Goal: Task Accomplishment & Management: Complete application form

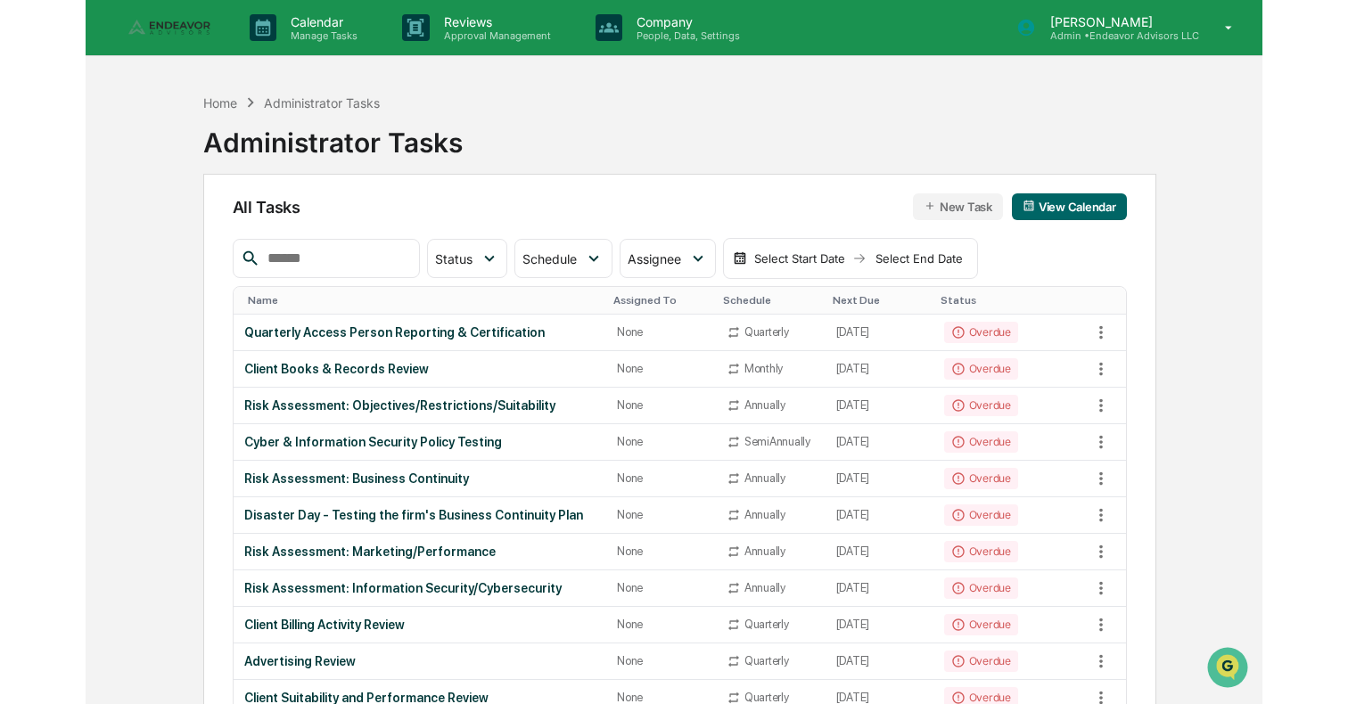
scroll to position [94, 0]
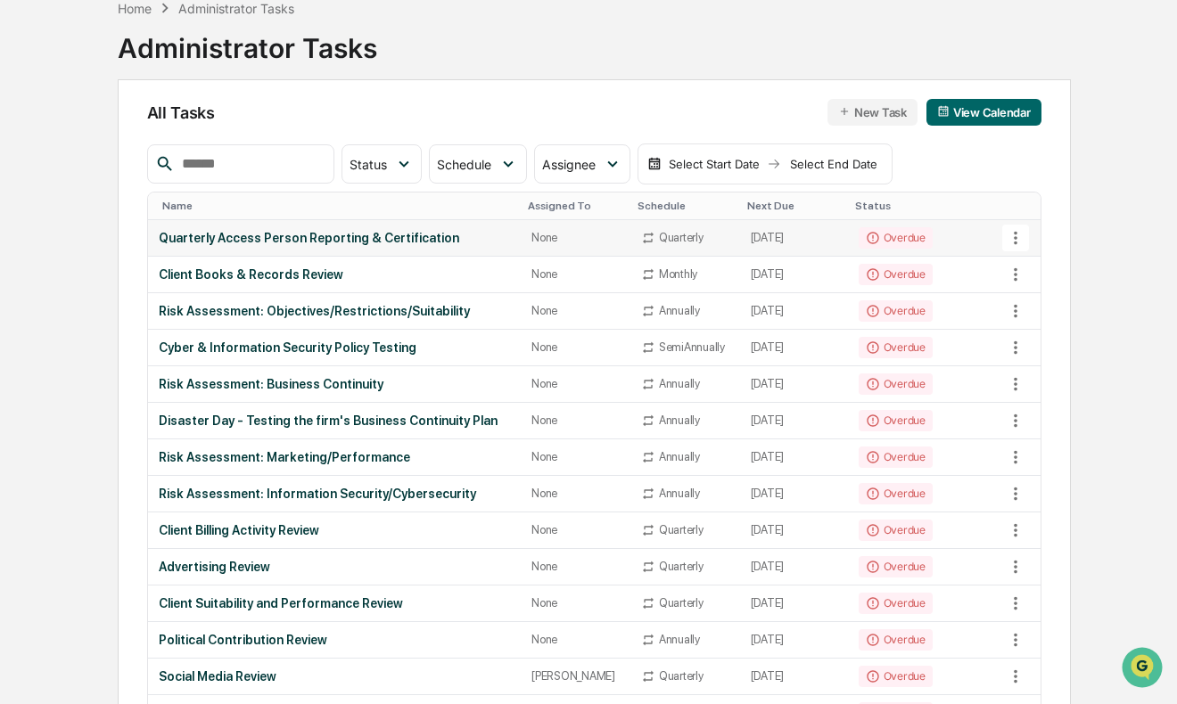
click at [1013, 237] on icon at bounding box center [1016, 238] width 20 height 20
click at [1013, 237] on div at bounding box center [588, 352] width 1177 height 704
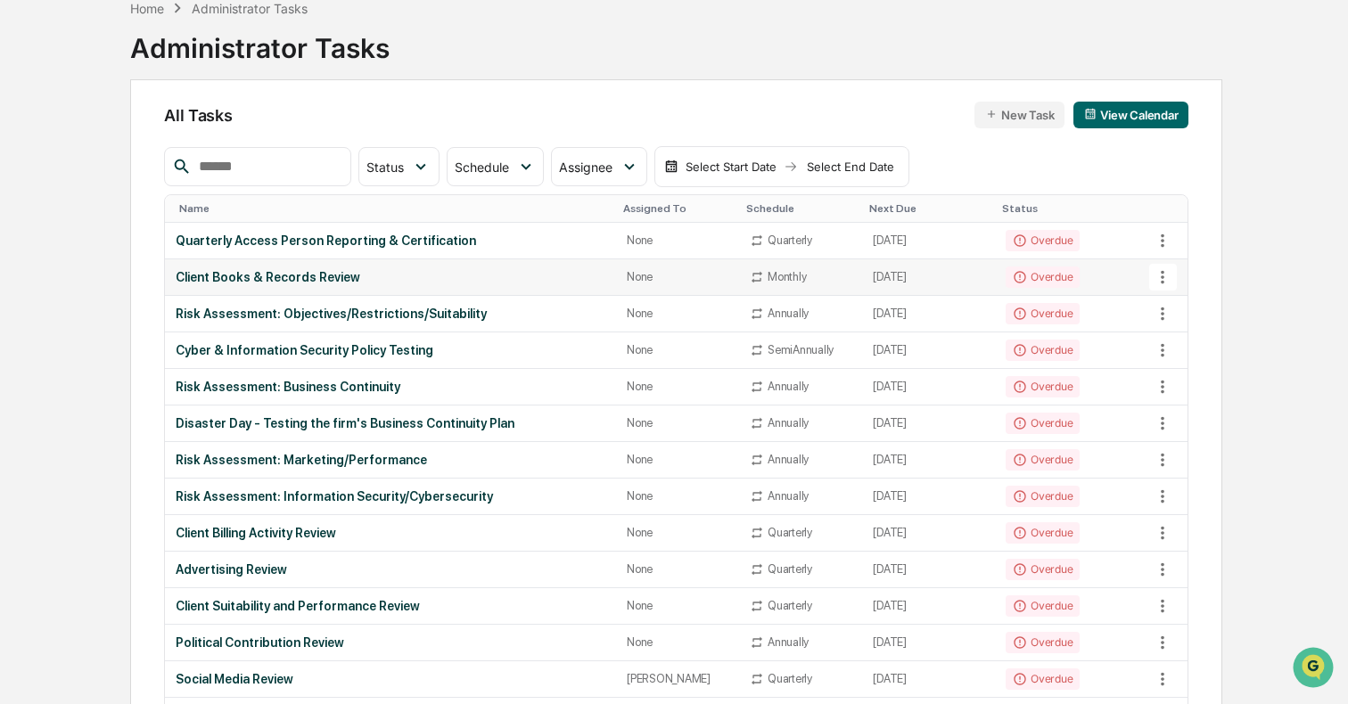
click at [1034, 276] on div "Overdue" at bounding box center [1043, 277] width 74 height 21
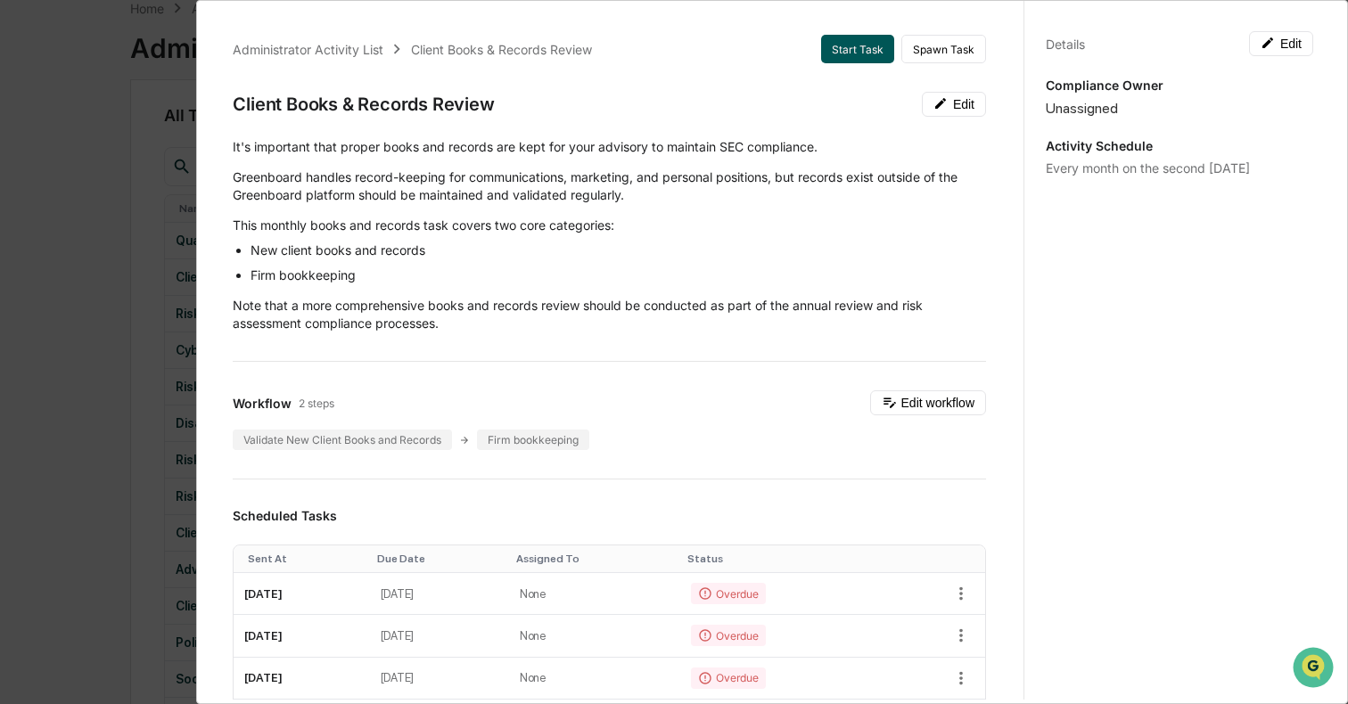
click at [878, 37] on button "Start Task" at bounding box center [857, 49] width 73 height 29
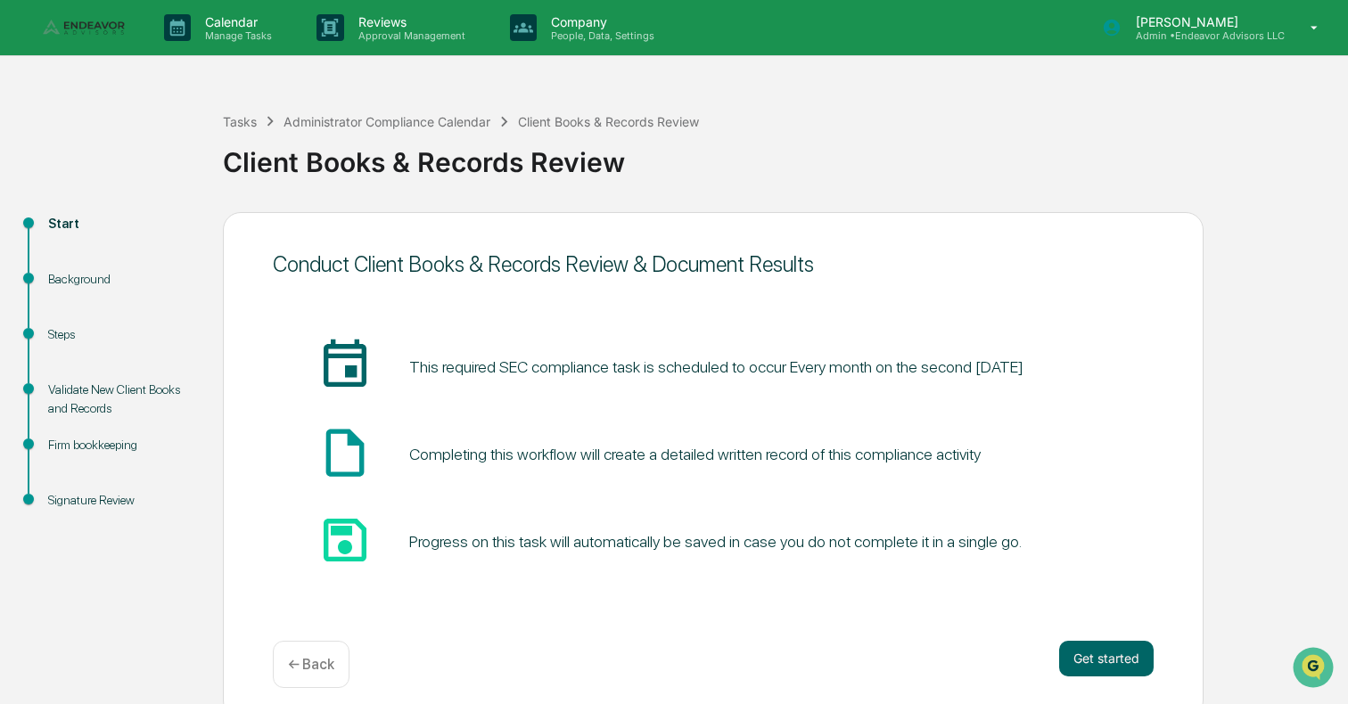
scroll to position [14, 0]
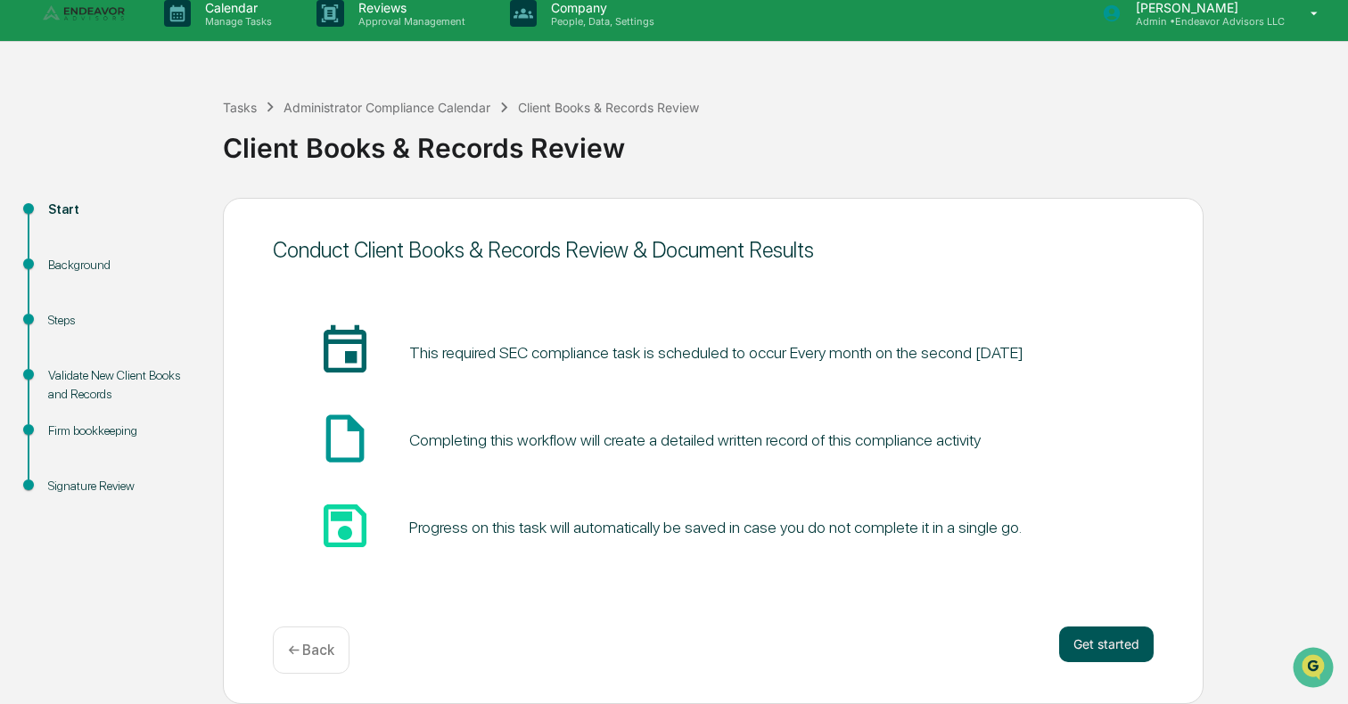
click at [1115, 648] on button "Get started" at bounding box center [1106, 645] width 94 height 36
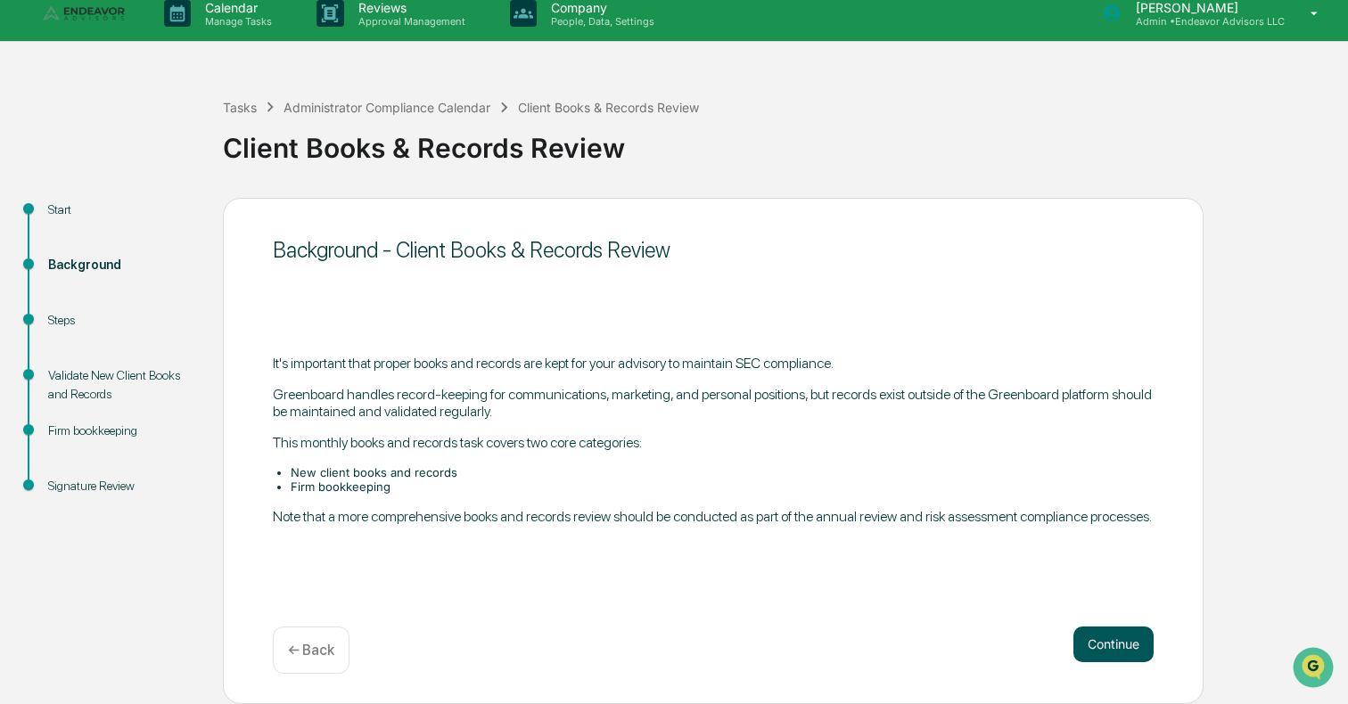
click at [1106, 644] on button "Continue" at bounding box center [1113, 645] width 80 height 36
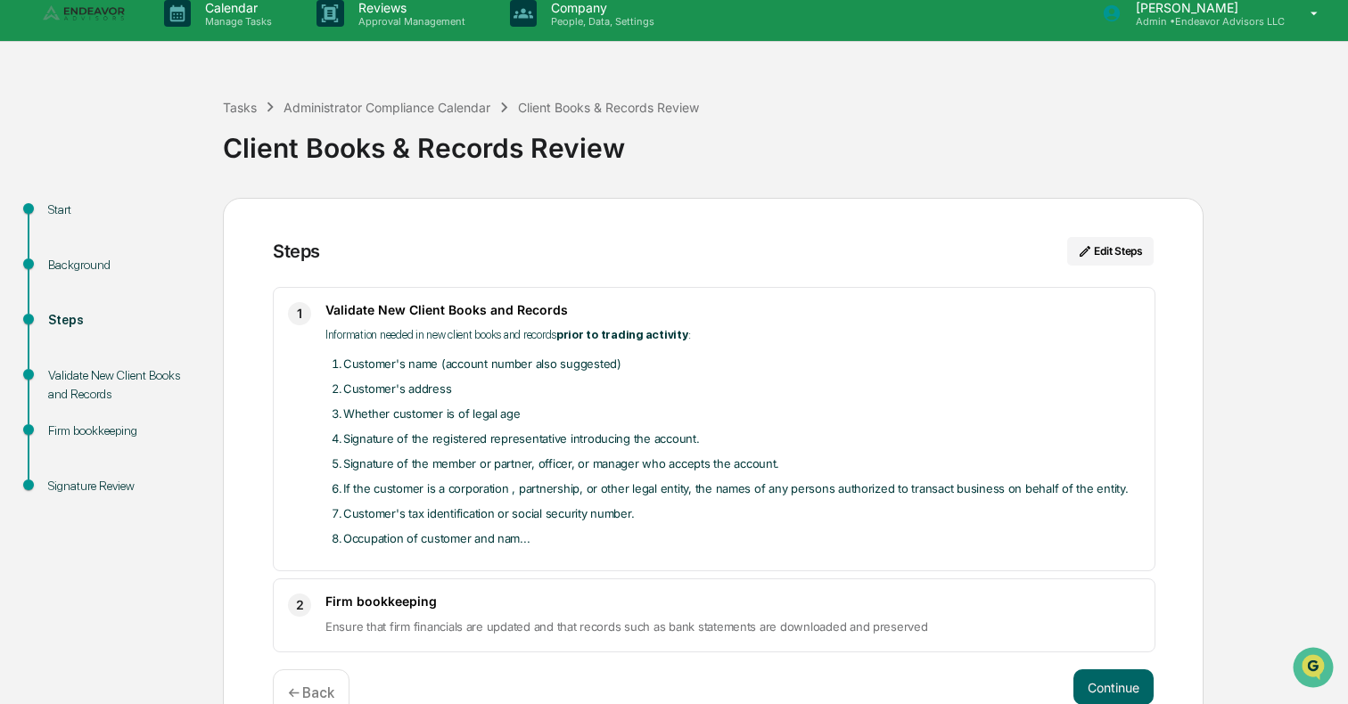
scroll to position [58, 0]
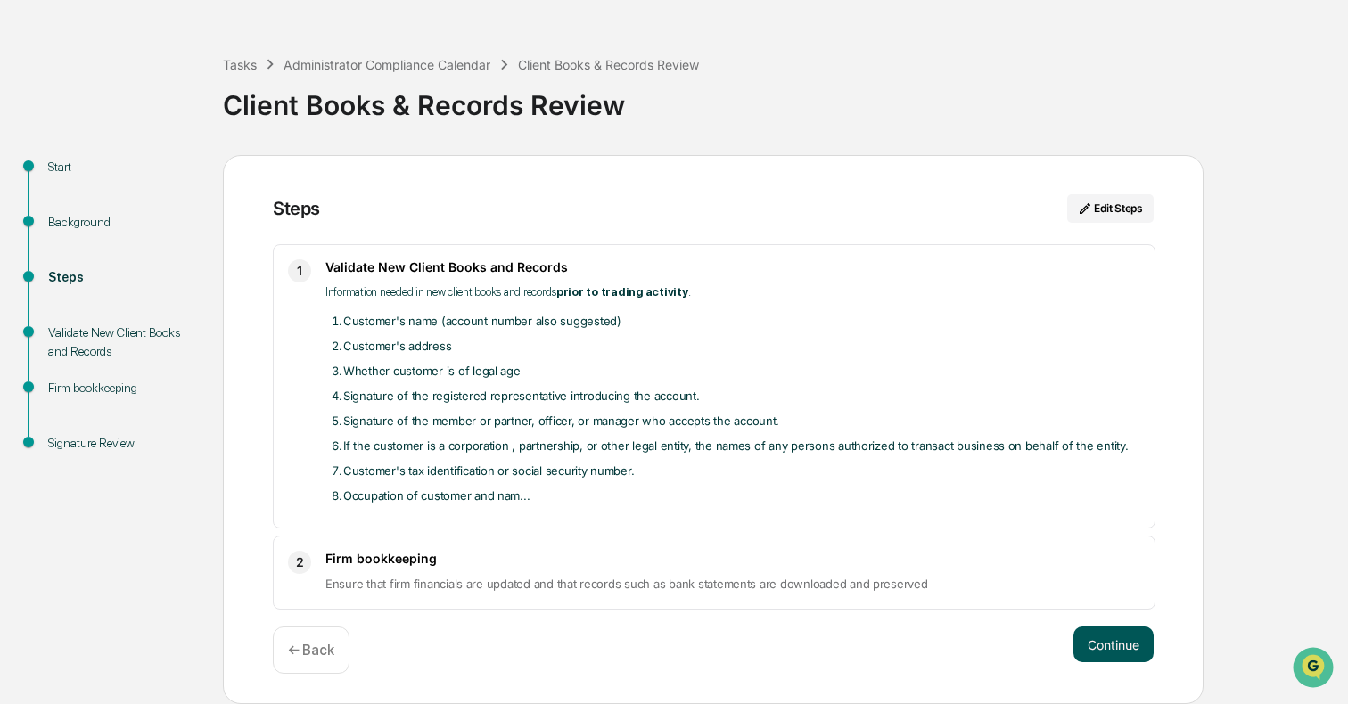
click at [1123, 635] on button "Continue" at bounding box center [1113, 645] width 80 height 36
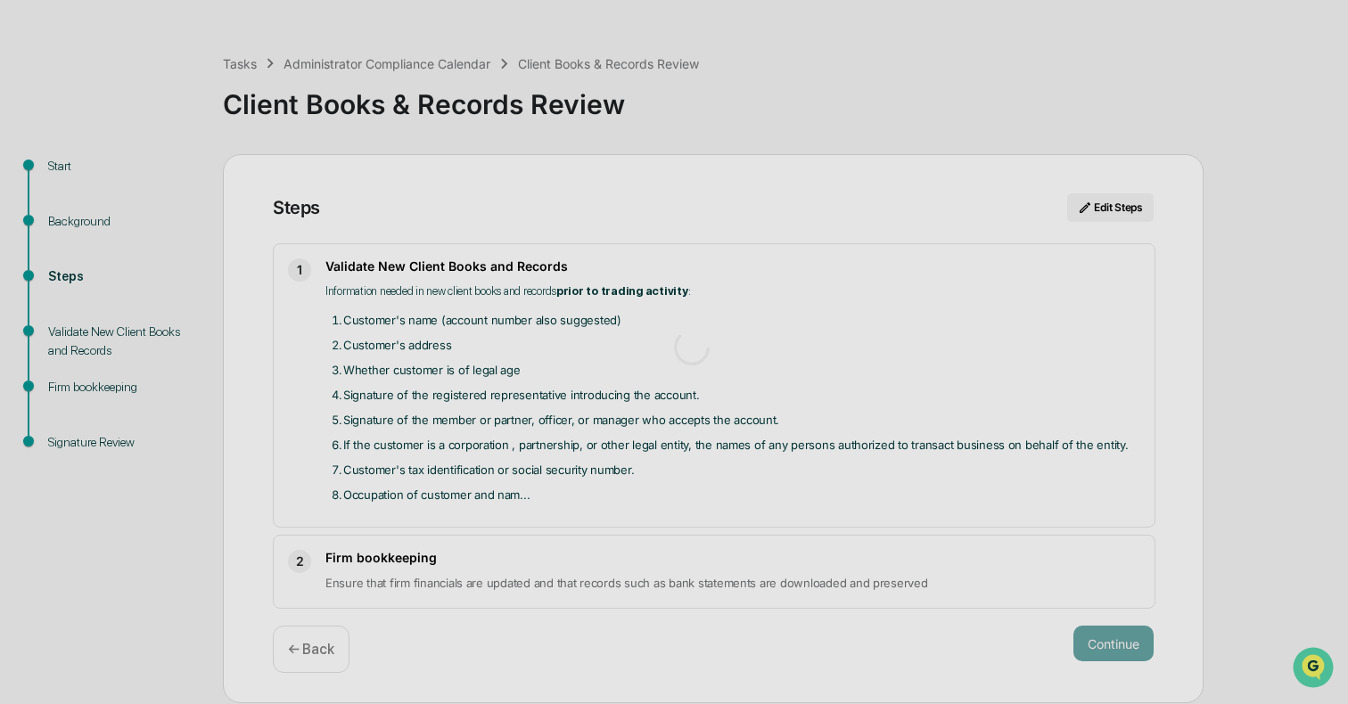
scroll to position [14, 0]
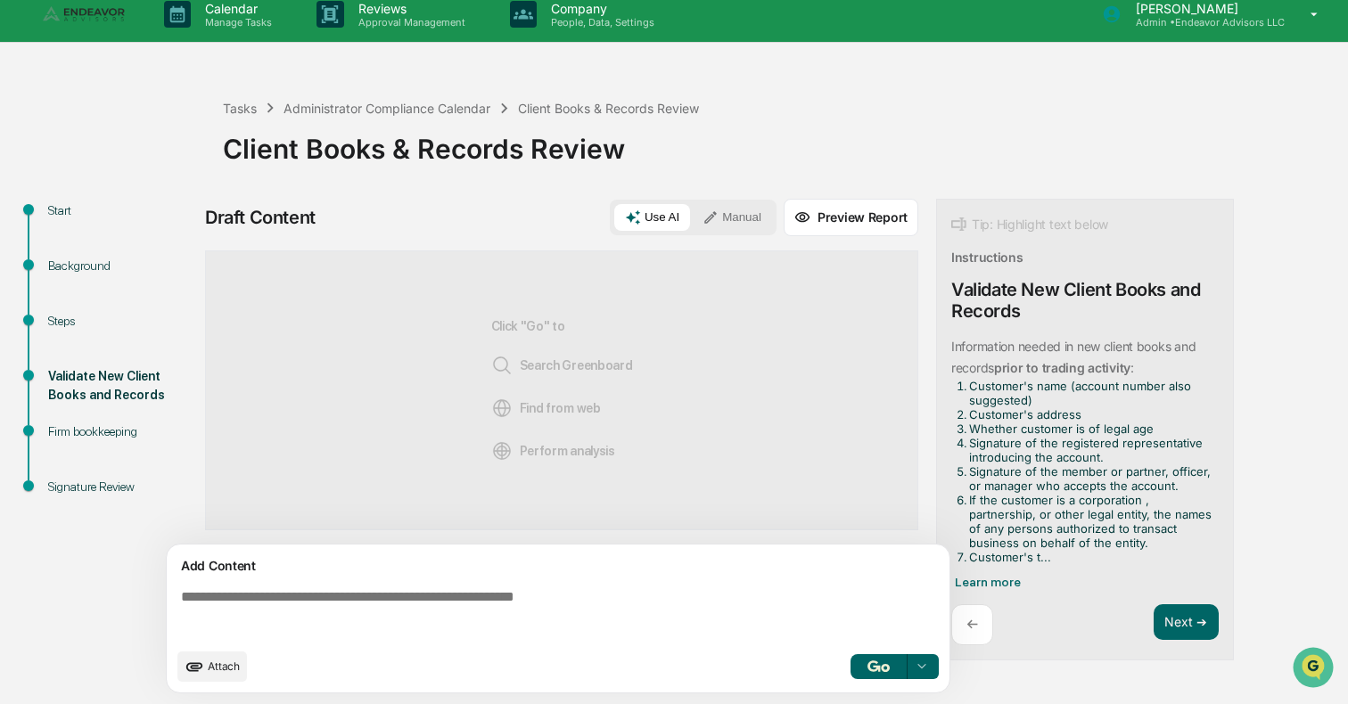
click at [539, 599] on textarea at bounding box center [562, 614] width 776 height 64
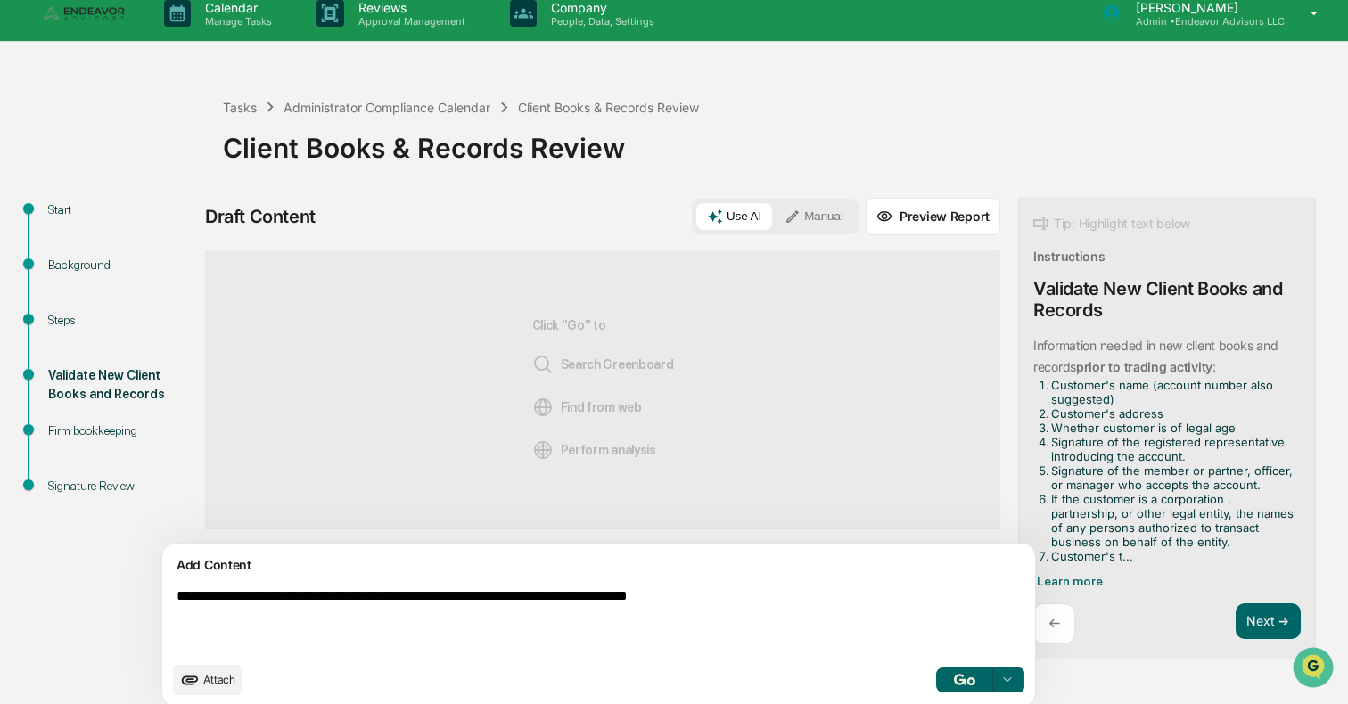
type textarea "**********"
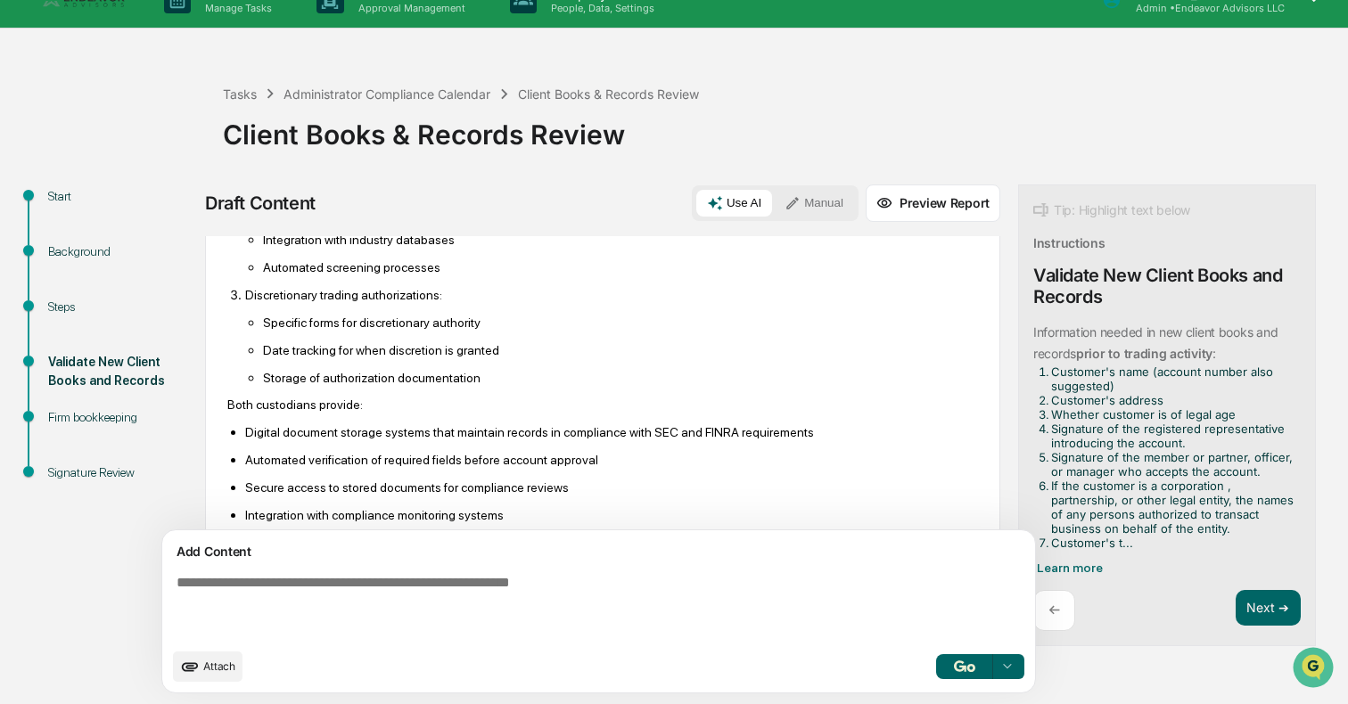
scroll to position [1060, 0]
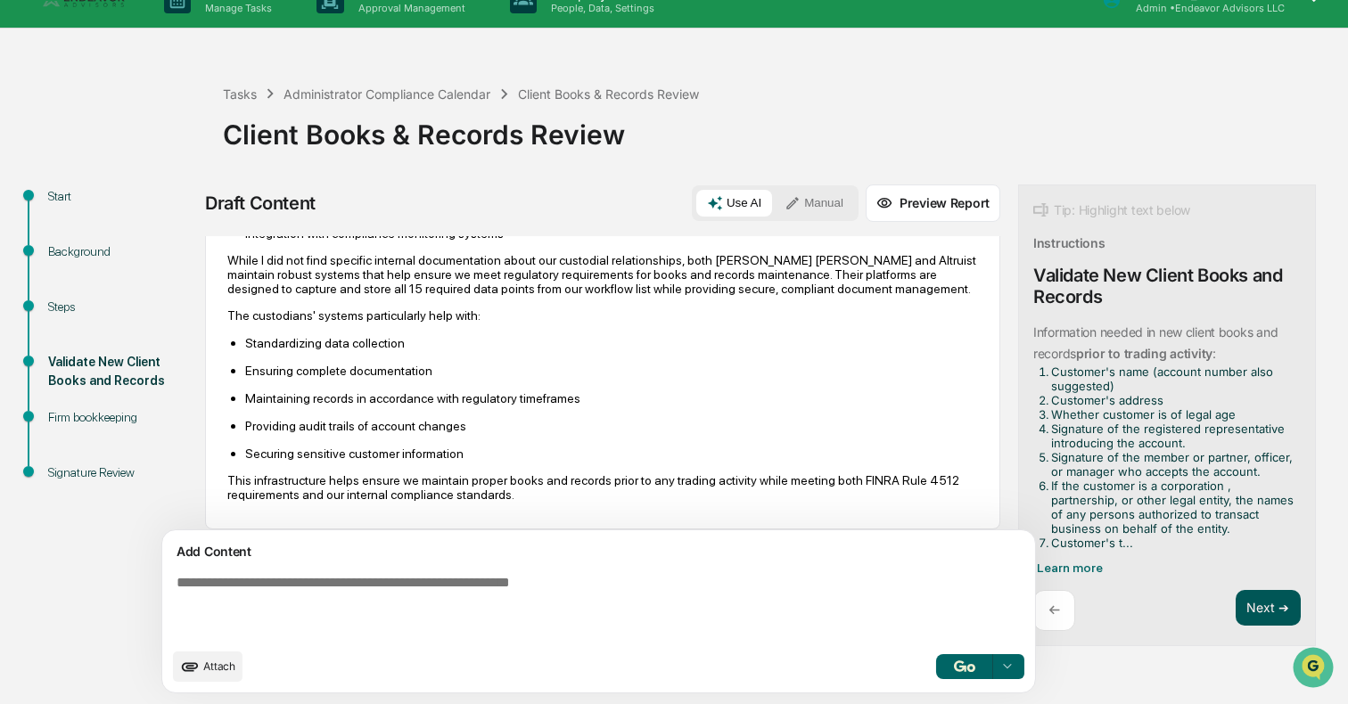
click at [1176, 606] on button "Next ➔" at bounding box center [1268, 608] width 65 height 37
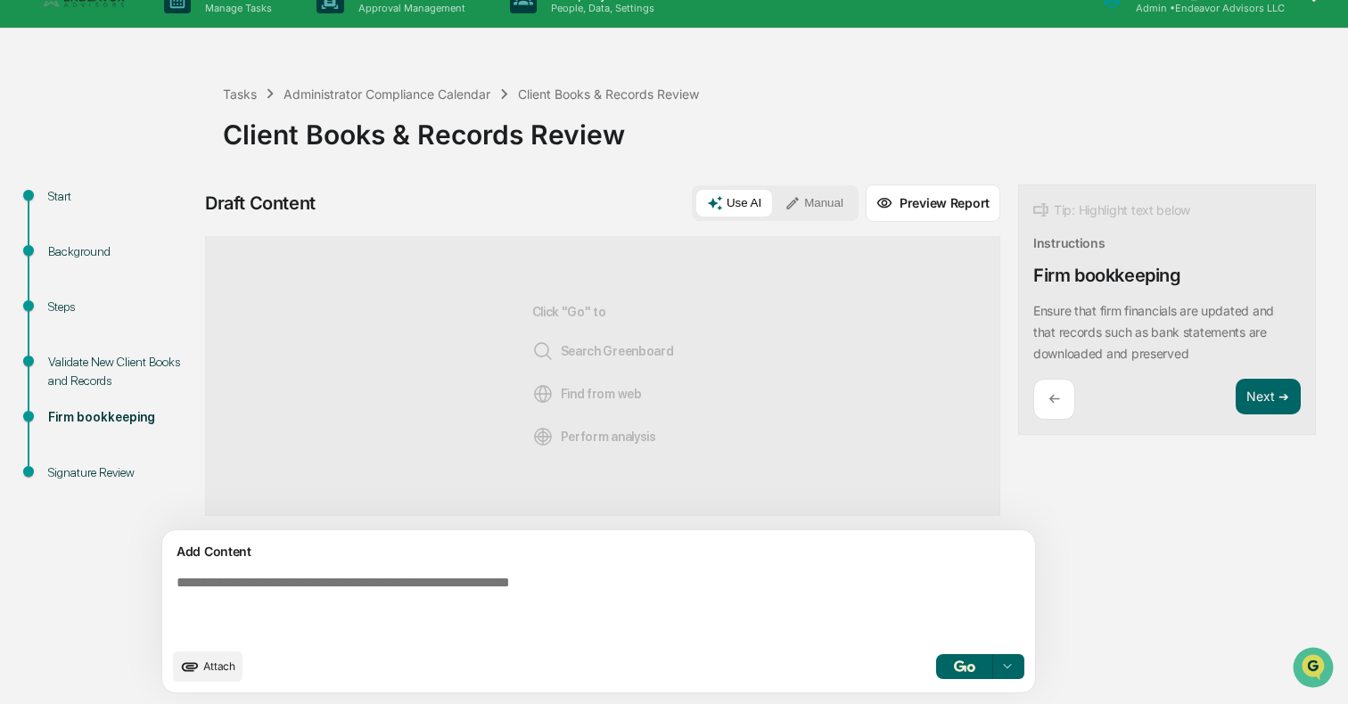
click at [622, 602] on textarea at bounding box center [557, 607] width 776 height 78
type textarea "**********"
click at [1004, 666] on icon at bounding box center [1007, 666] width 7 height 4
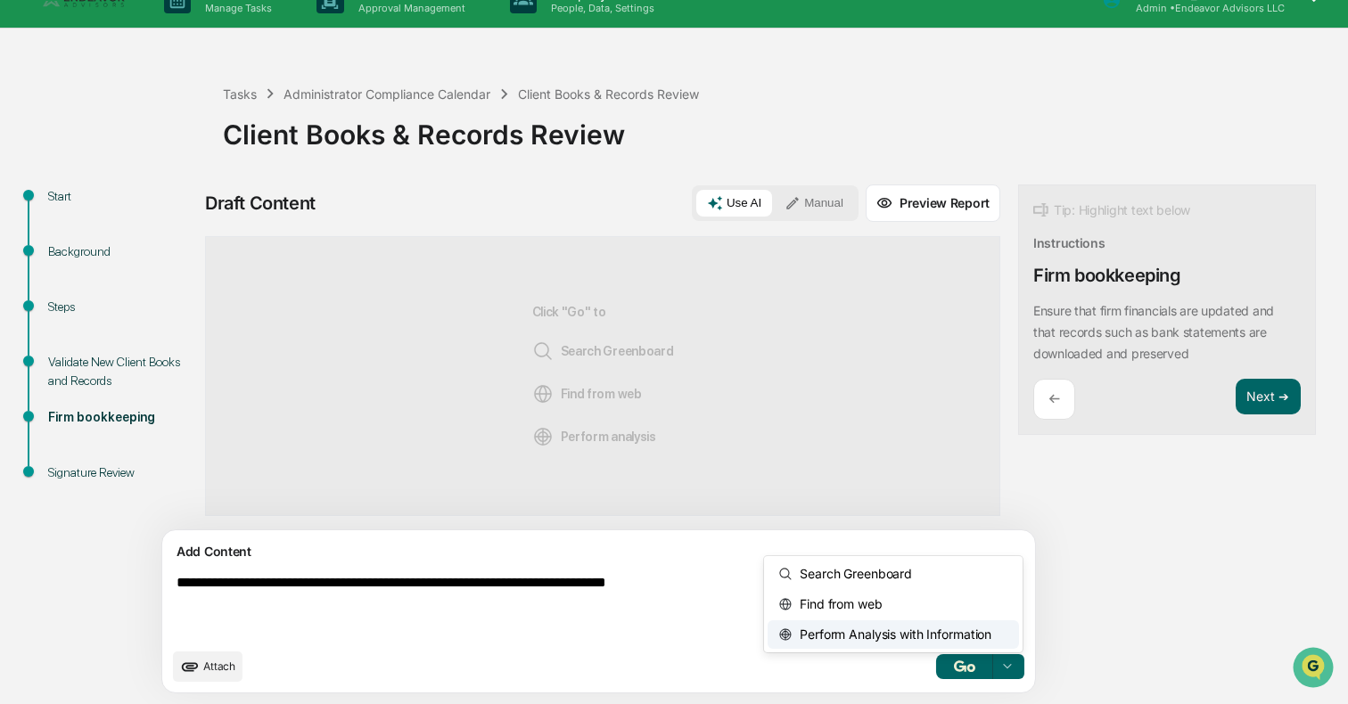
click at [852, 630] on span "Perform Analysis with Information" at bounding box center [892, 634] width 199 height 29
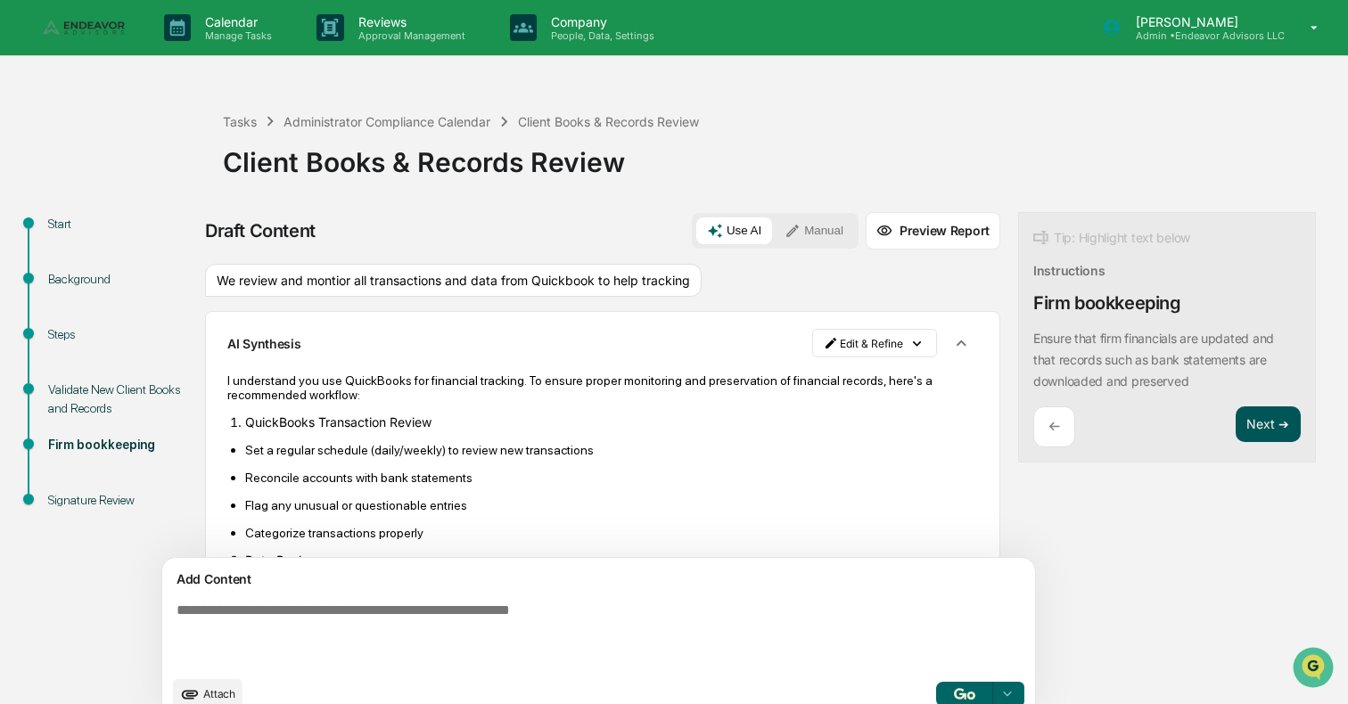
click at [1176, 435] on button "Next ➔" at bounding box center [1268, 425] width 65 height 37
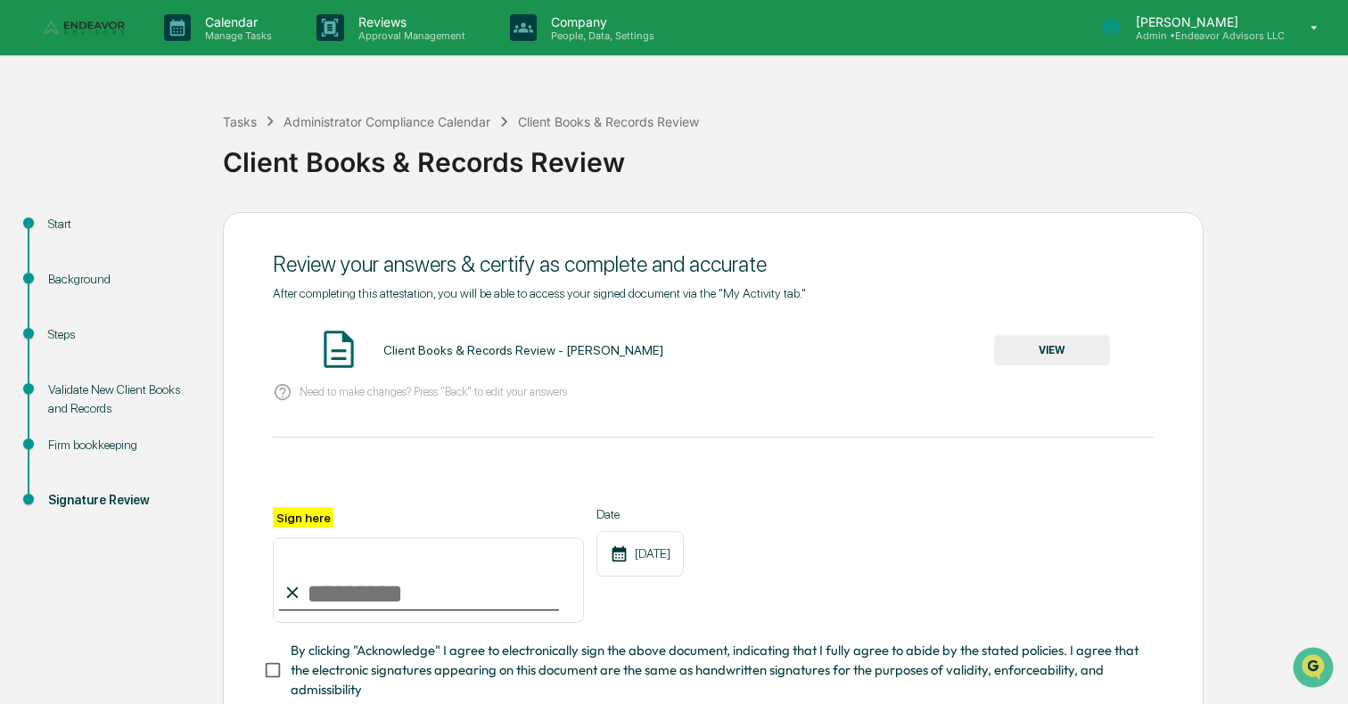
click at [1029, 358] on button "VIEW" at bounding box center [1052, 350] width 116 height 30
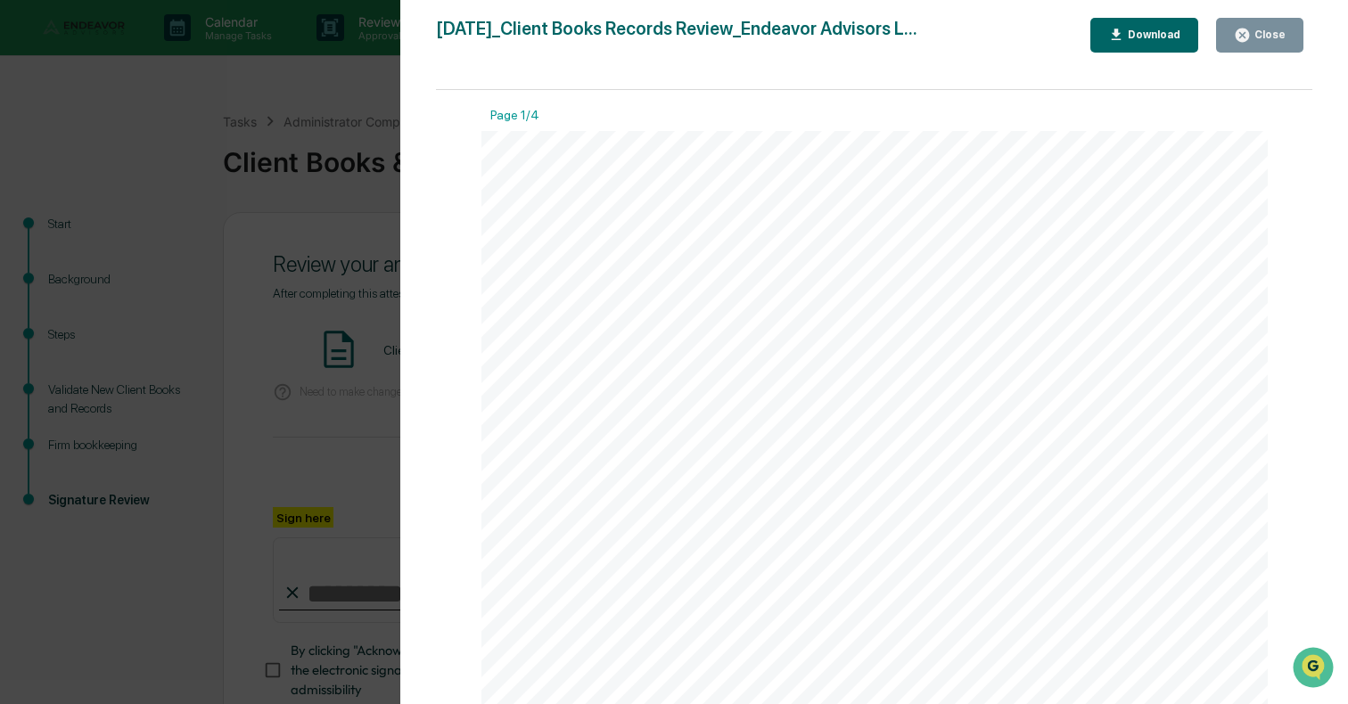
click at [1176, 39] on div "Close" at bounding box center [1268, 35] width 35 height 12
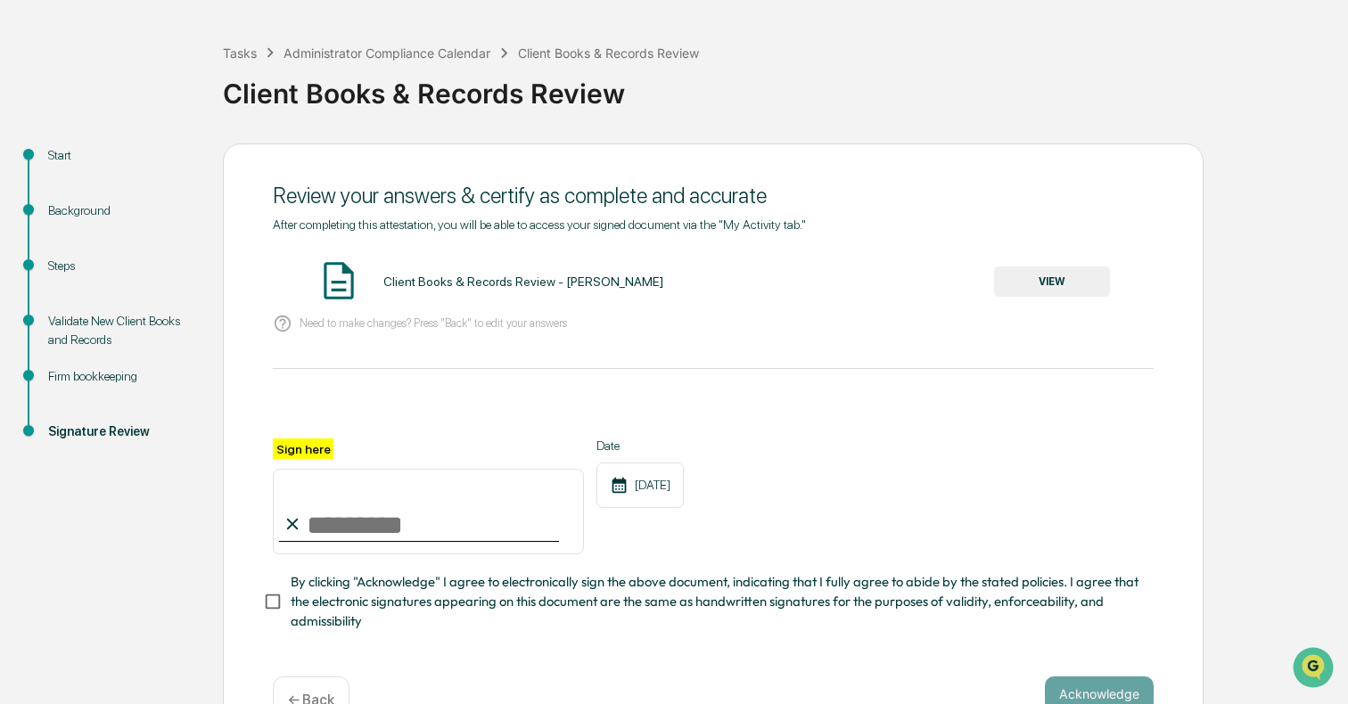
scroll to position [117, 0]
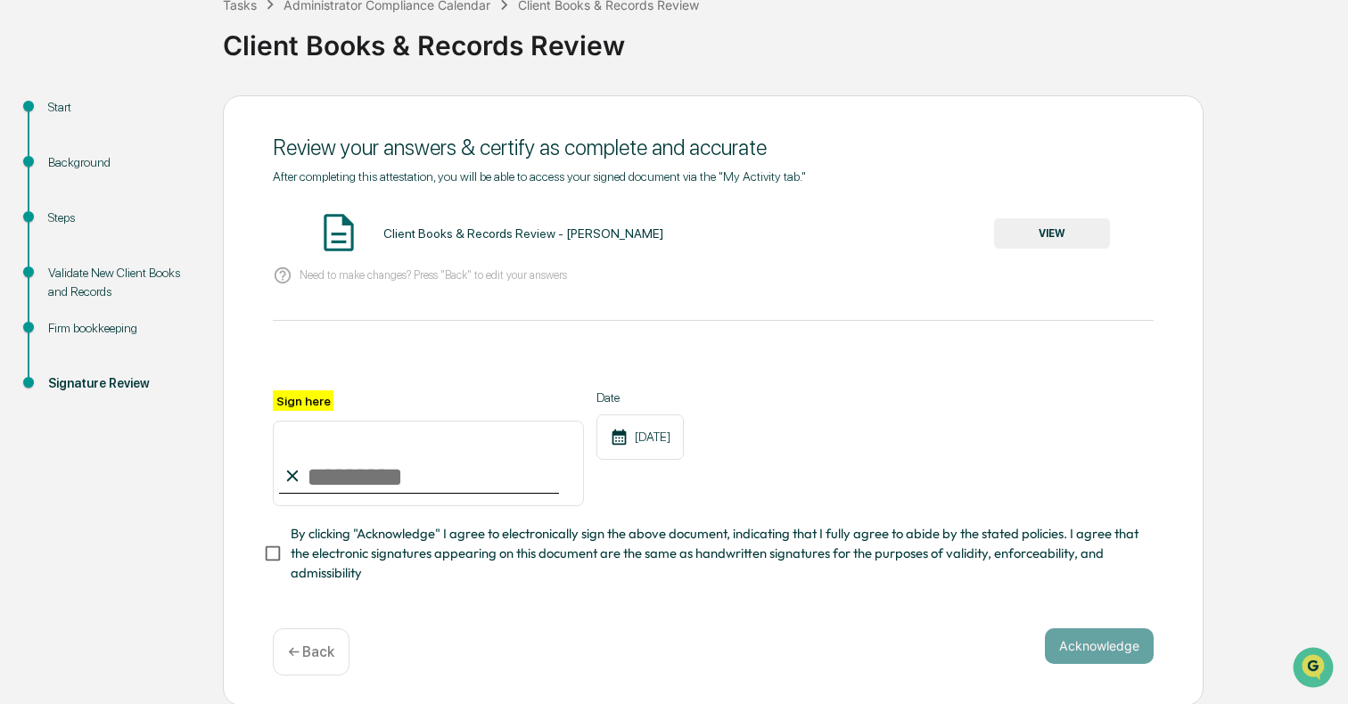
click at [438, 483] on input "Sign here" at bounding box center [428, 464] width 311 height 86
type input "**********"
click at [1077, 640] on button "Acknowledge" at bounding box center [1099, 647] width 109 height 36
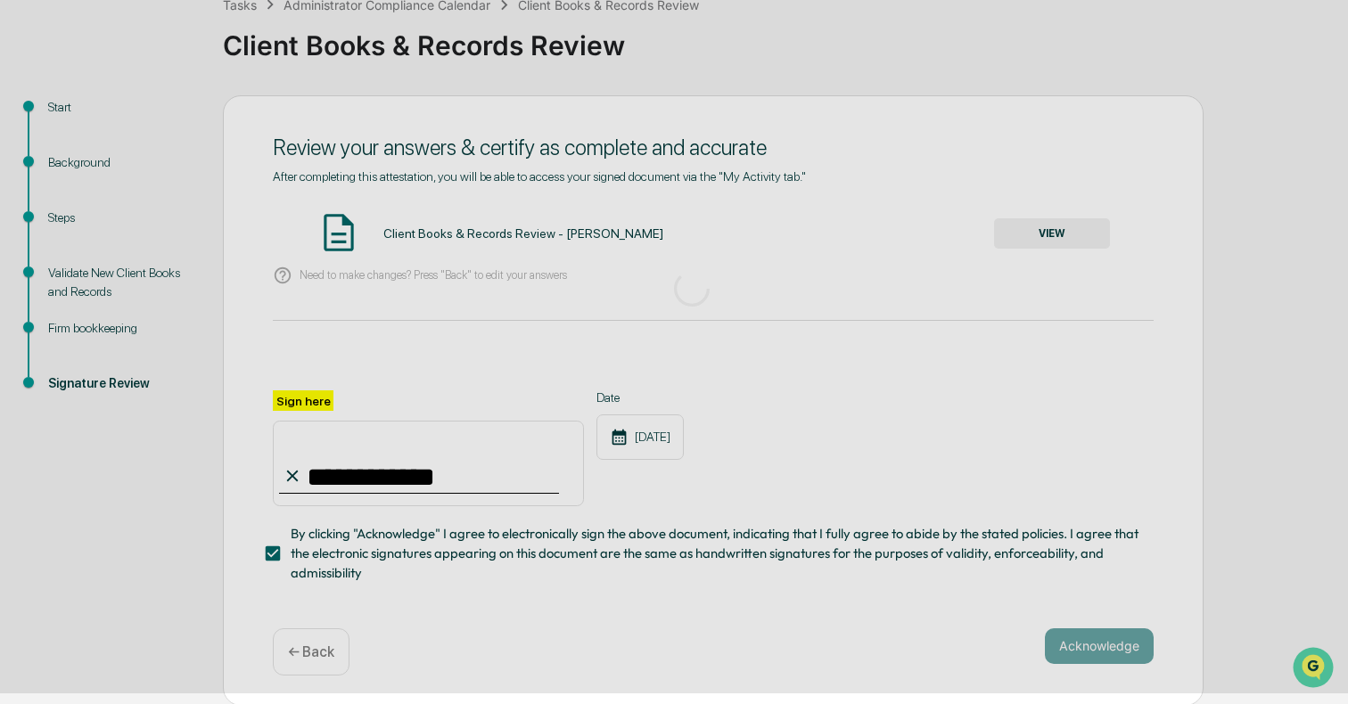
scroll to position [14, 0]
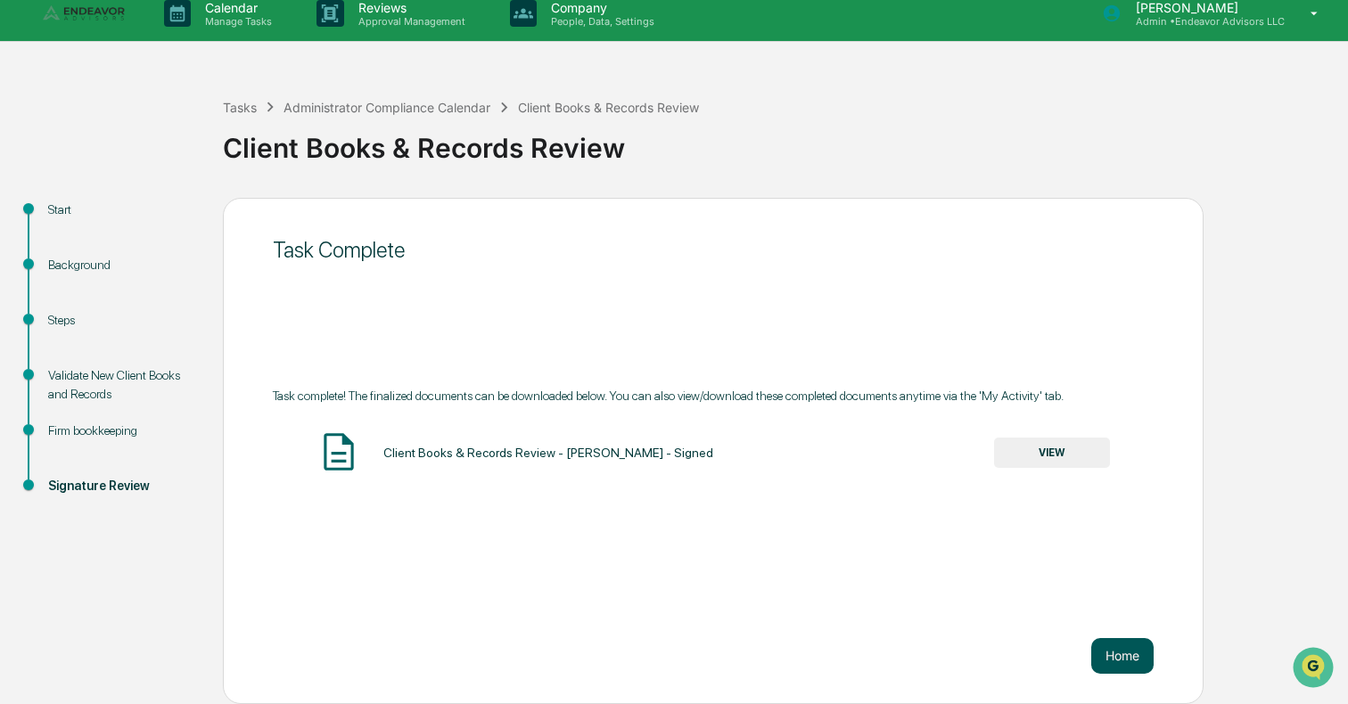
click at [1127, 665] on button "Home" at bounding box center [1122, 656] width 62 height 36
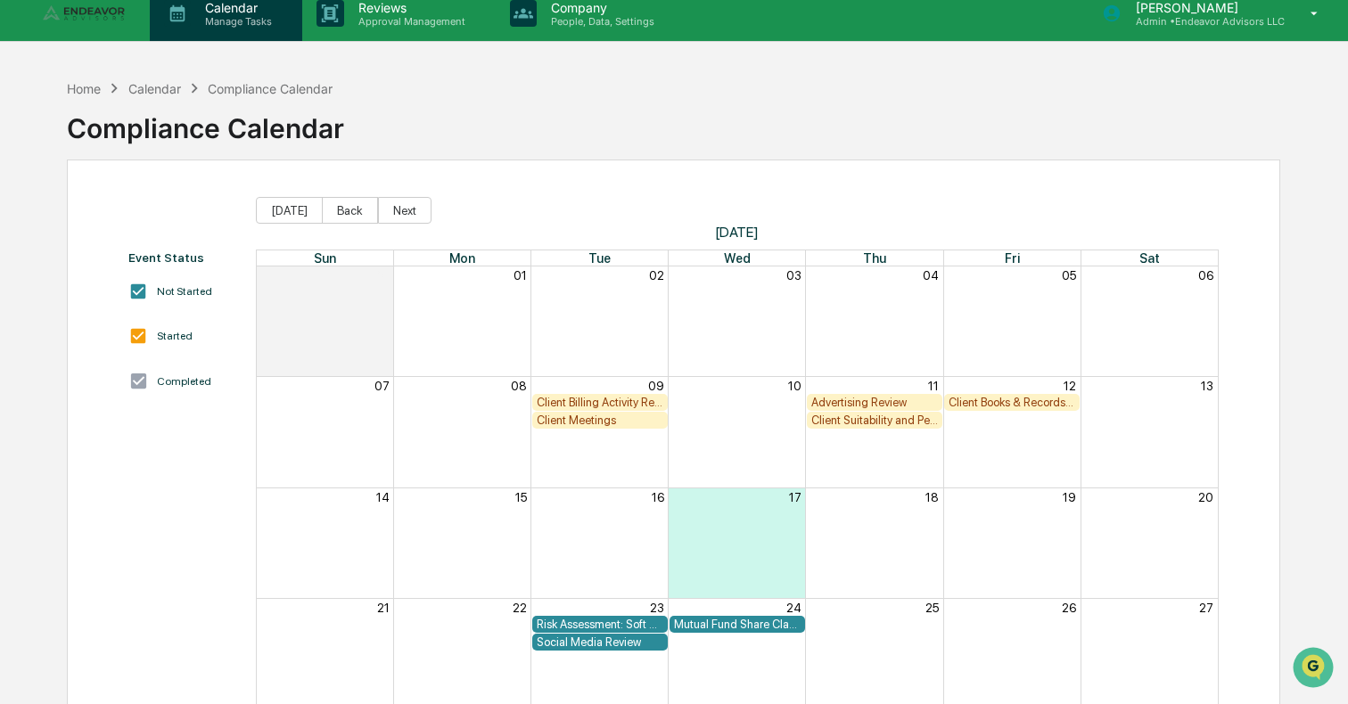
click at [238, 11] on p "Calendar" at bounding box center [236, 7] width 90 height 15
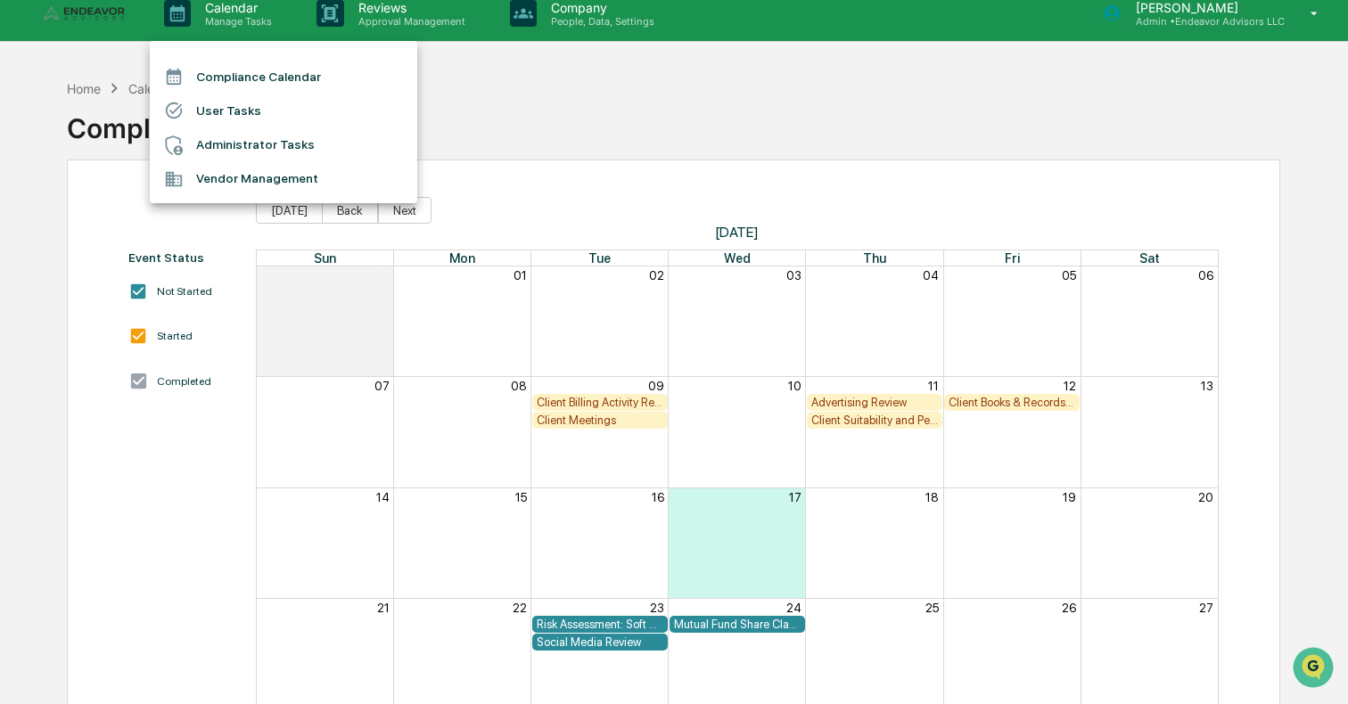
click at [241, 152] on li "Administrator Tasks" at bounding box center [283, 145] width 267 height 34
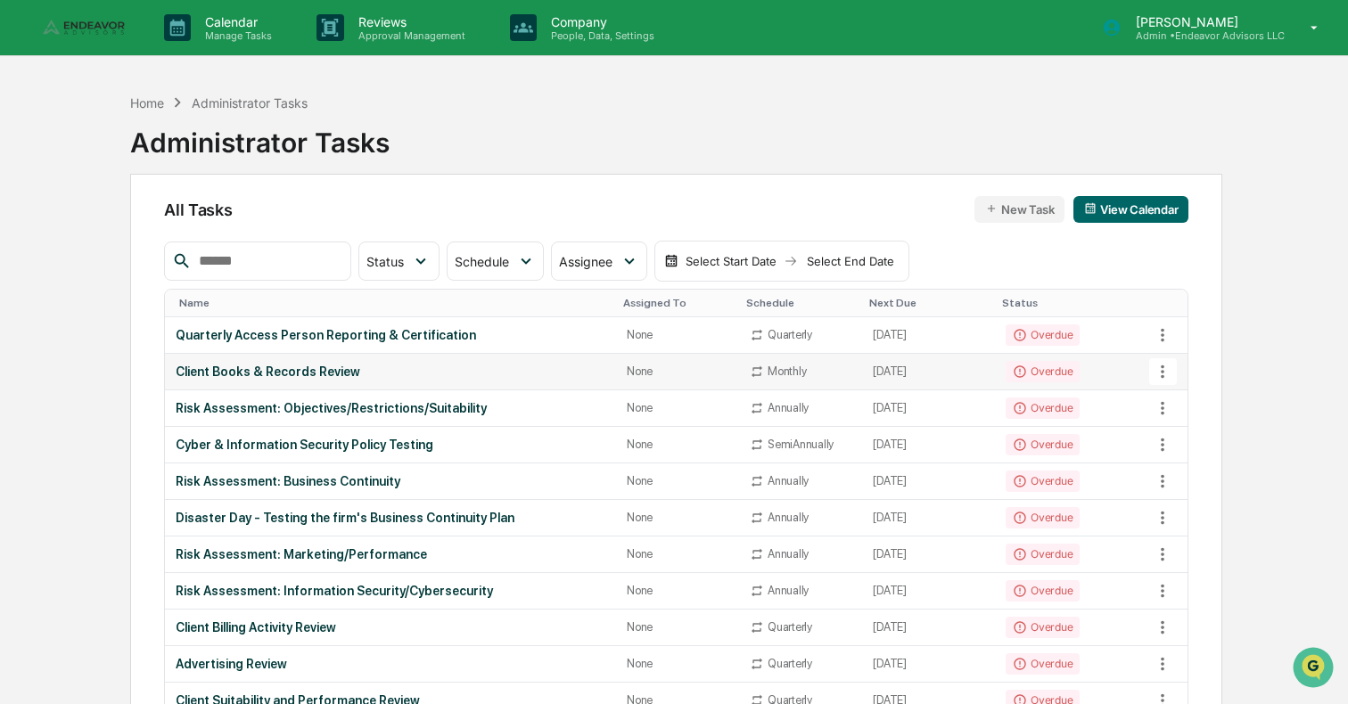
click at [274, 376] on div "Client Books & Records Review" at bounding box center [391, 372] width 430 height 14
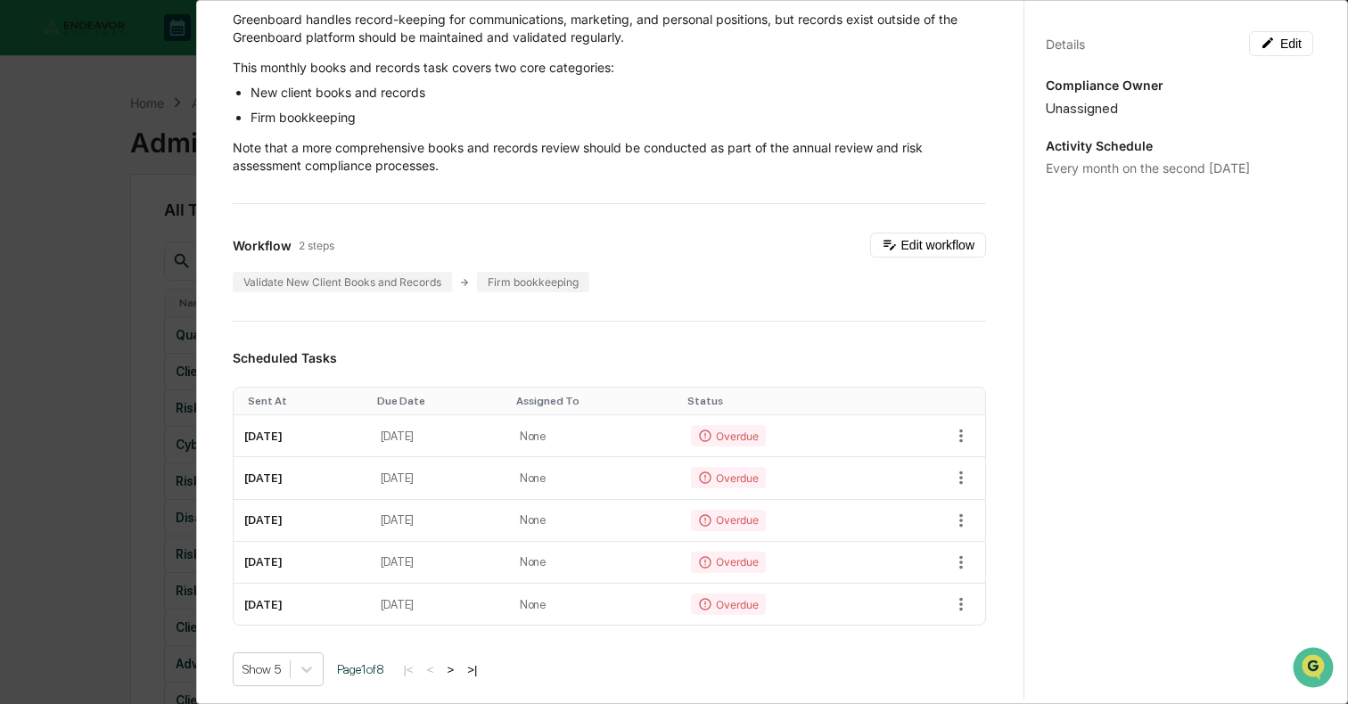
scroll to position [173, 0]
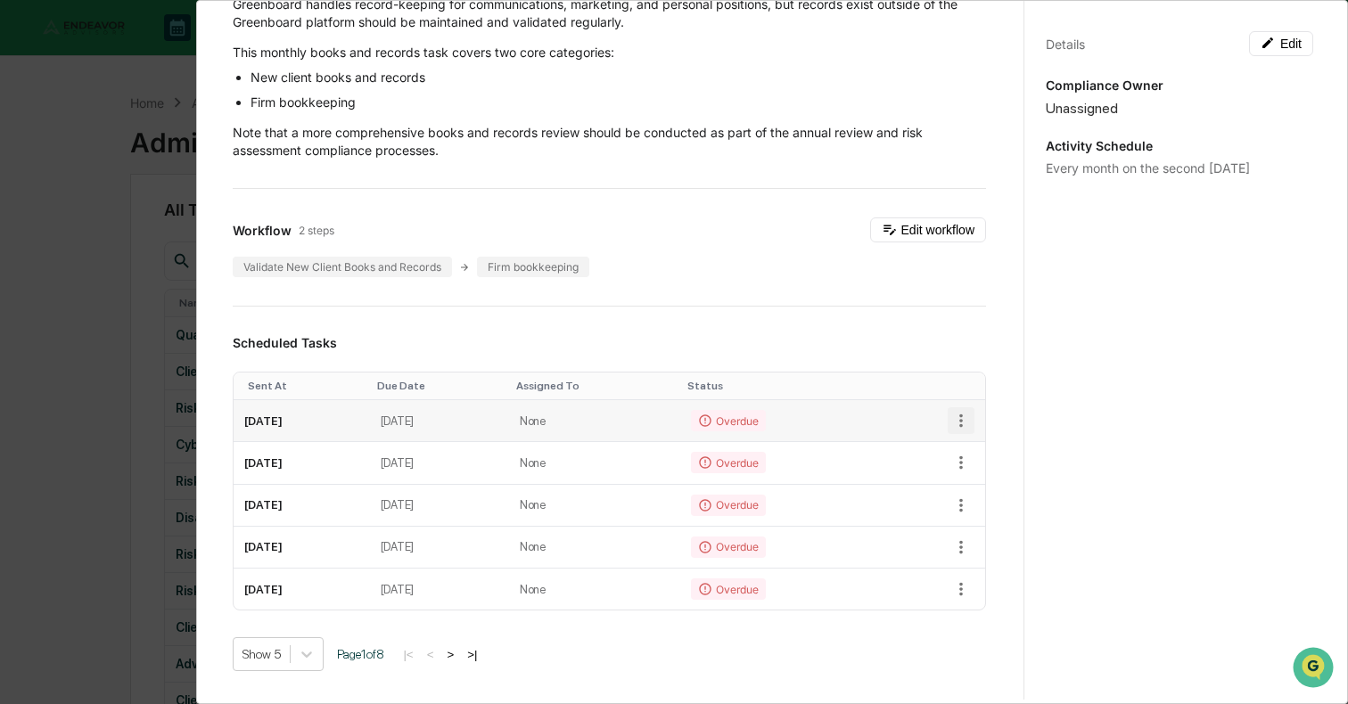
click at [962, 424] on icon "button" at bounding box center [961, 421] width 20 height 20
click at [993, 381] on div at bounding box center [674, 352] width 1348 height 704
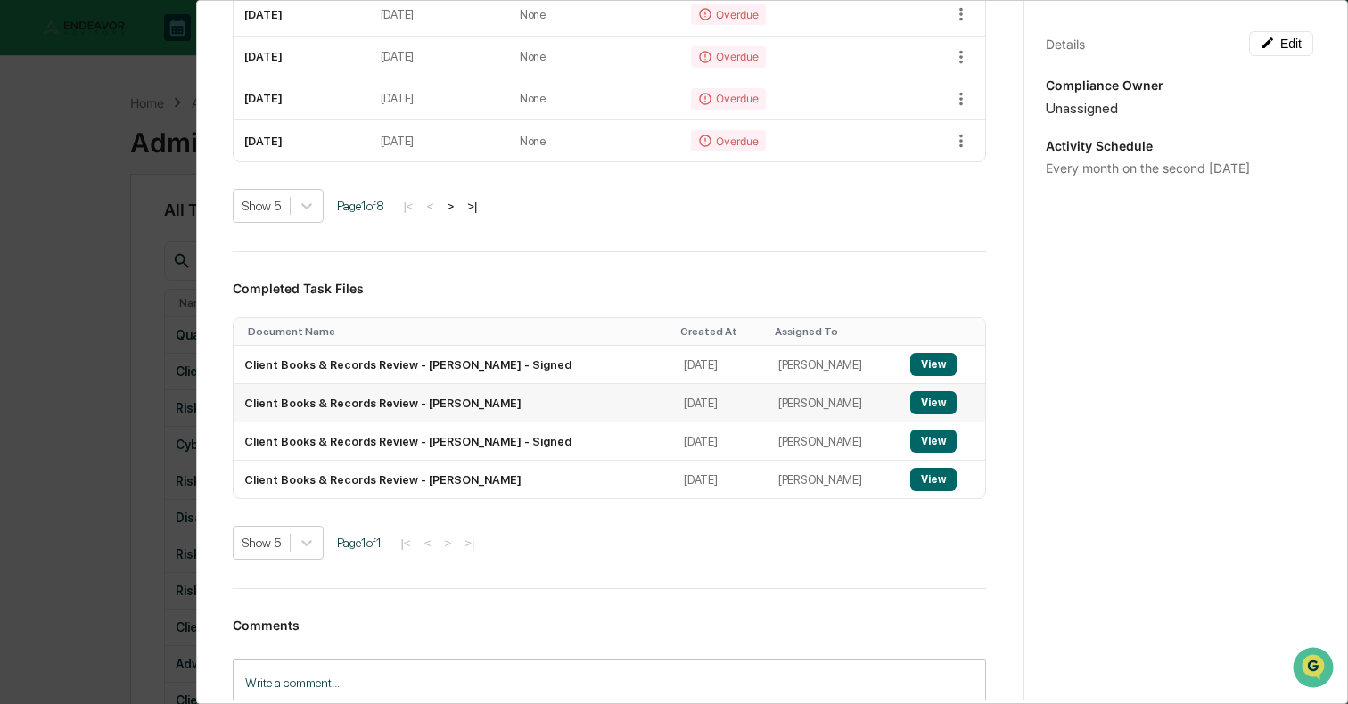
scroll to position [0, 0]
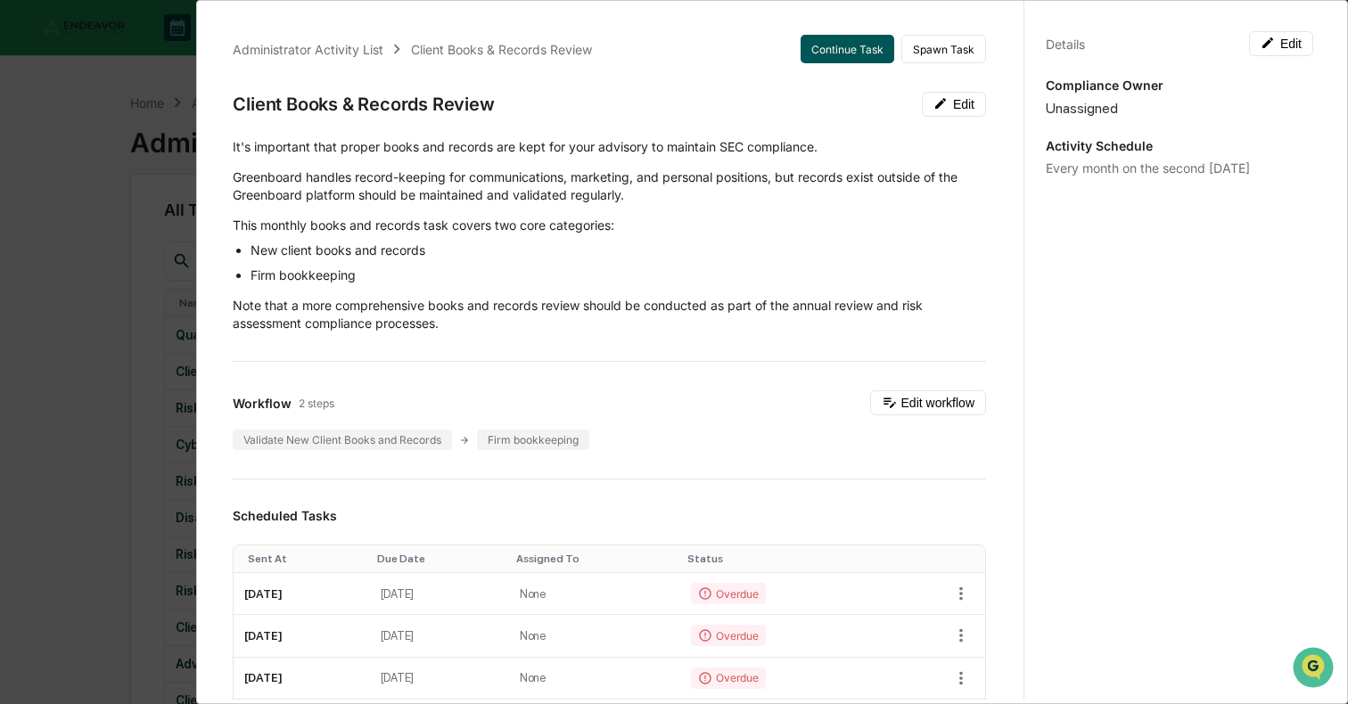
click at [860, 55] on button "Continue Task" at bounding box center [848, 49] width 94 height 29
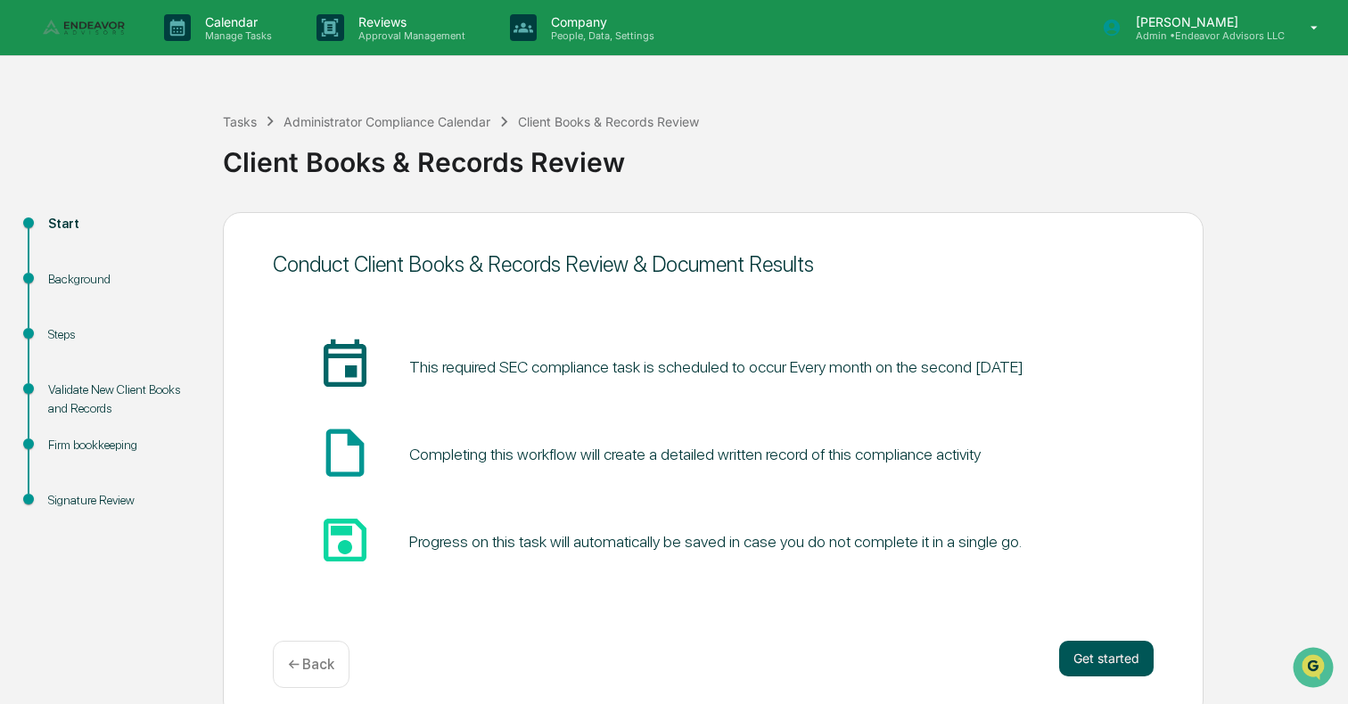
click at [1088, 669] on button "Get started" at bounding box center [1106, 659] width 94 height 36
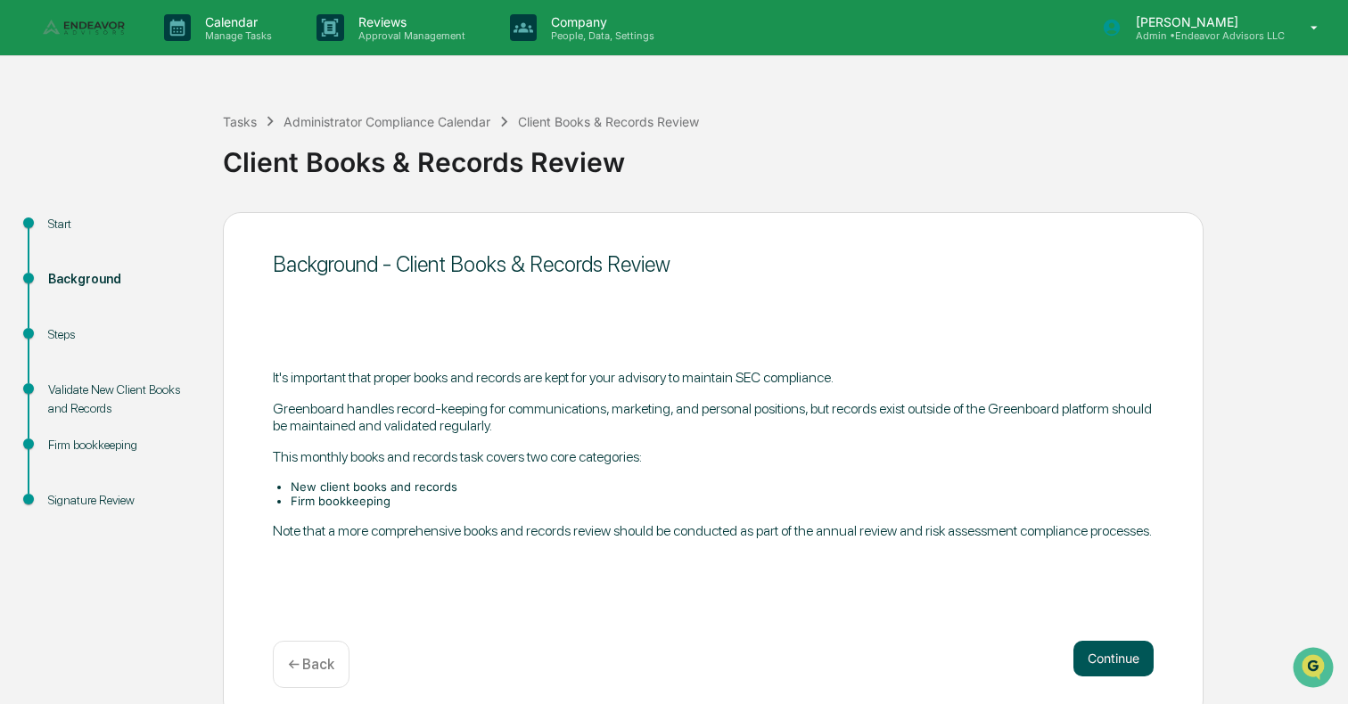
click at [1097, 649] on button "Continue" at bounding box center [1113, 659] width 80 height 36
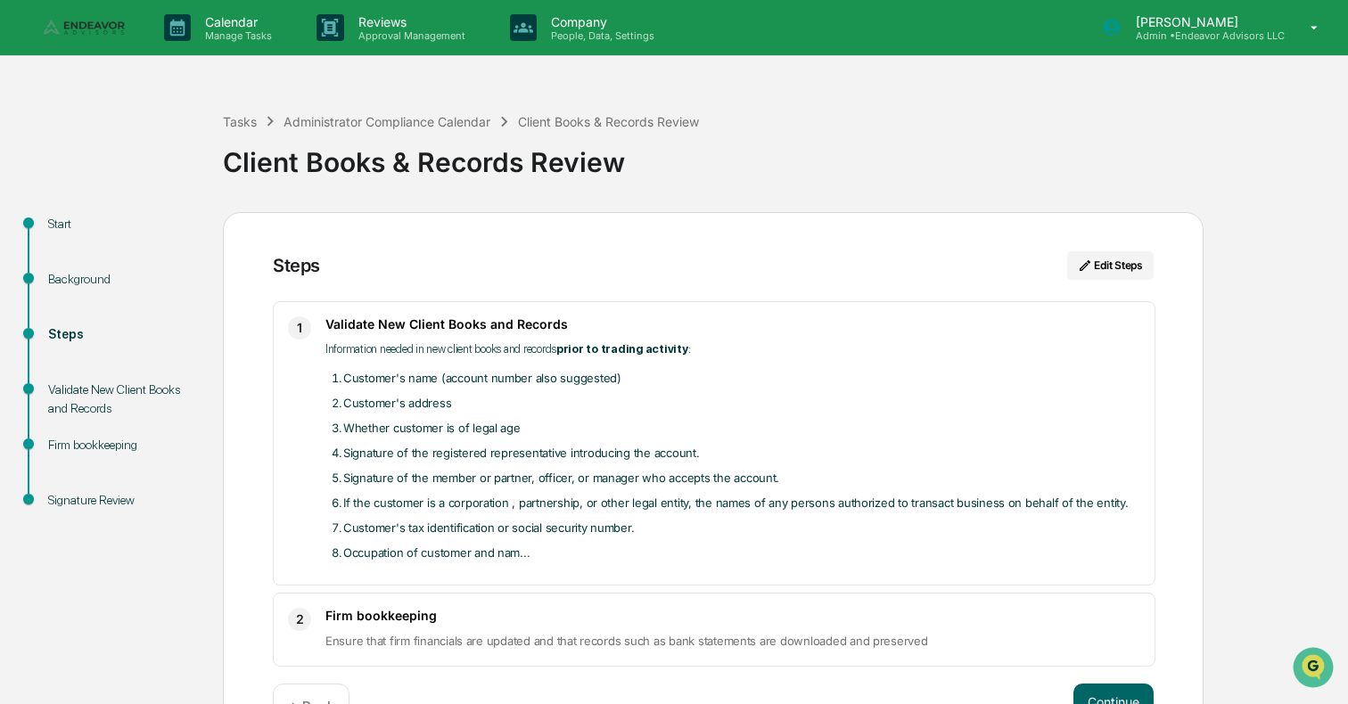
scroll to position [58, 0]
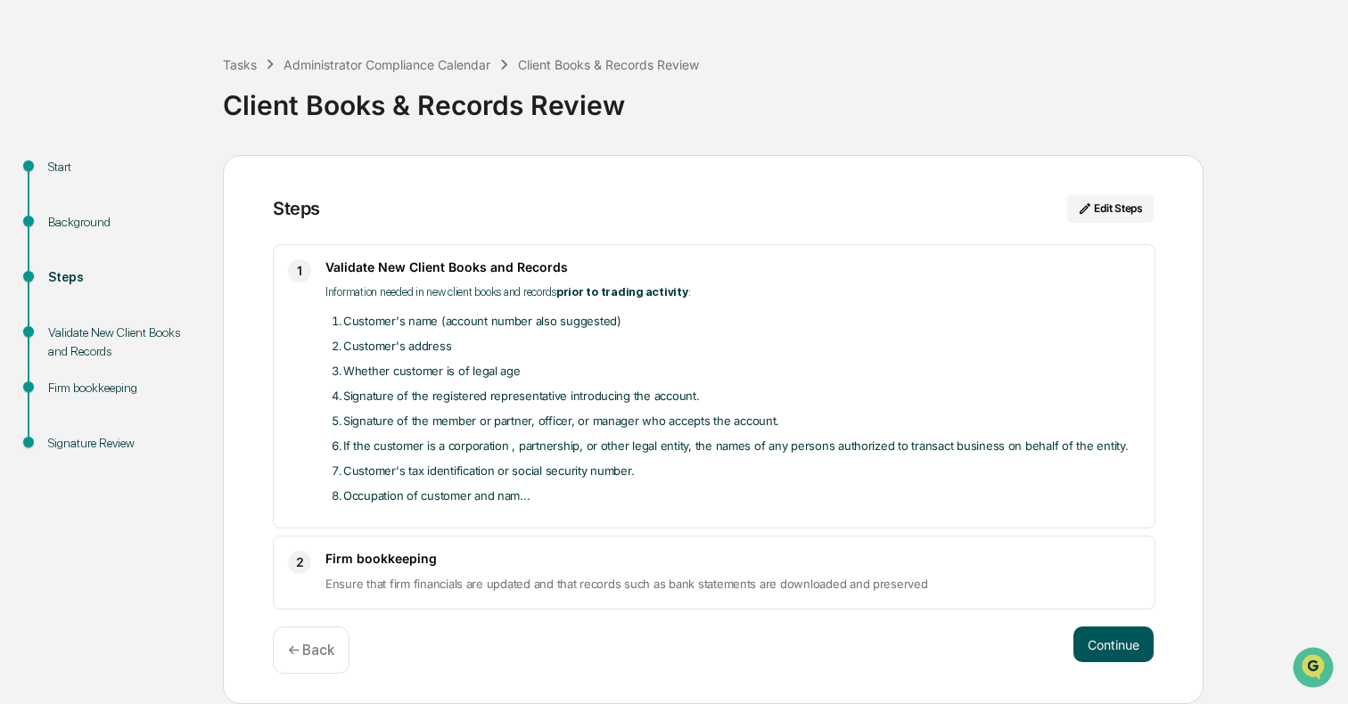
click at [1093, 639] on button "Continue" at bounding box center [1113, 645] width 80 height 36
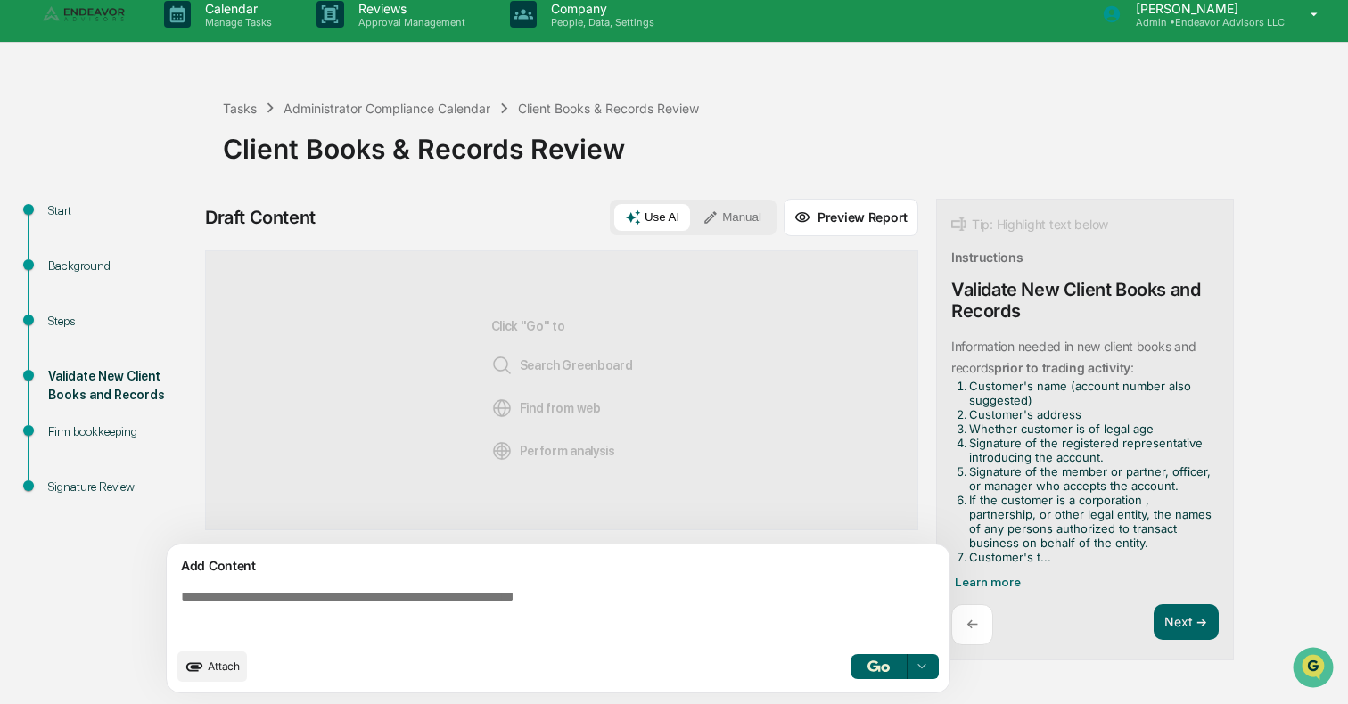
click at [622, 596] on textarea at bounding box center [562, 614] width 776 height 64
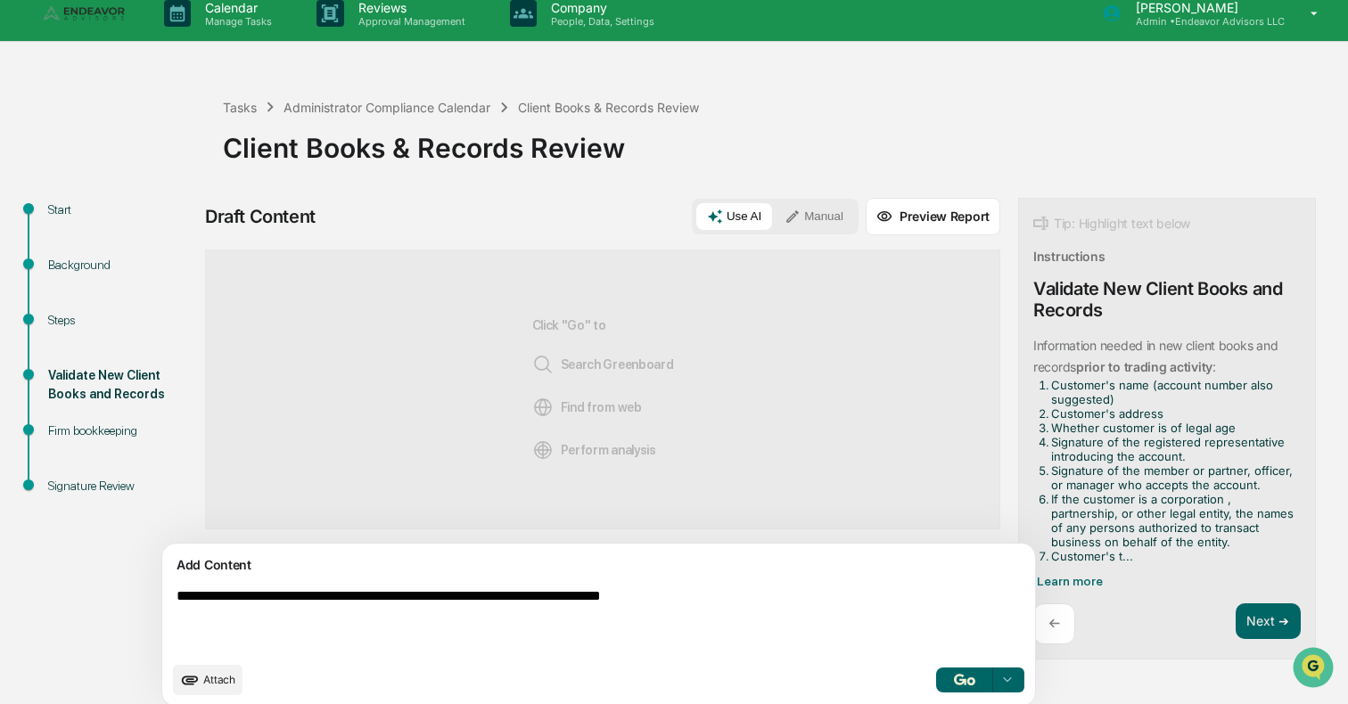
type textarea "**********"
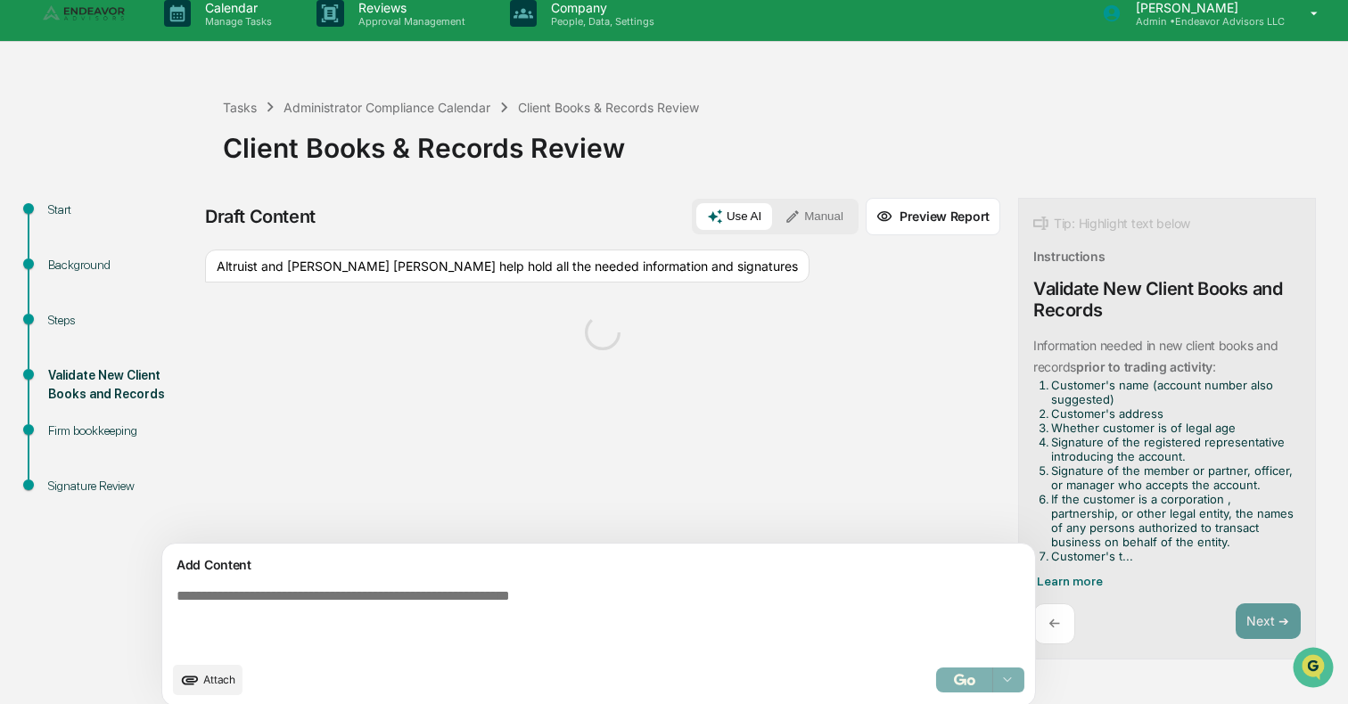
scroll to position [29, 0]
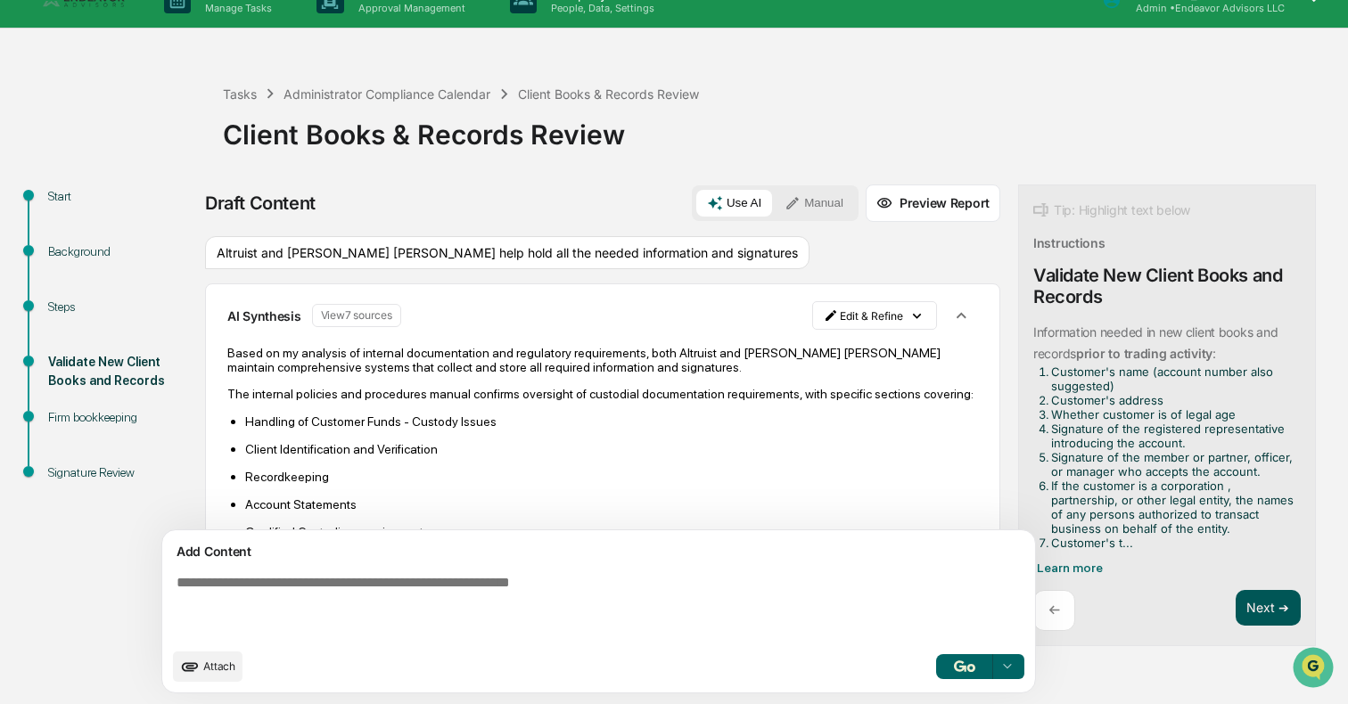
click at [1176, 603] on button "Next ➔" at bounding box center [1268, 608] width 65 height 37
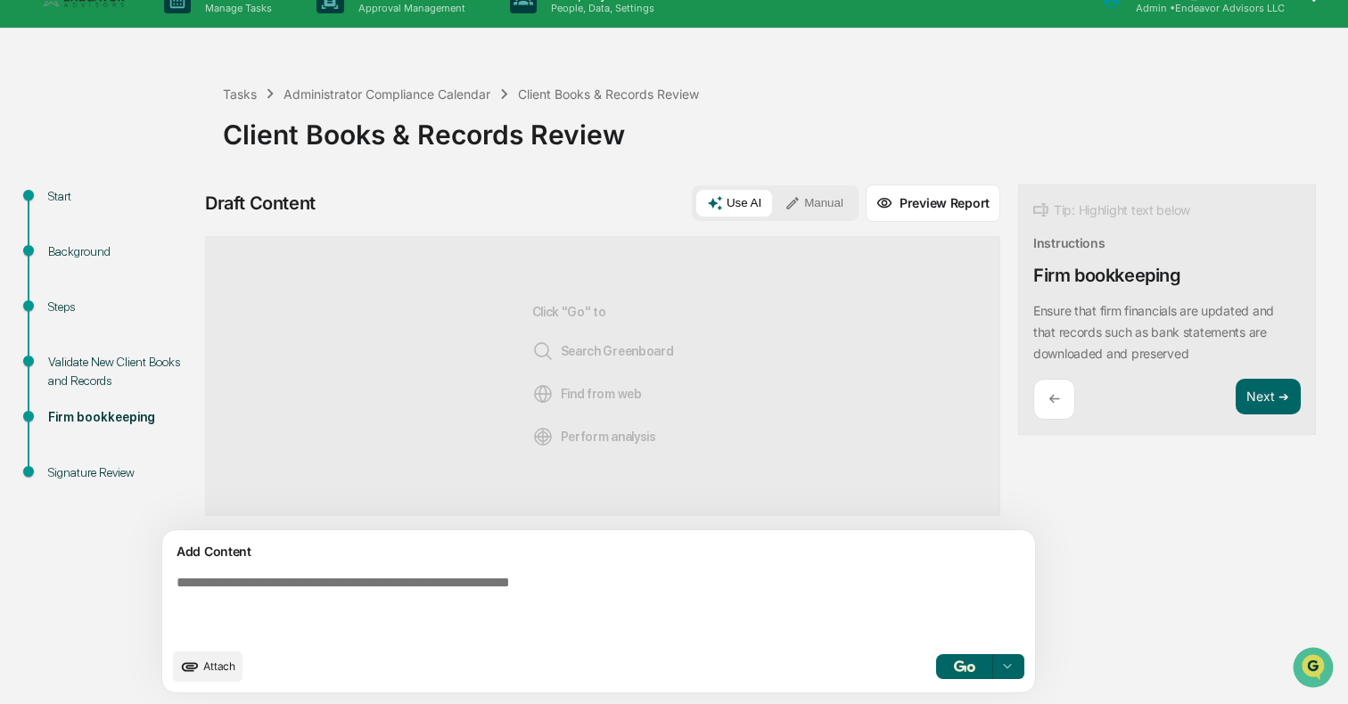
click at [797, 592] on textarea at bounding box center [557, 607] width 776 height 78
type textarea "**********"
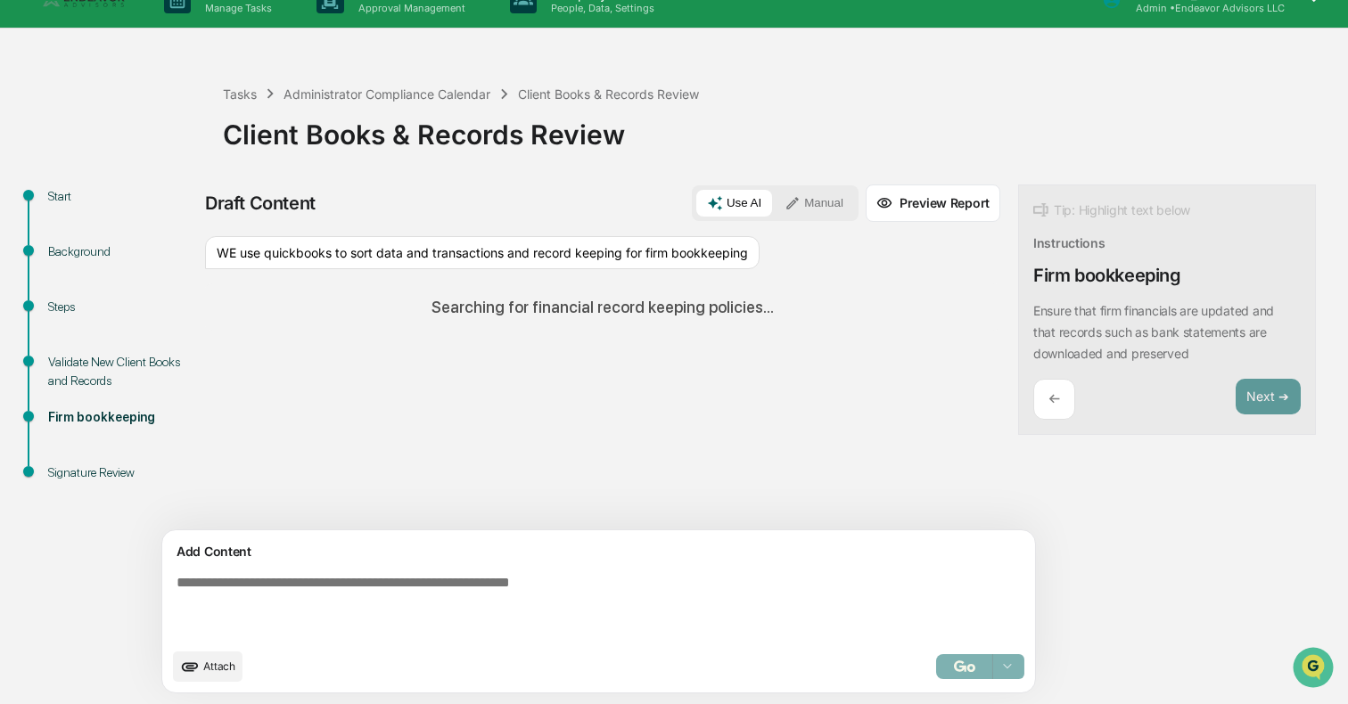
click at [829, 357] on div "Sources WE use quickbooks to sort data and transactions and record keeping for …" at bounding box center [602, 383] width 795 height 294
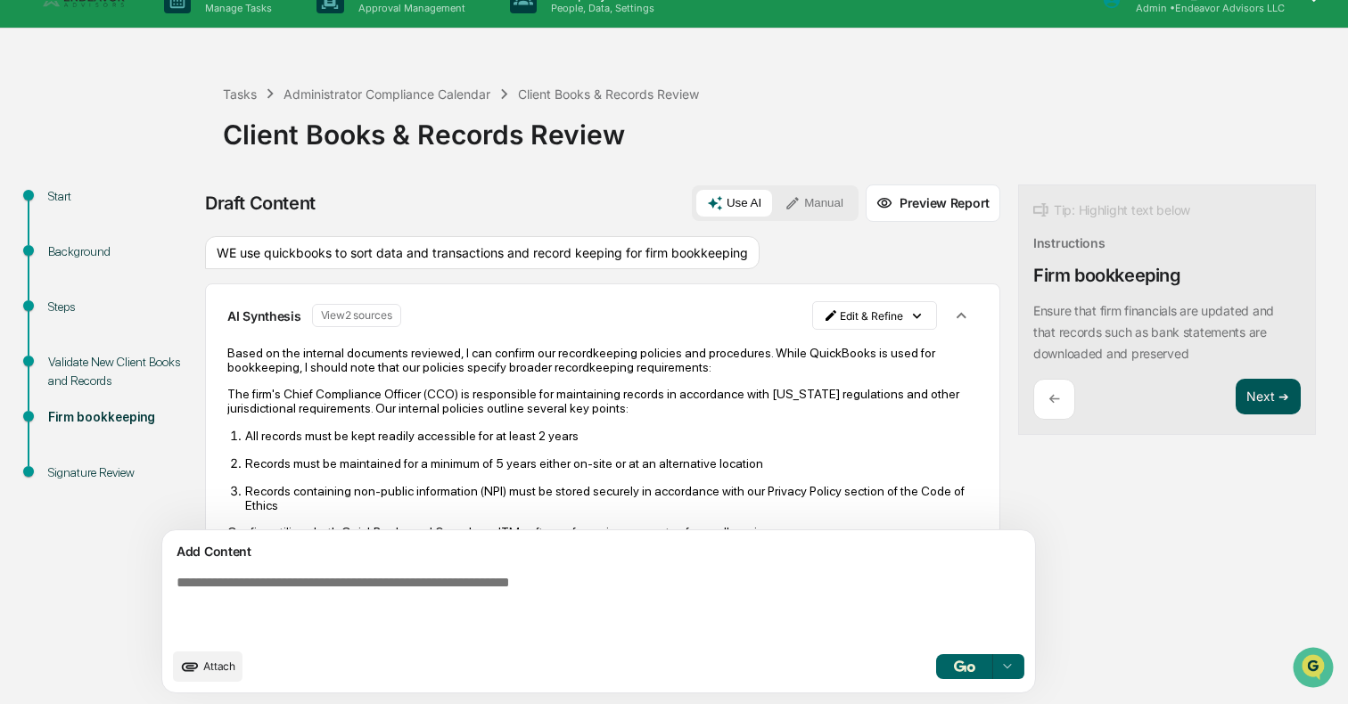
click at [1176, 406] on button "Next ➔" at bounding box center [1268, 397] width 65 height 37
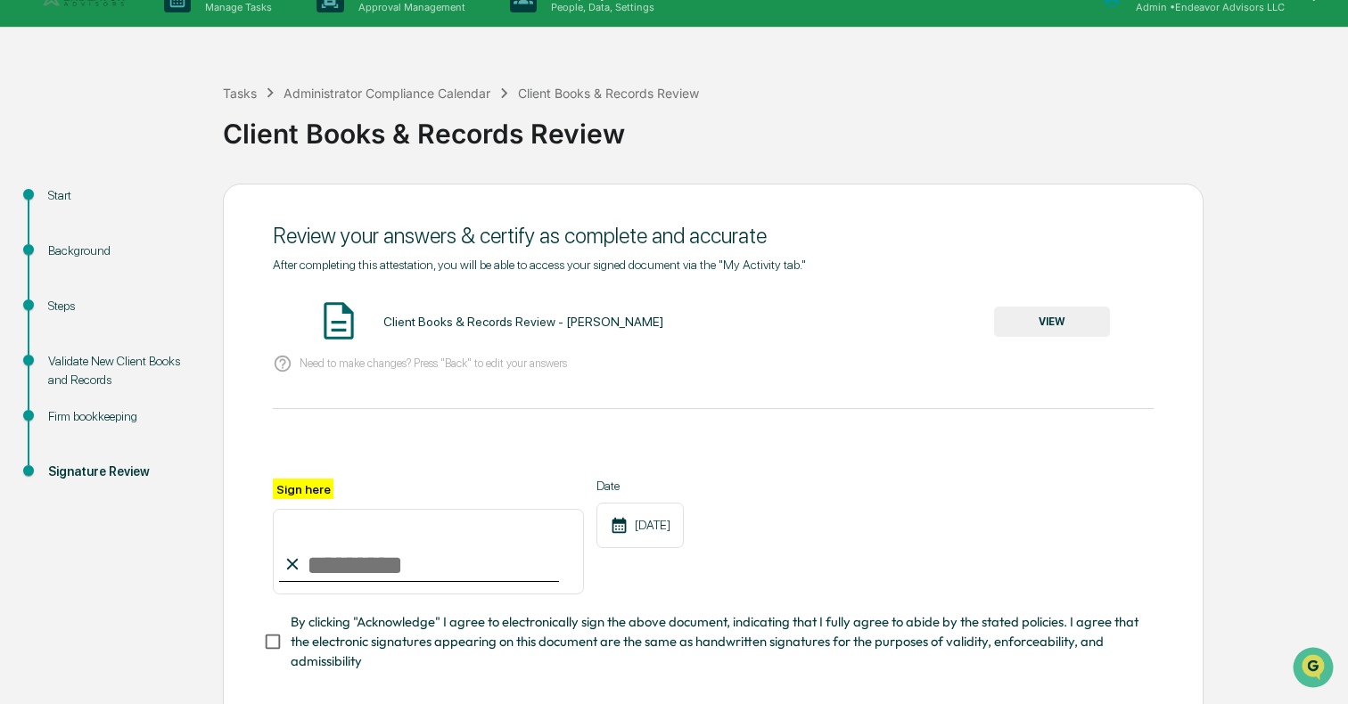
click at [1053, 328] on button "VIEW" at bounding box center [1052, 322] width 116 height 30
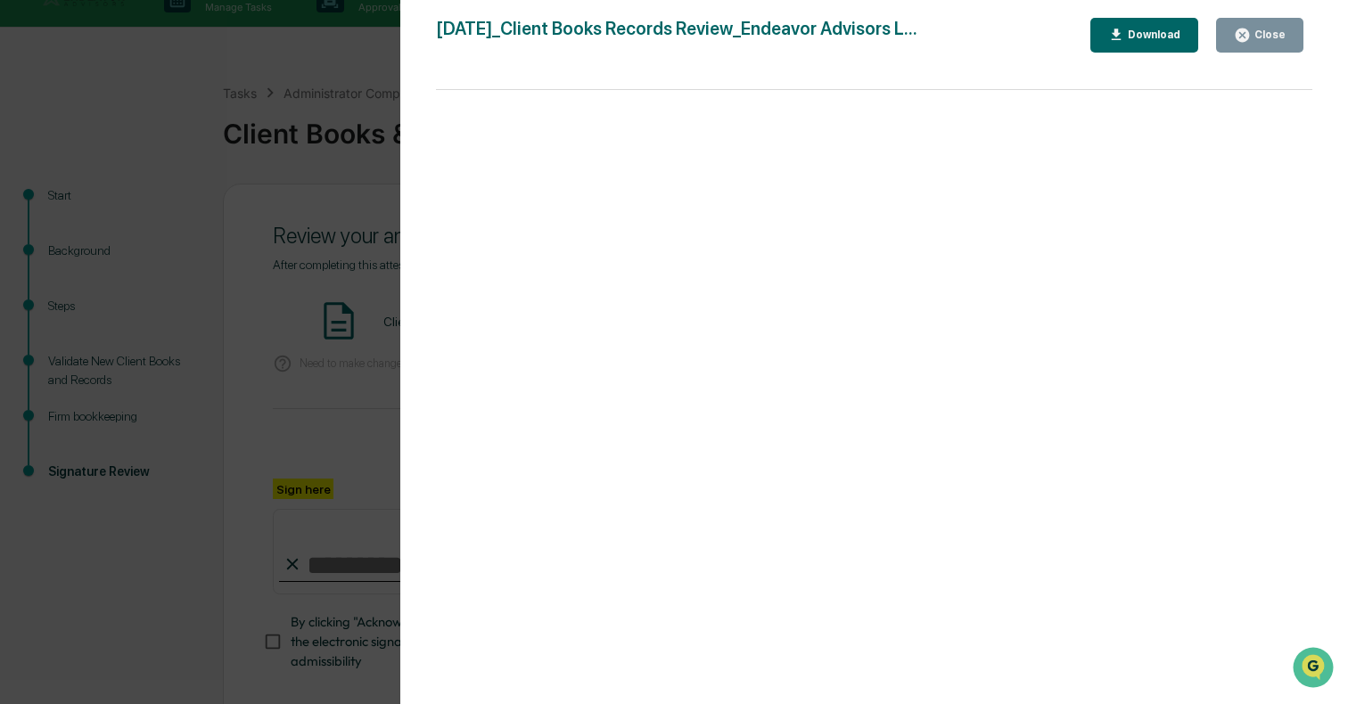
click at [1176, 39] on div "Close" at bounding box center [1268, 35] width 35 height 12
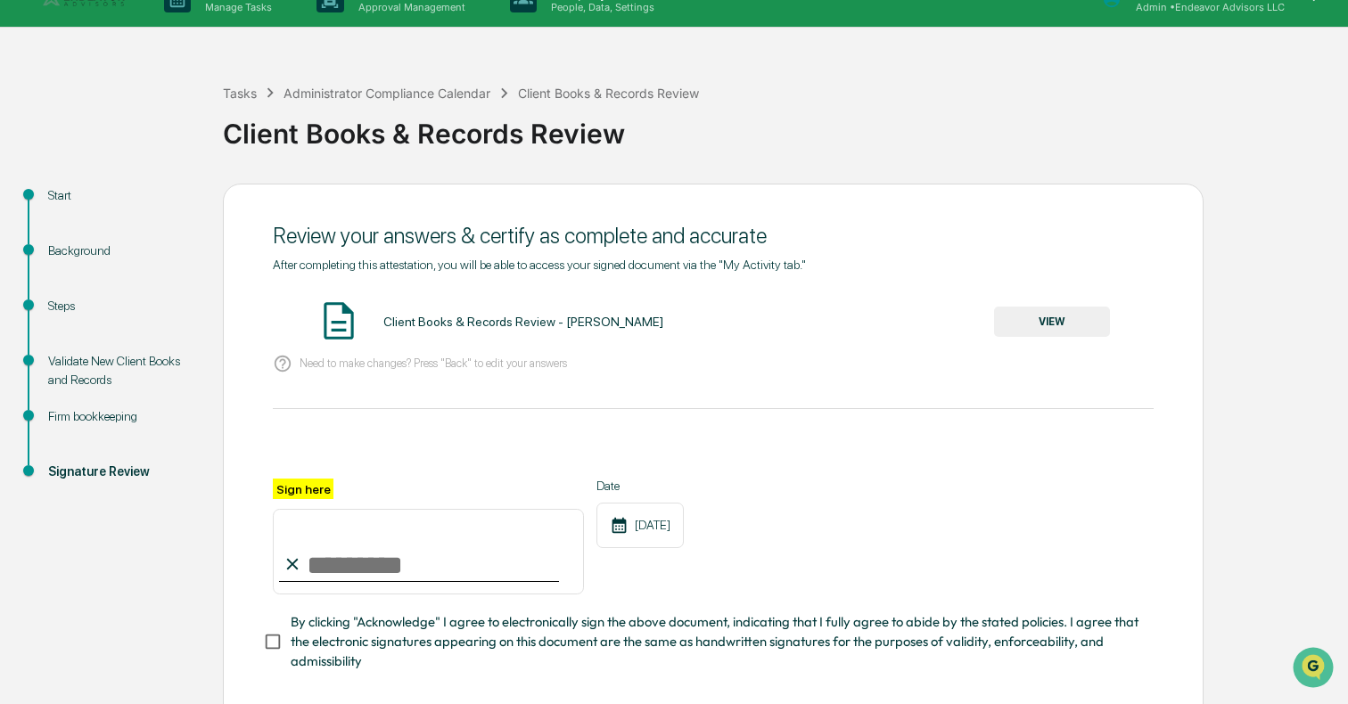
click at [379, 565] on input "Sign here" at bounding box center [428, 552] width 311 height 86
type input "**********"
click at [374, 648] on span "By clicking "Acknowledge" I agree to electronically sign the above document, in…" at bounding box center [715, 642] width 849 height 60
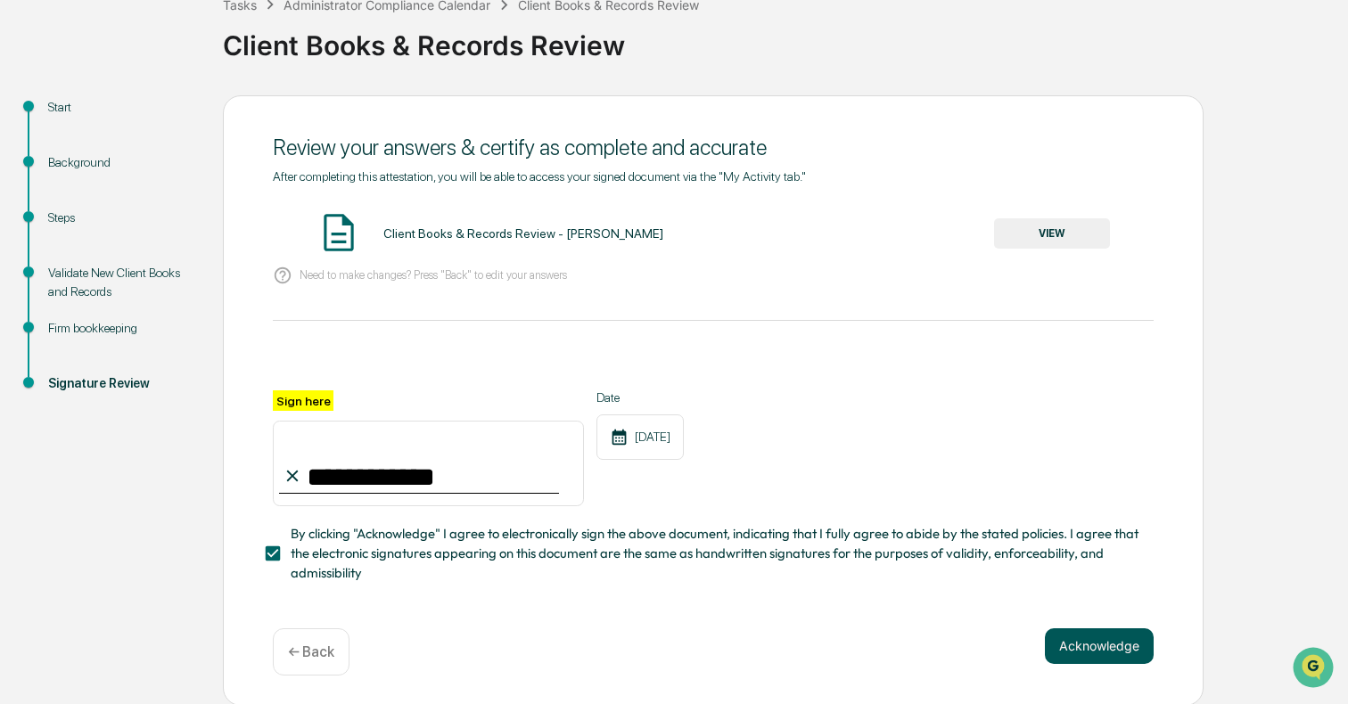
click at [1132, 652] on button "Acknowledge" at bounding box center [1099, 647] width 109 height 36
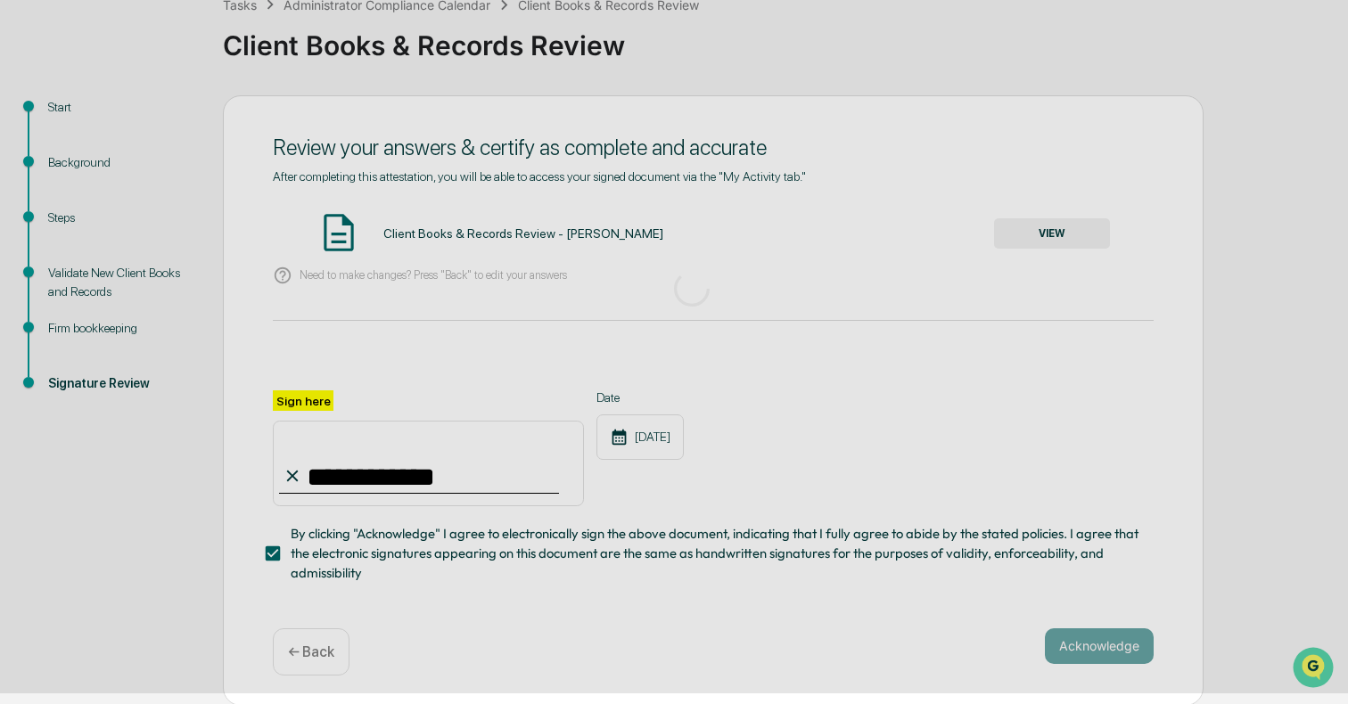
scroll to position [14, 0]
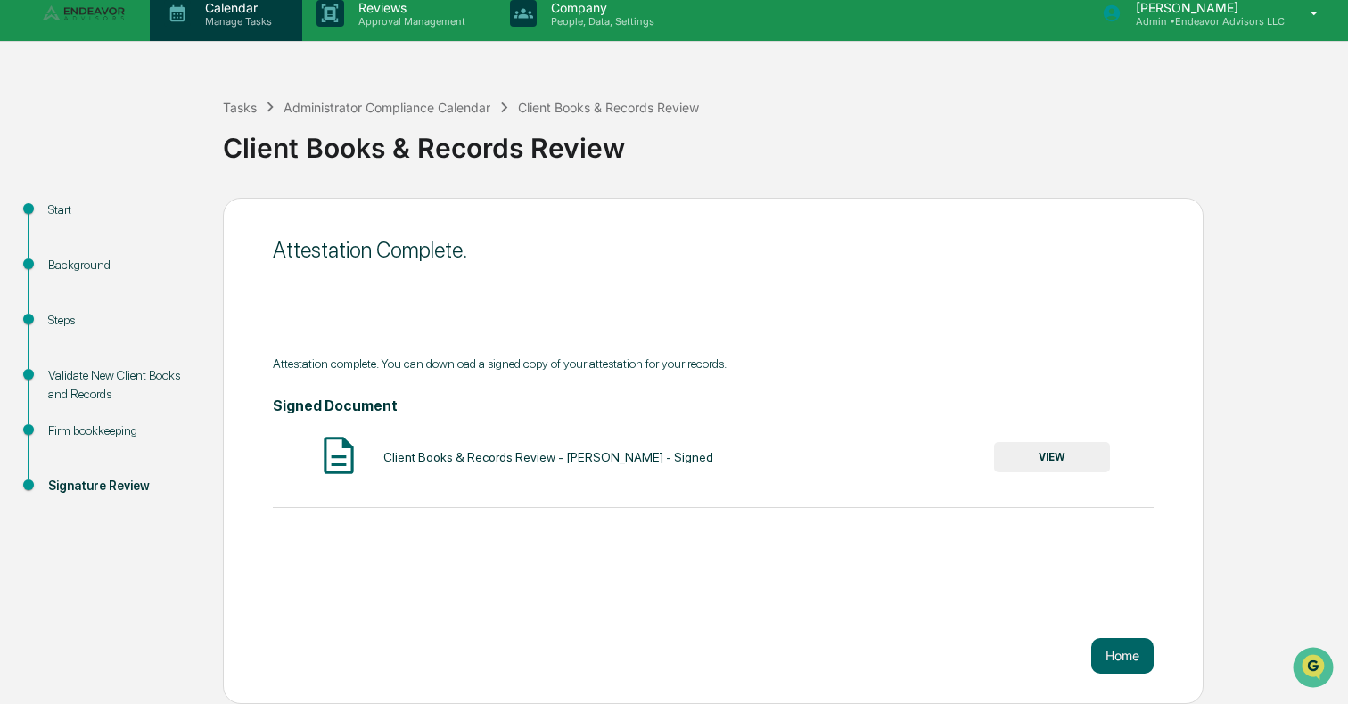
click at [226, 25] on p "Manage Tasks" at bounding box center [236, 21] width 90 height 12
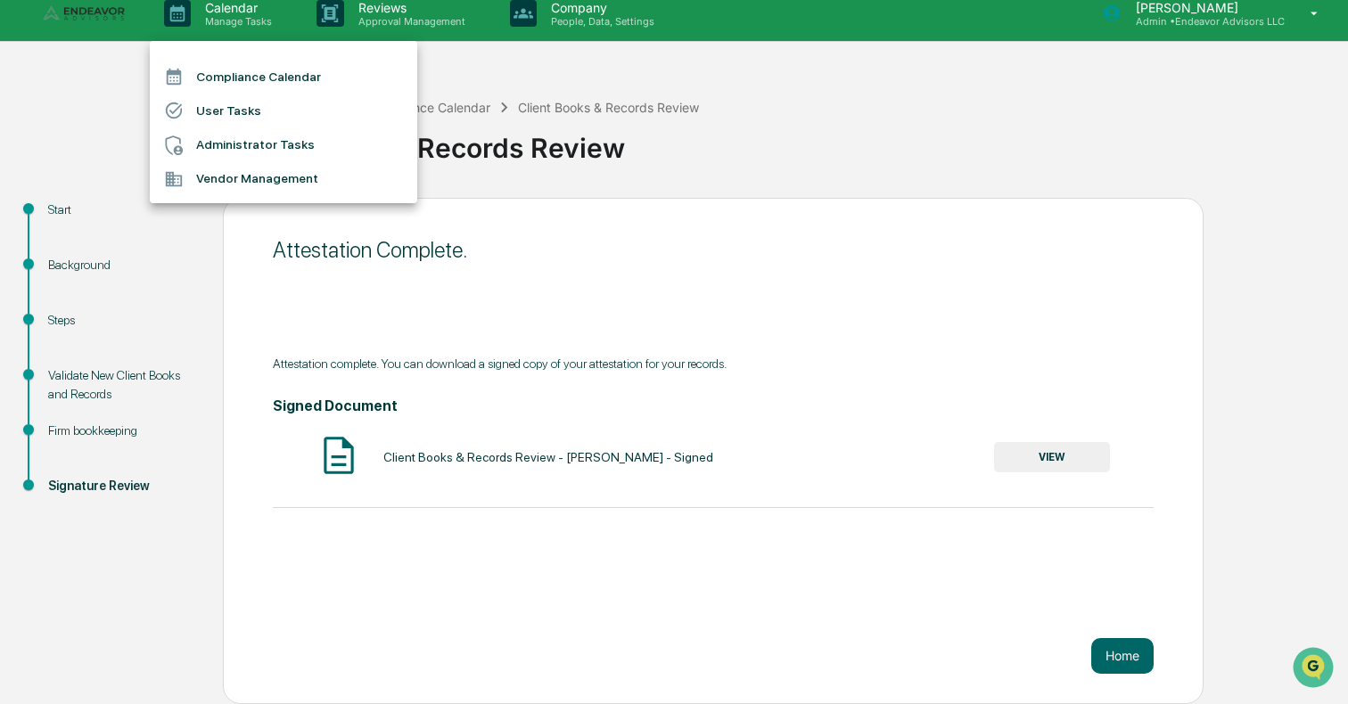
click at [237, 146] on li "Administrator Tasks" at bounding box center [283, 145] width 267 height 34
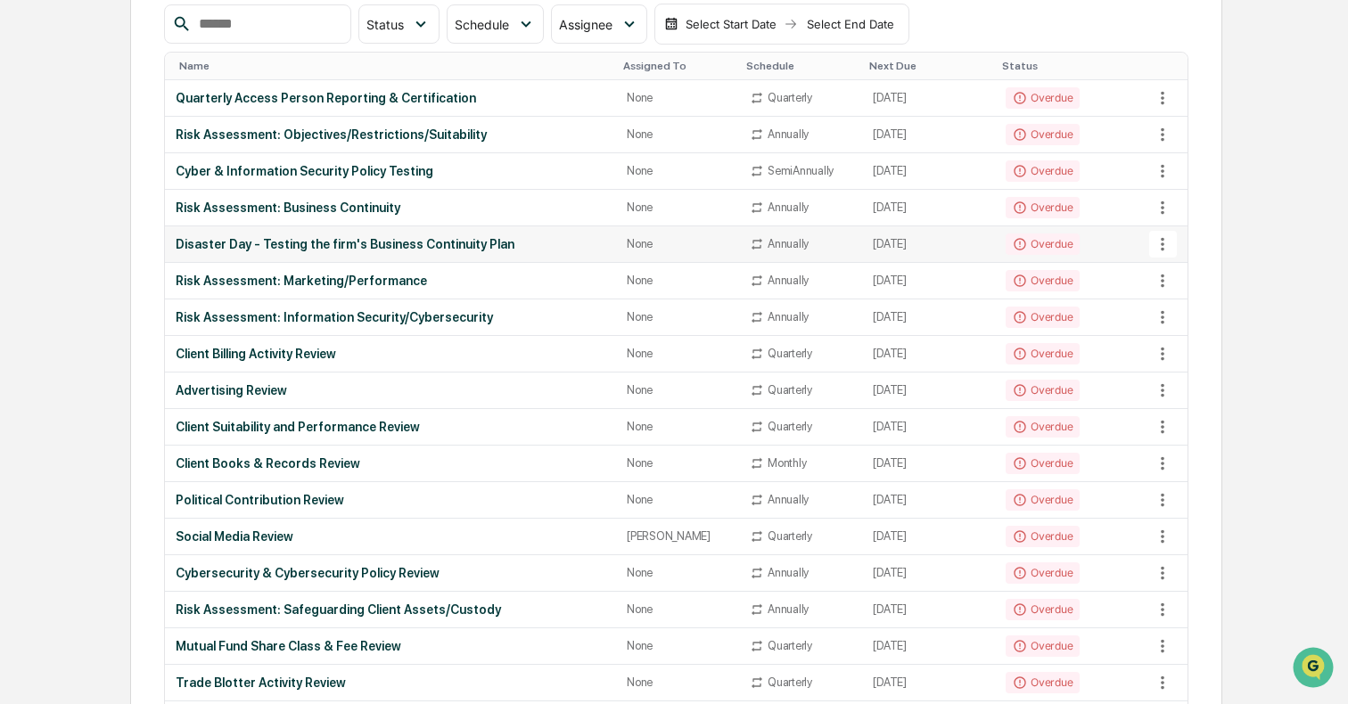
scroll to position [239, 0]
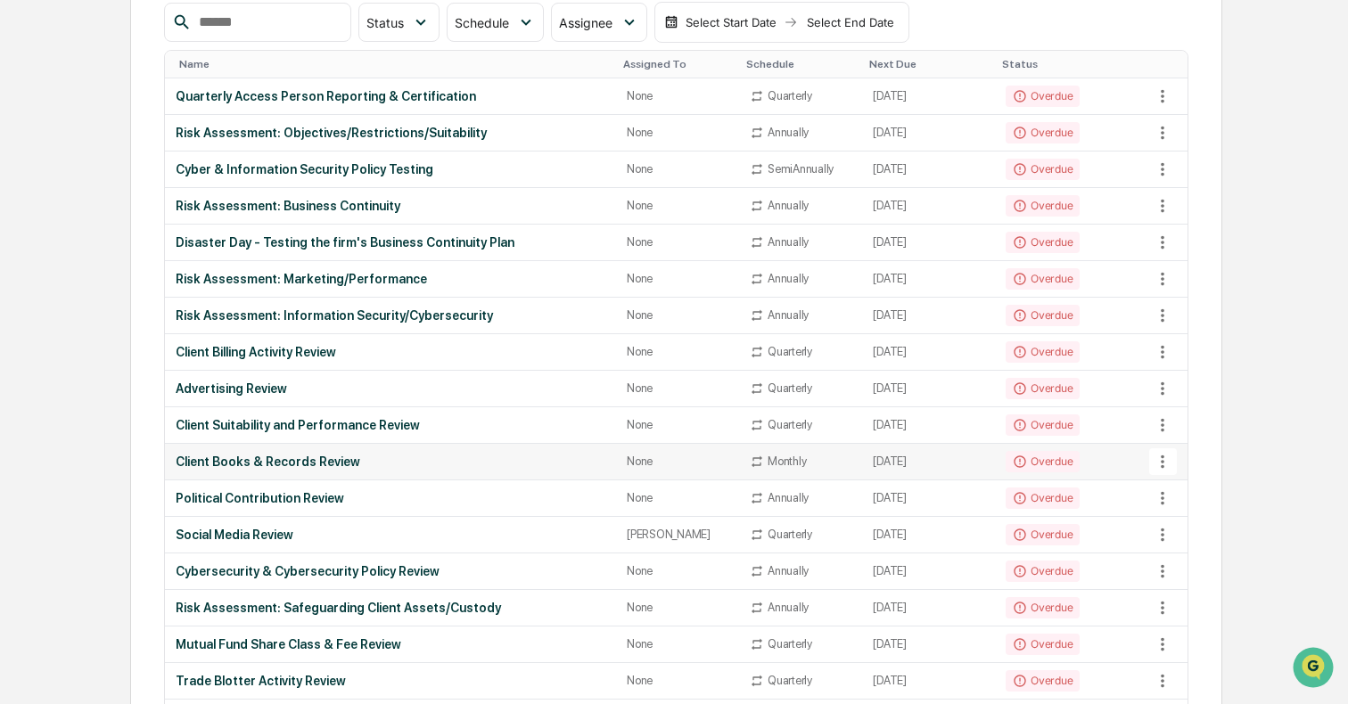
click at [916, 455] on td "[DATE]" at bounding box center [928, 462] width 133 height 37
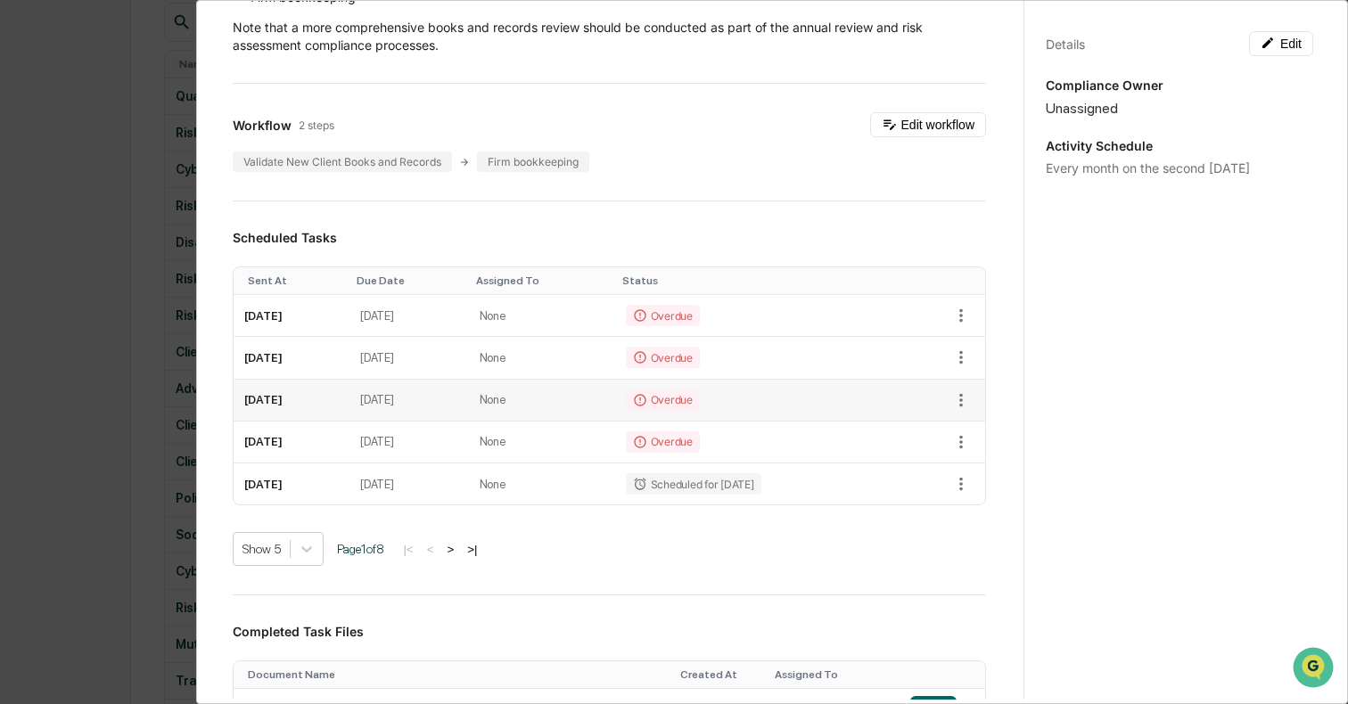
scroll to position [0, 0]
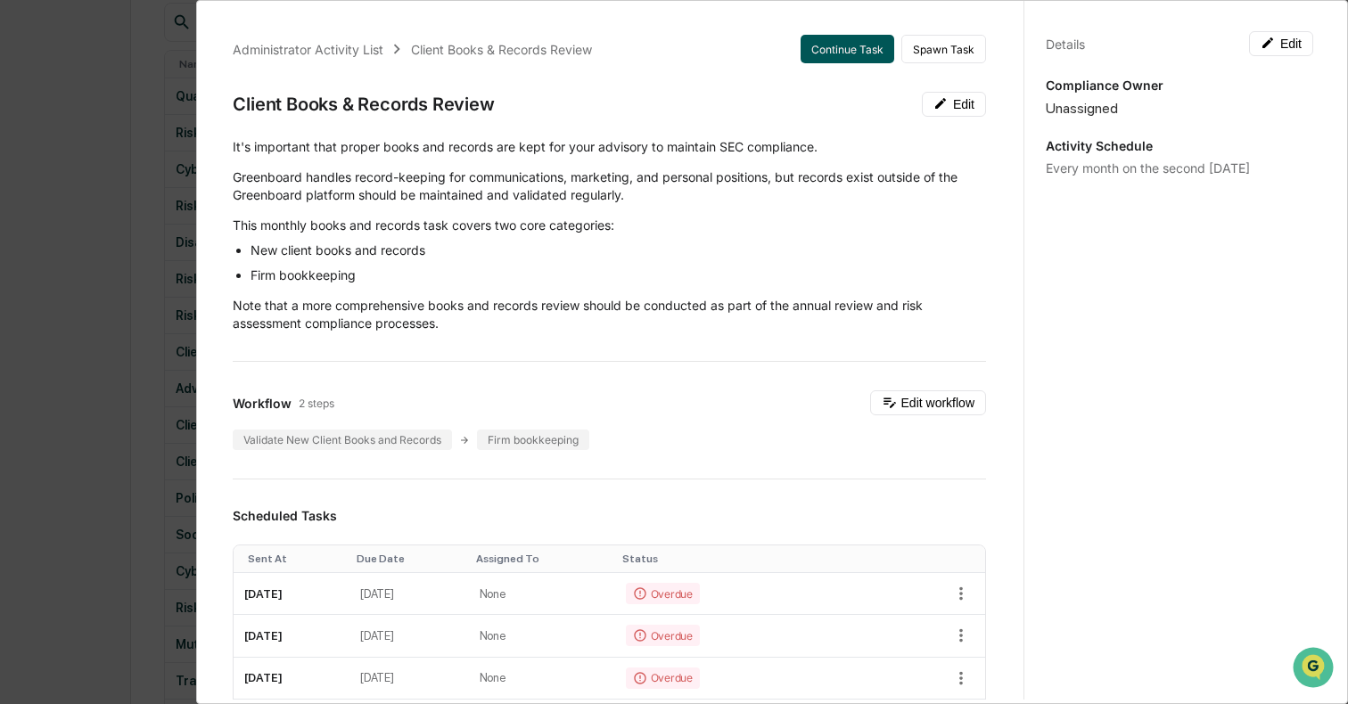
click at [857, 58] on button "Continue Task" at bounding box center [848, 49] width 94 height 29
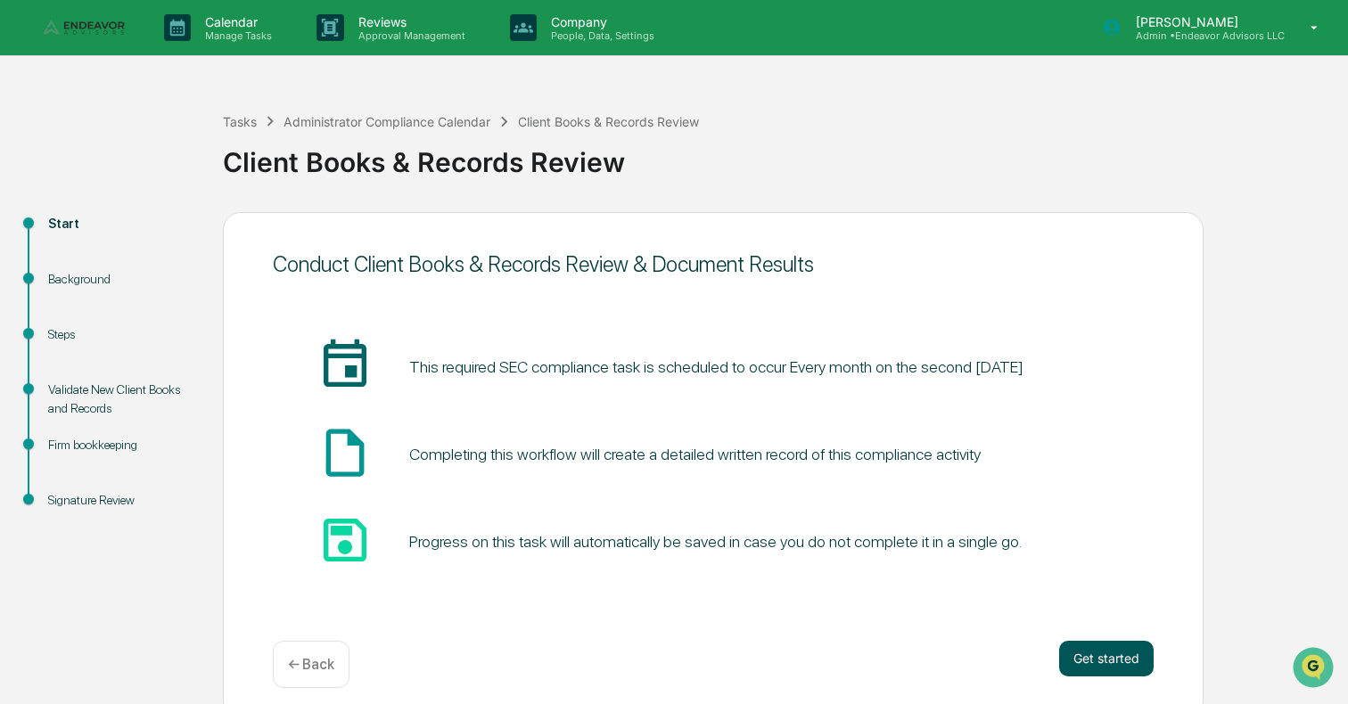
click at [1082, 662] on button "Get started" at bounding box center [1106, 659] width 94 height 36
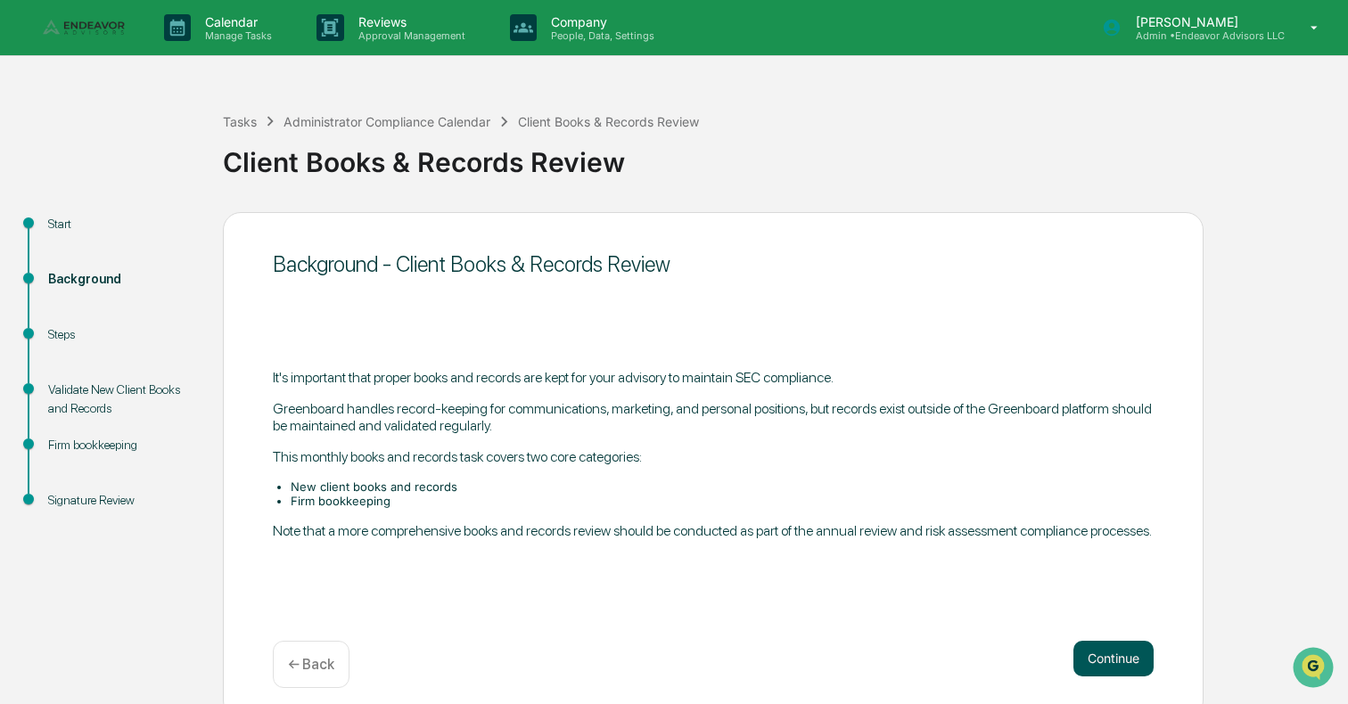
click at [1120, 670] on button "Continue" at bounding box center [1113, 659] width 80 height 36
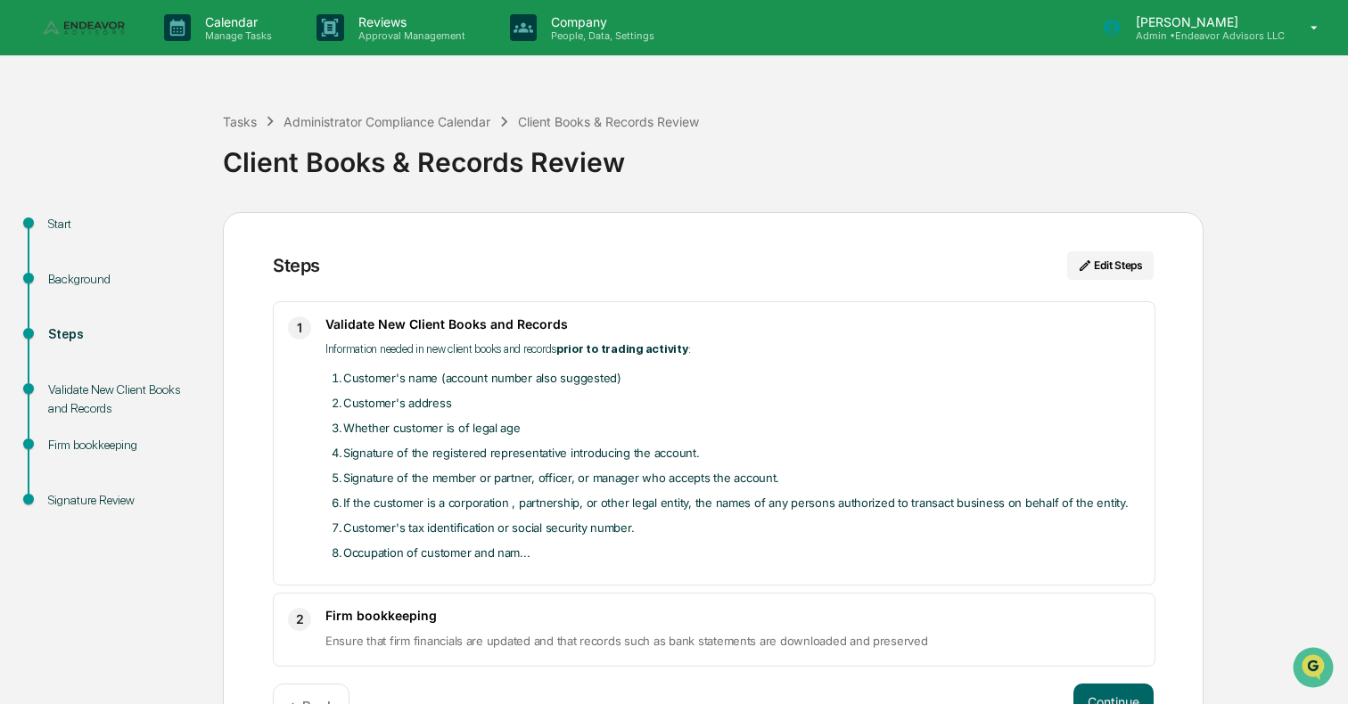
scroll to position [58, 0]
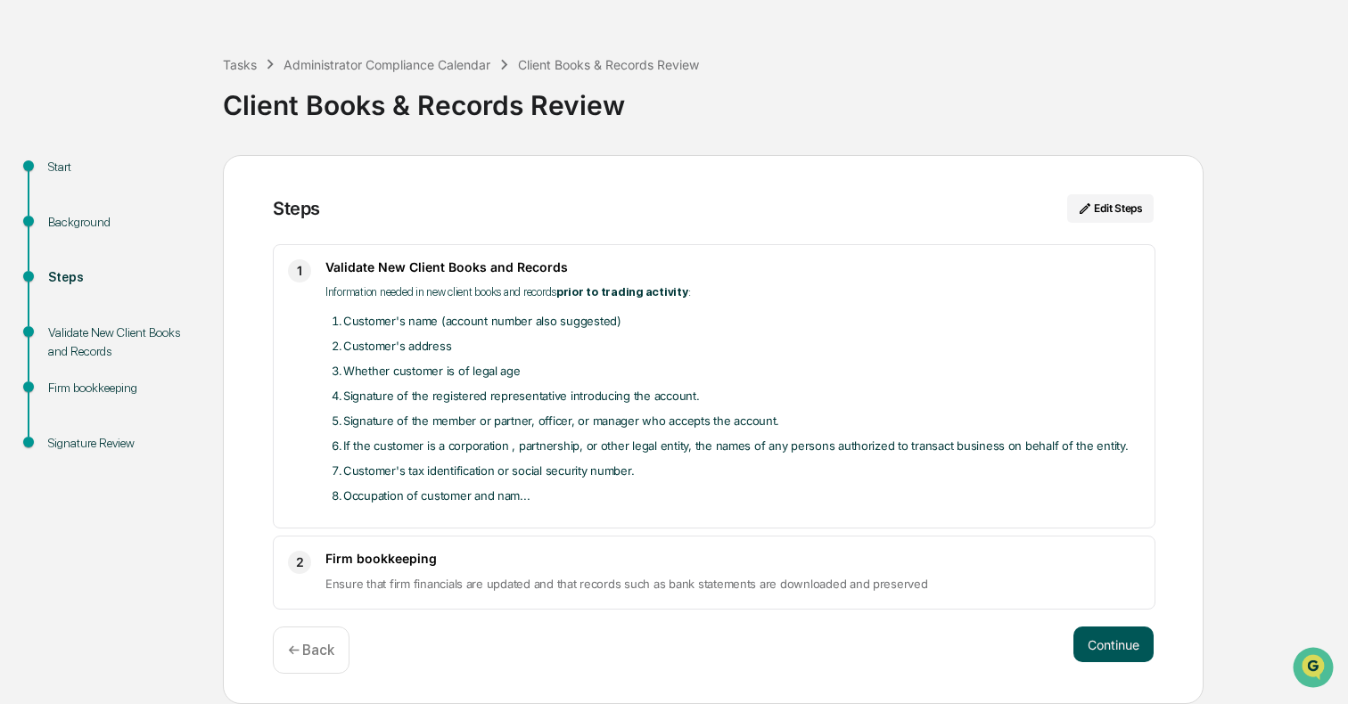
click at [1121, 651] on button "Continue" at bounding box center [1113, 645] width 80 height 36
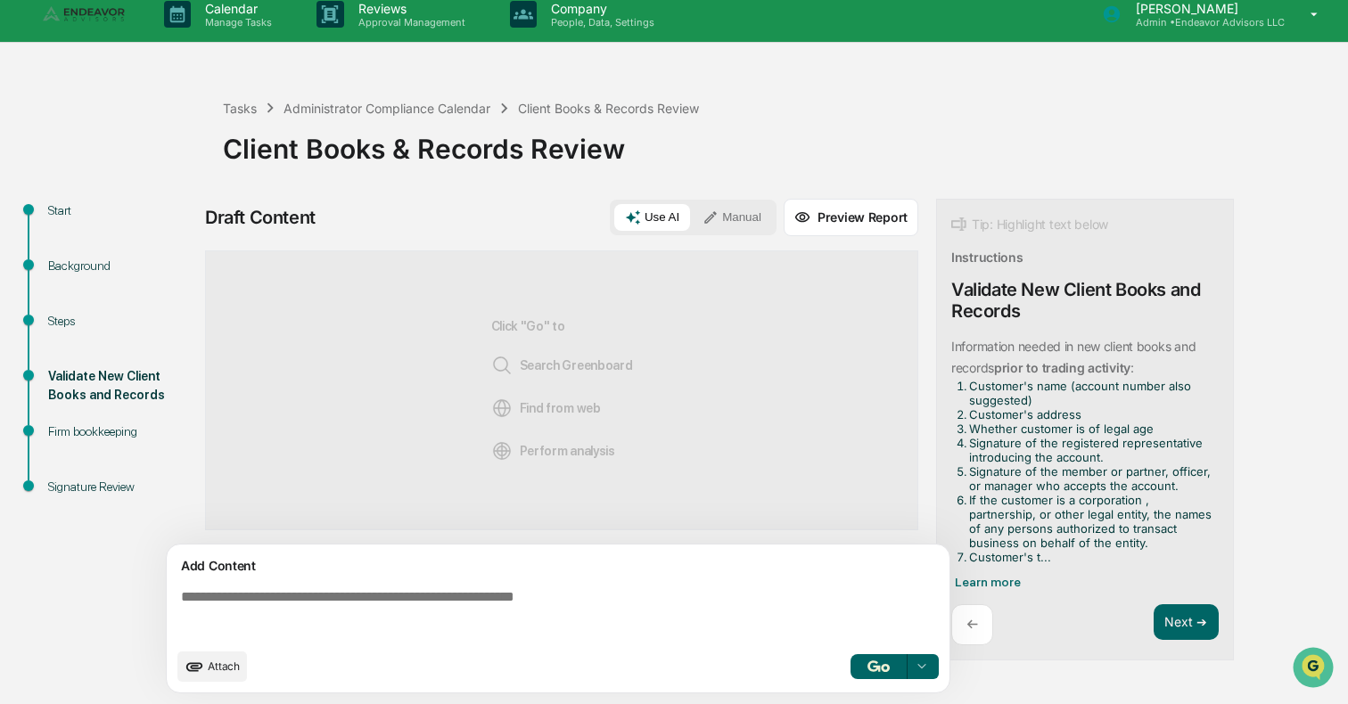
scroll to position [14, 0]
click at [596, 592] on textarea at bounding box center [562, 614] width 776 height 64
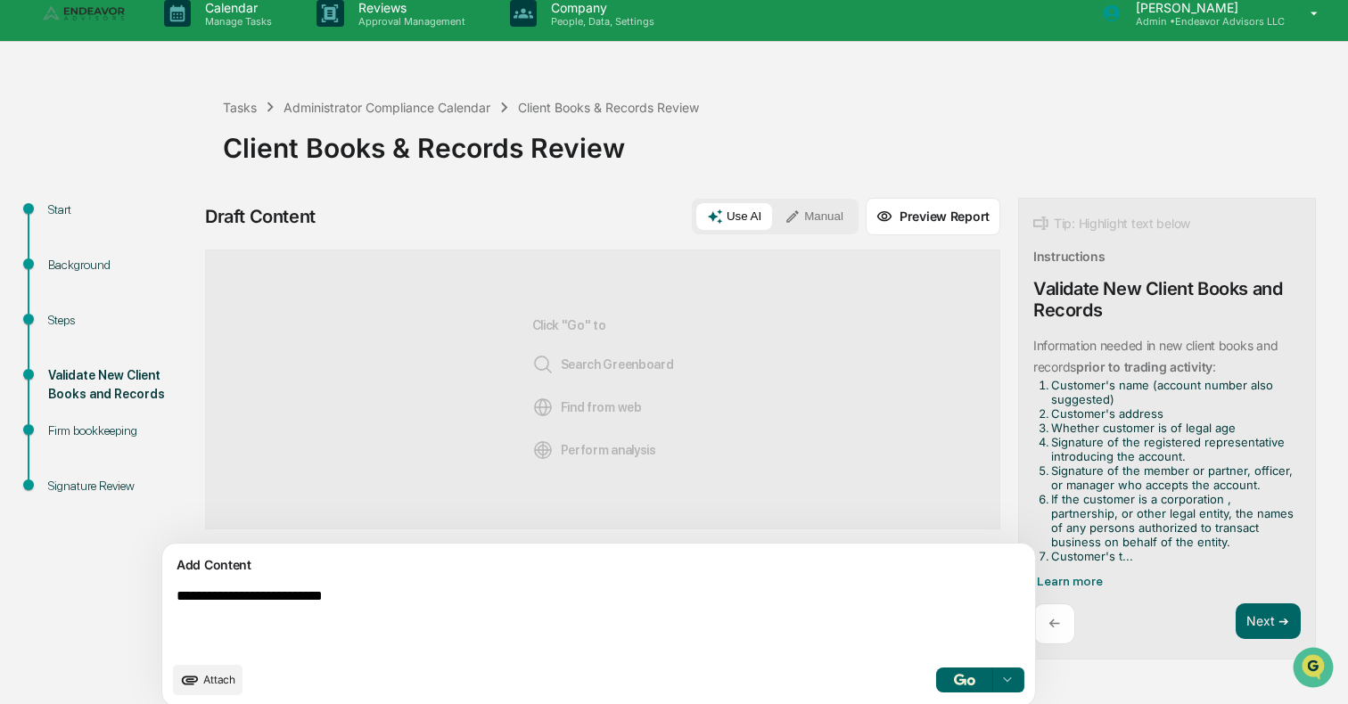
type textarea "**********"
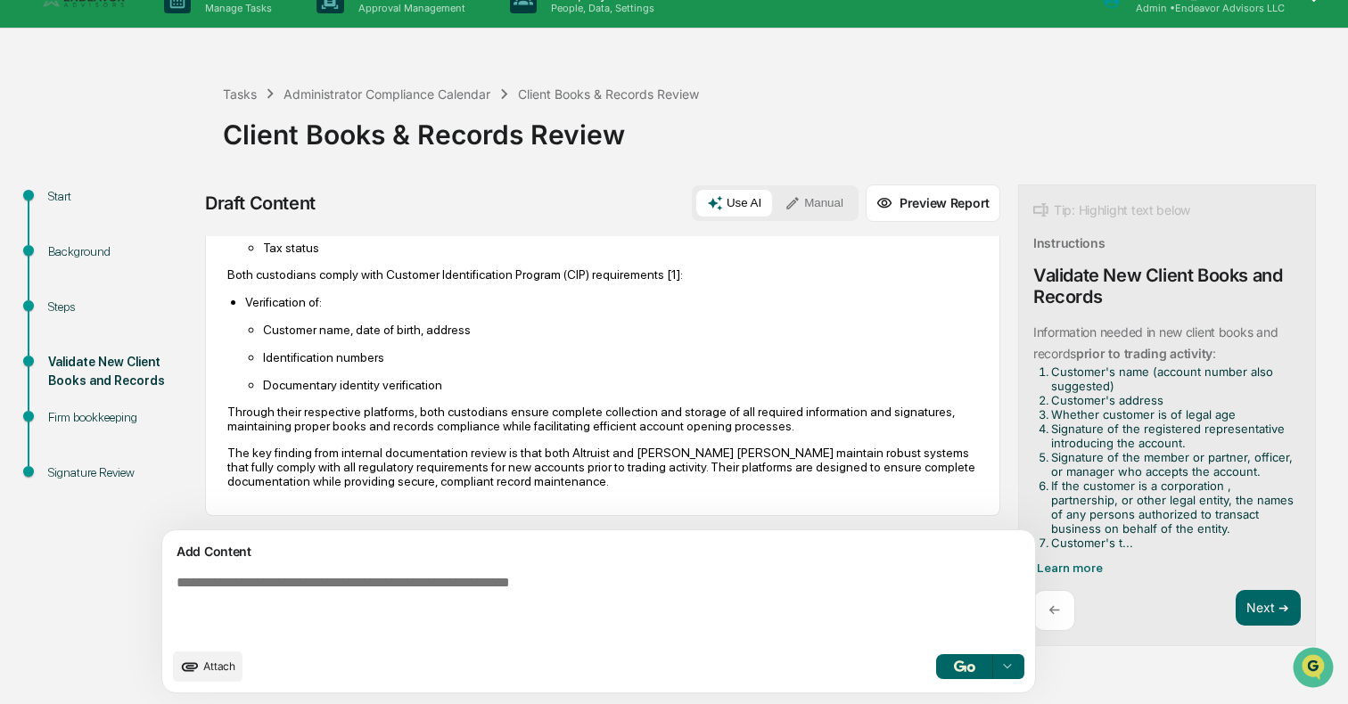
scroll to position [1448, 0]
click at [1176, 600] on button "Next ➔" at bounding box center [1268, 608] width 65 height 37
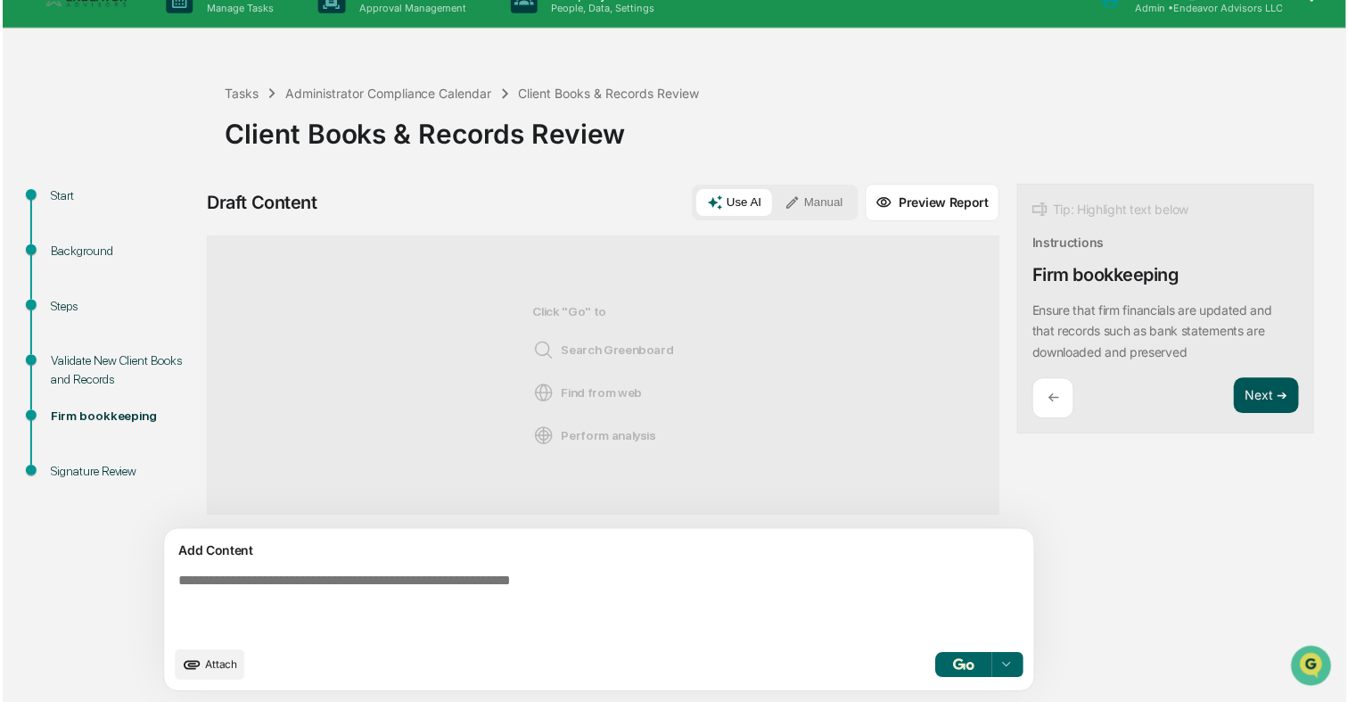
scroll to position [0, 0]
click at [762, 579] on textarea at bounding box center [557, 607] width 776 height 78
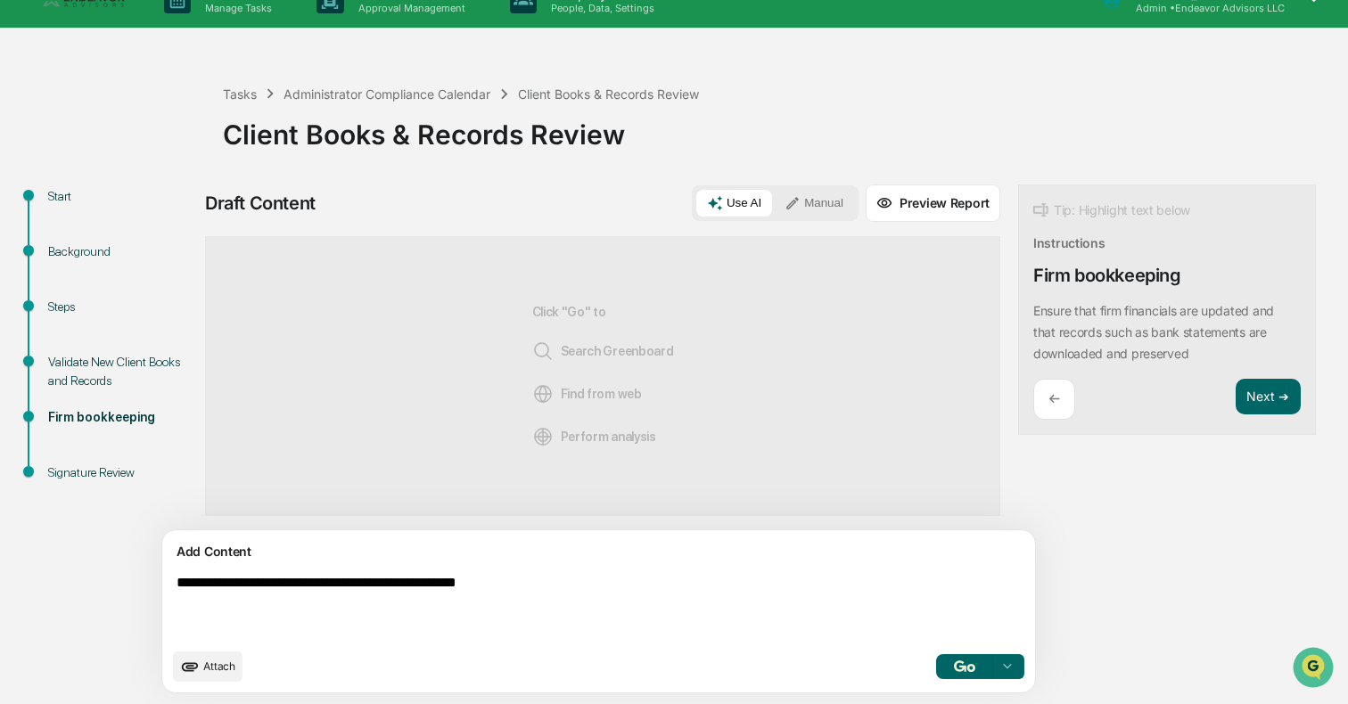
type textarea "**********"
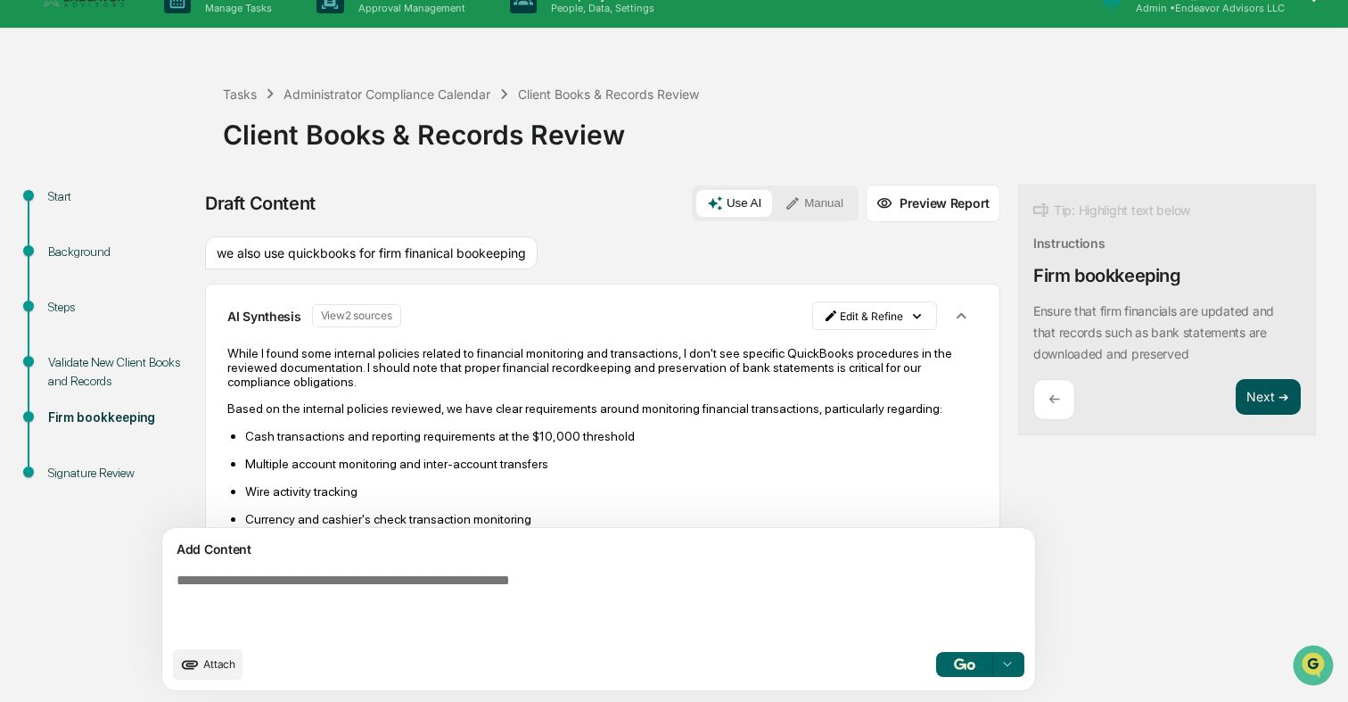
click at [1176, 402] on button "Next ➔" at bounding box center [1268, 397] width 65 height 37
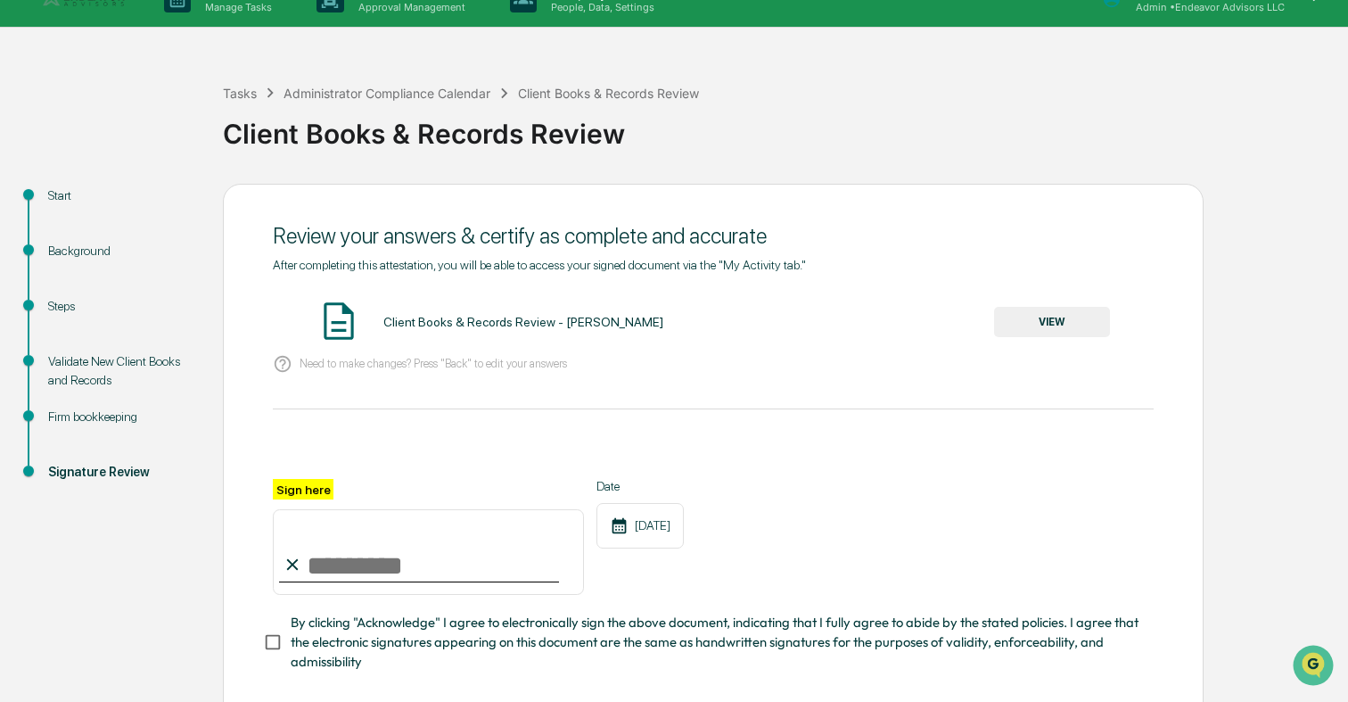
click at [1015, 324] on button "VIEW" at bounding box center [1052, 322] width 116 height 30
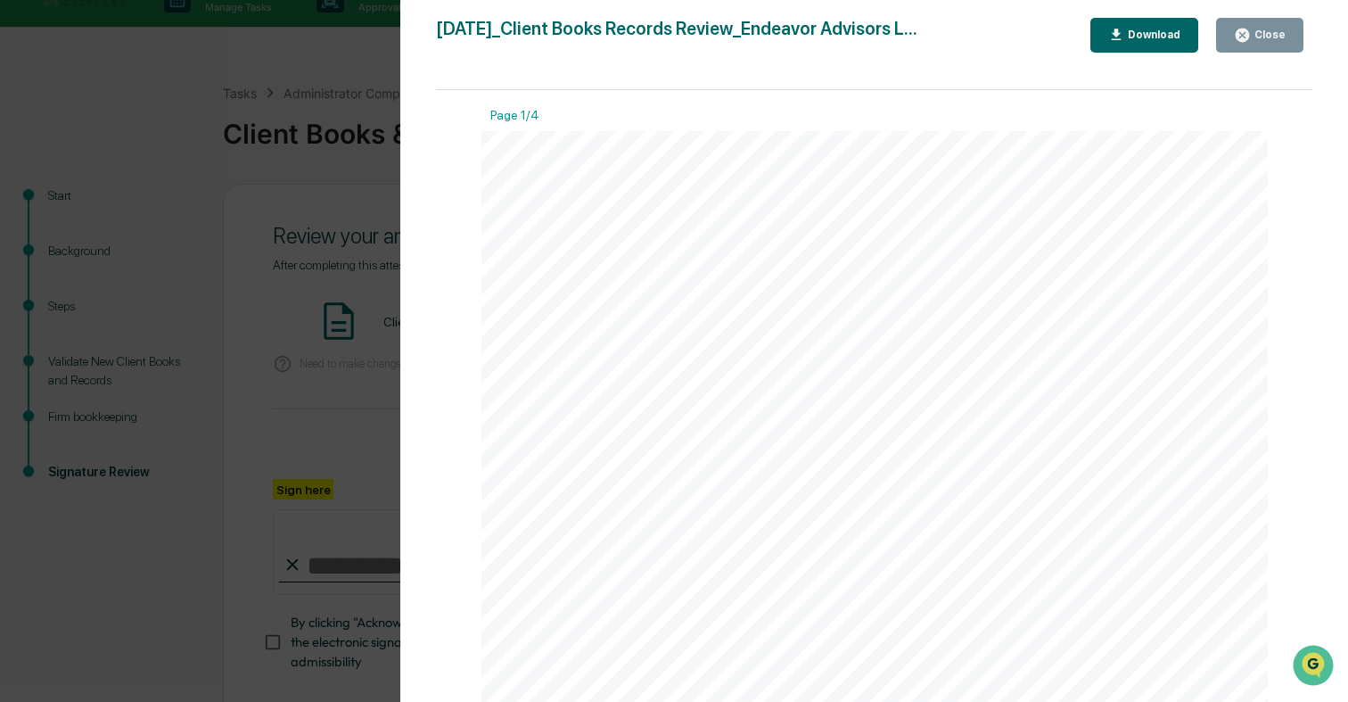
click at [1176, 29] on div "Close" at bounding box center [1268, 35] width 35 height 12
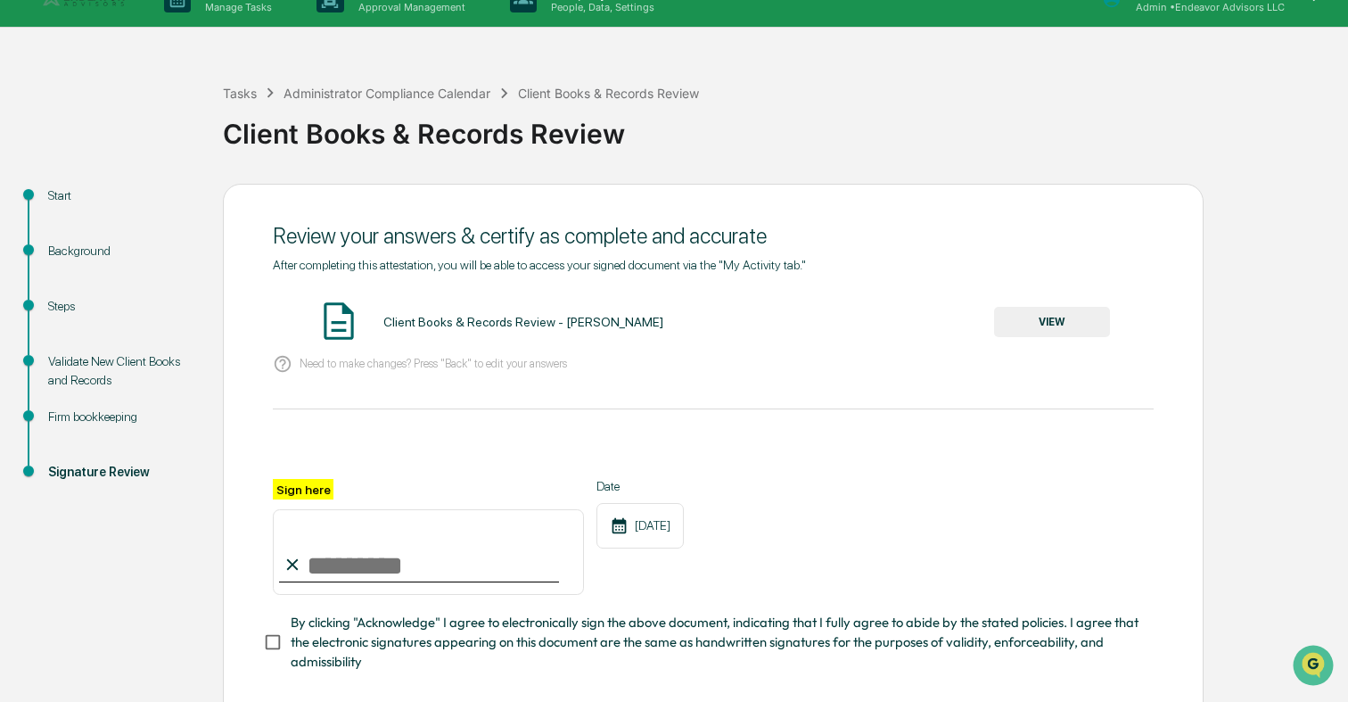
click at [329, 555] on input "Sign here" at bounding box center [428, 552] width 311 height 86
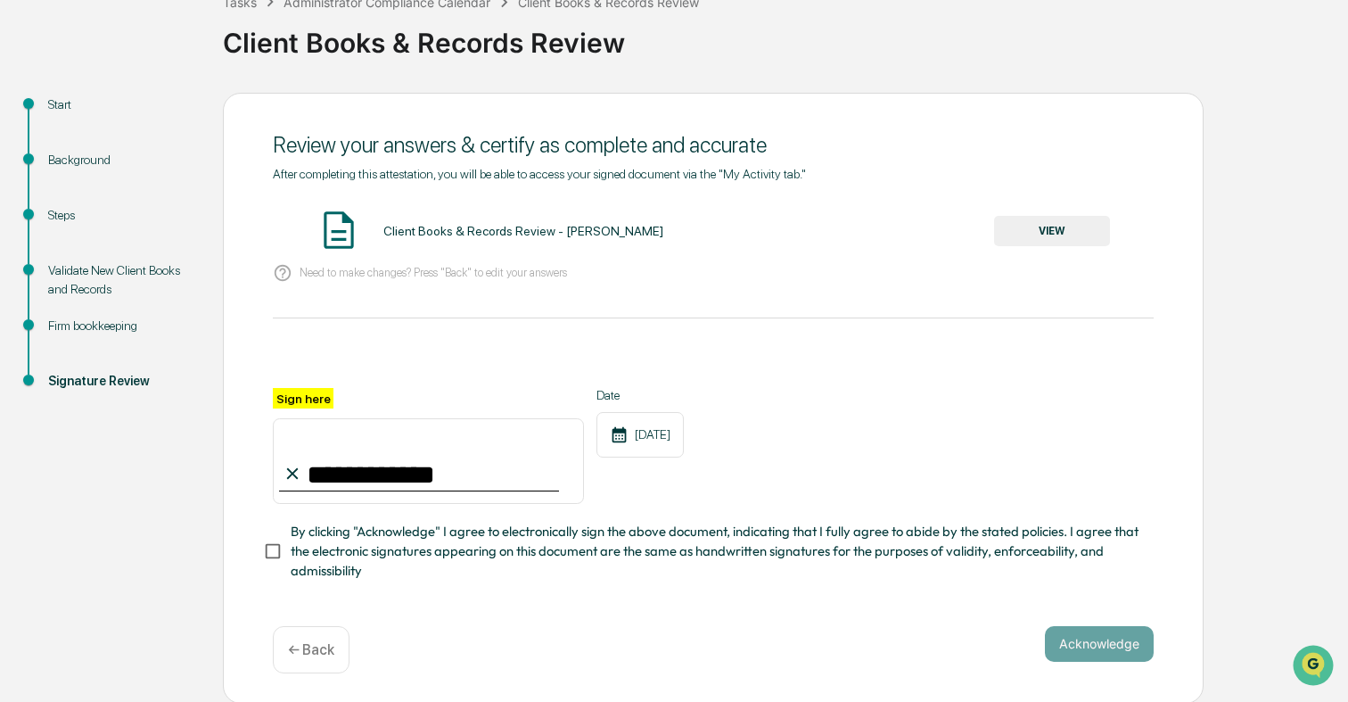
type input "**********"
click at [363, 546] on span "By clicking "Acknowledge" I agree to electronically sign the above document, in…" at bounding box center [715, 552] width 849 height 60
click at [1126, 644] on button "Acknowledge" at bounding box center [1099, 644] width 109 height 36
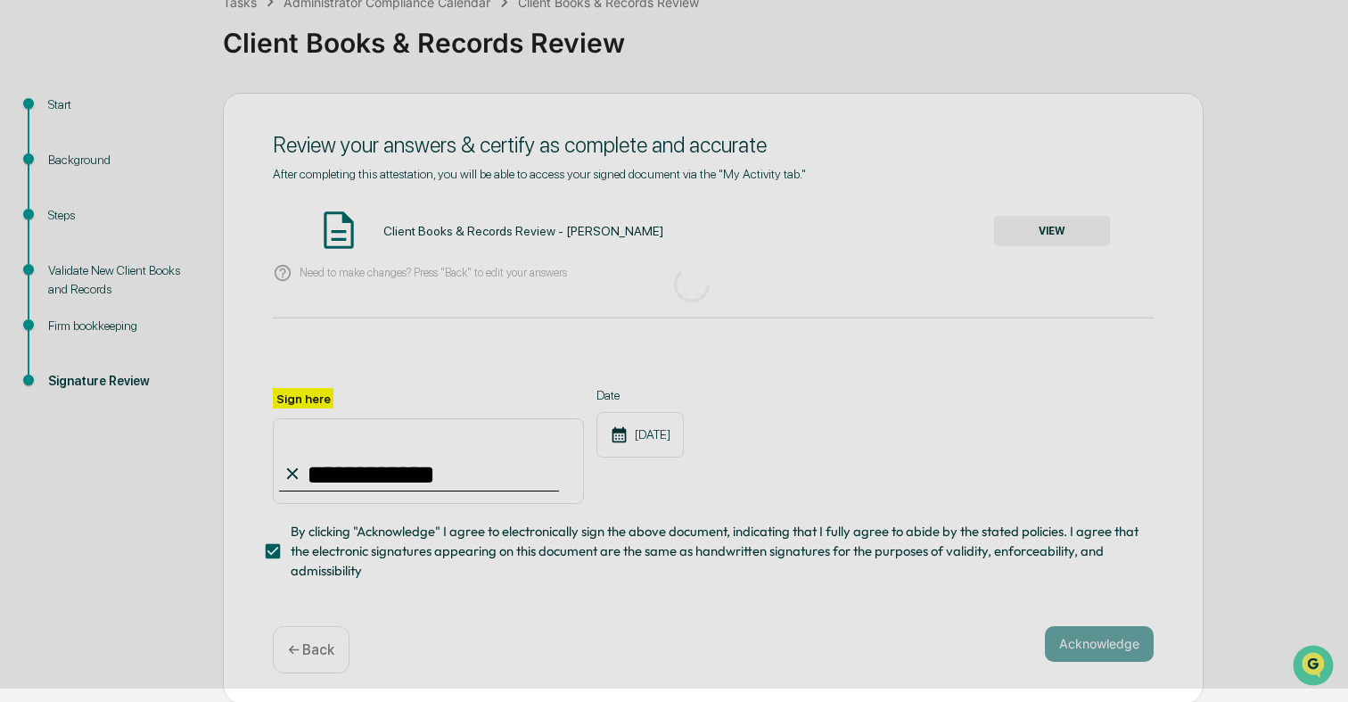
scroll to position [17, 0]
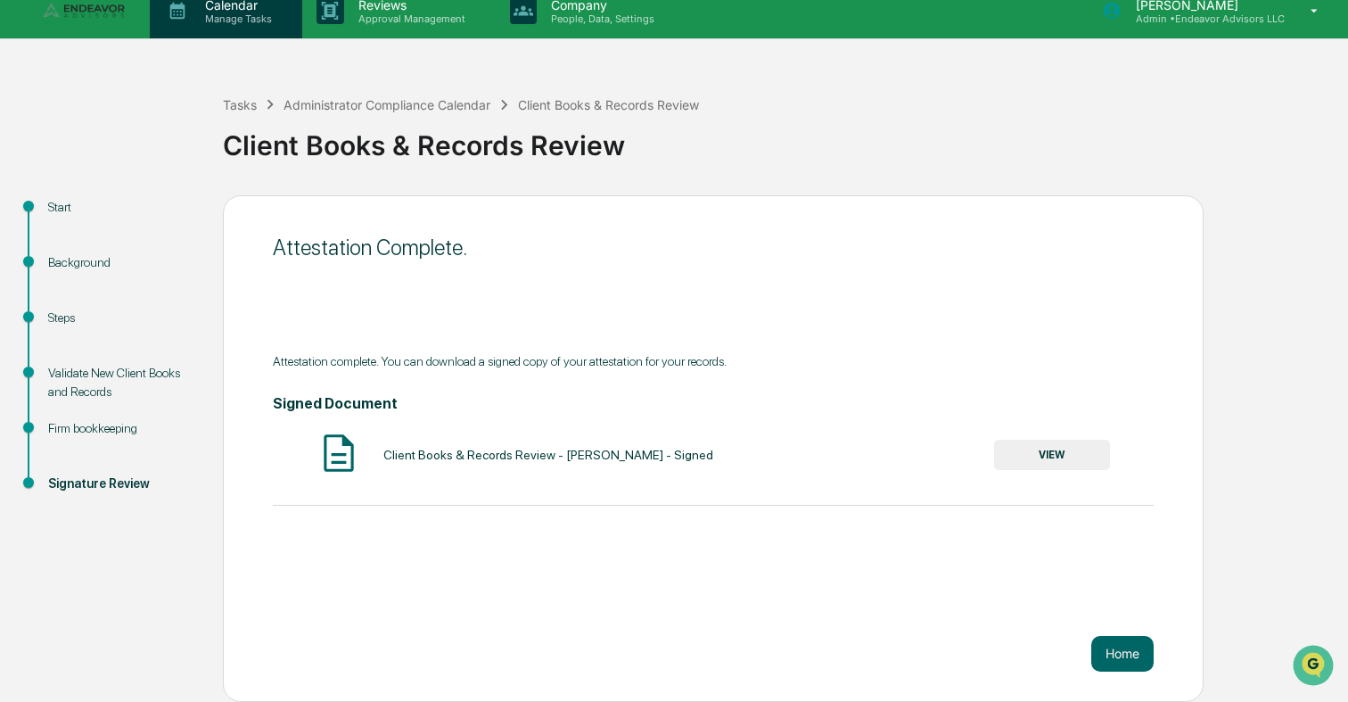
click at [235, 13] on p "Manage Tasks" at bounding box center [236, 18] width 90 height 12
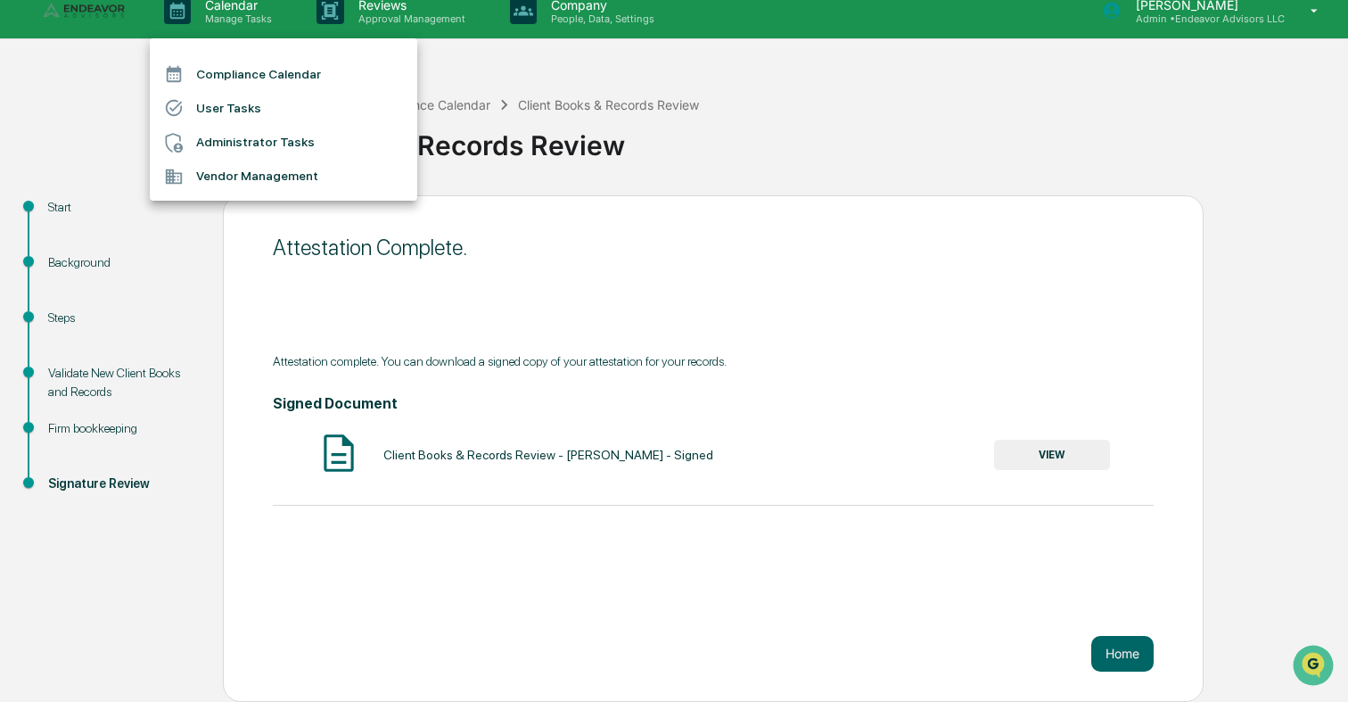
click at [226, 134] on li "Administrator Tasks" at bounding box center [283, 143] width 267 height 34
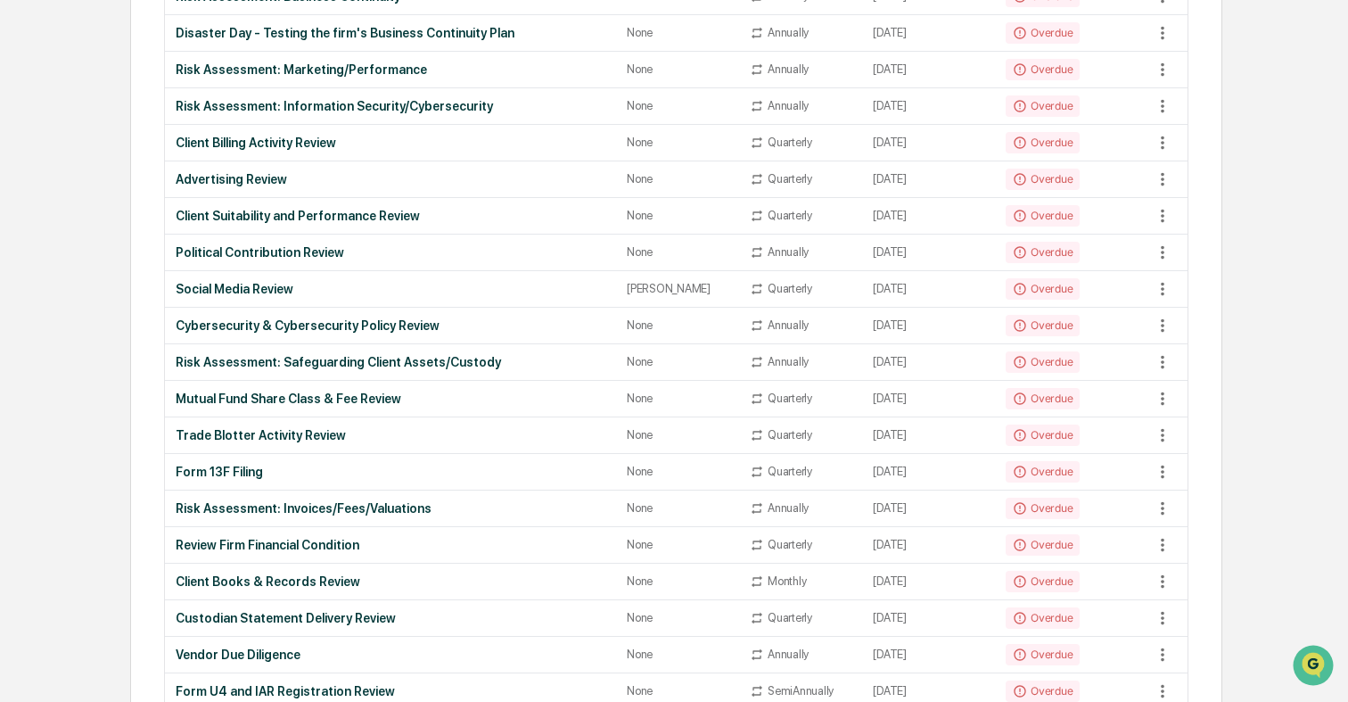
scroll to position [407, 0]
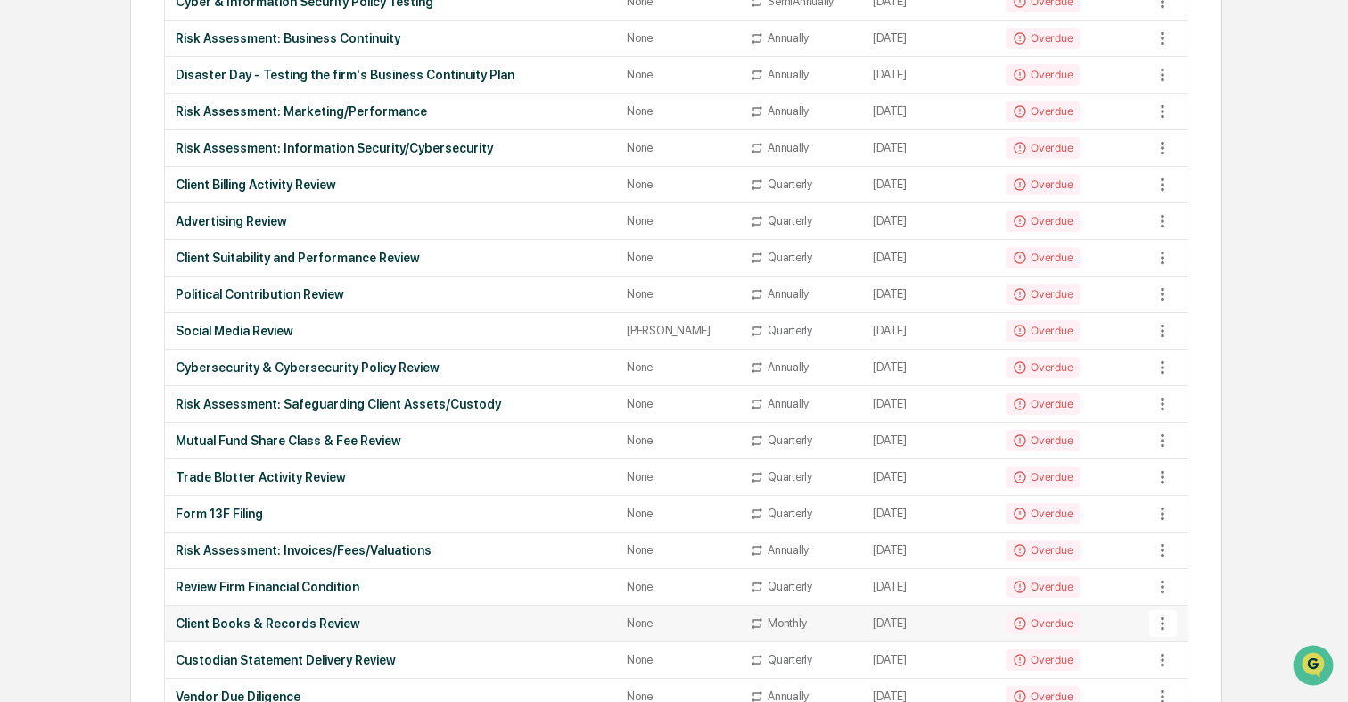
click at [305, 619] on div "Client Books & Records Review" at bounding box center [391, 623] width 430 height 14
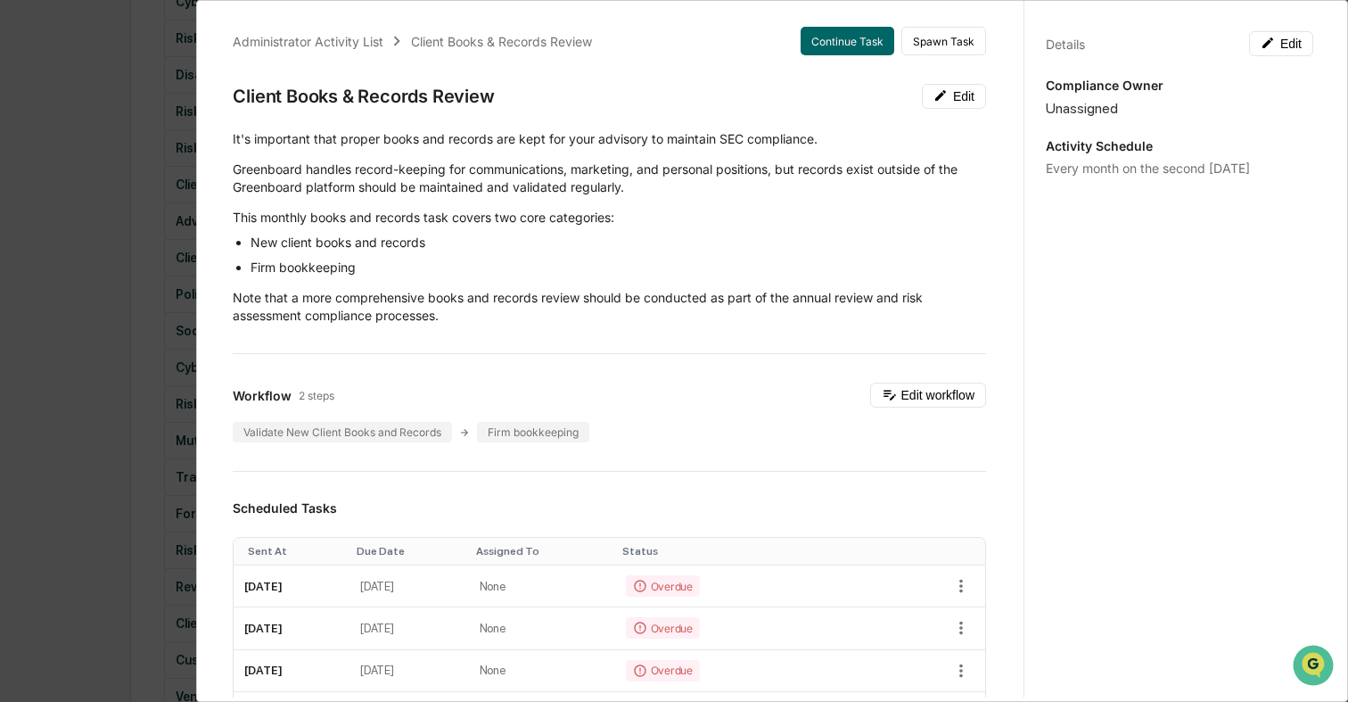
scroll to position [0, 0]
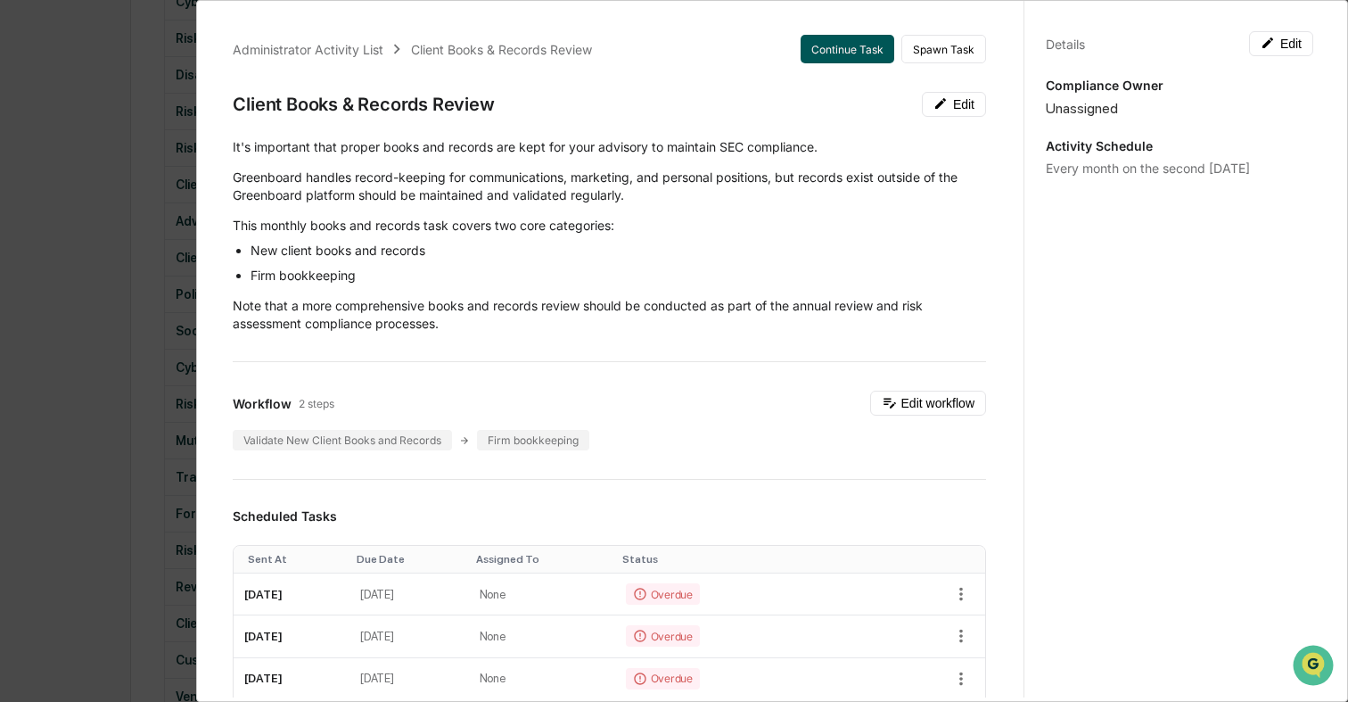
click at [841, 54] on button "Continue Task" at bounding box center [848, 49] width 94 height 29
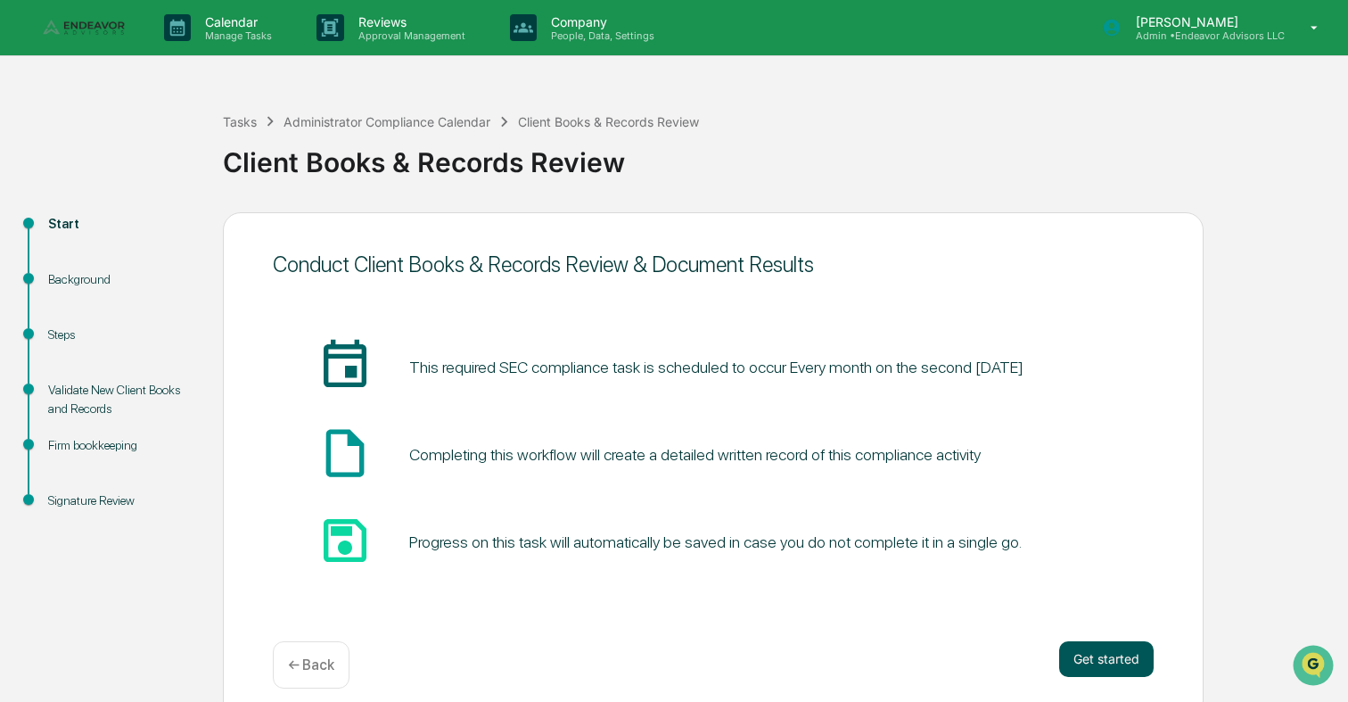
click at [1105, 664] on button "Get started" at bounding box center [1106, 659] width 94 height 36
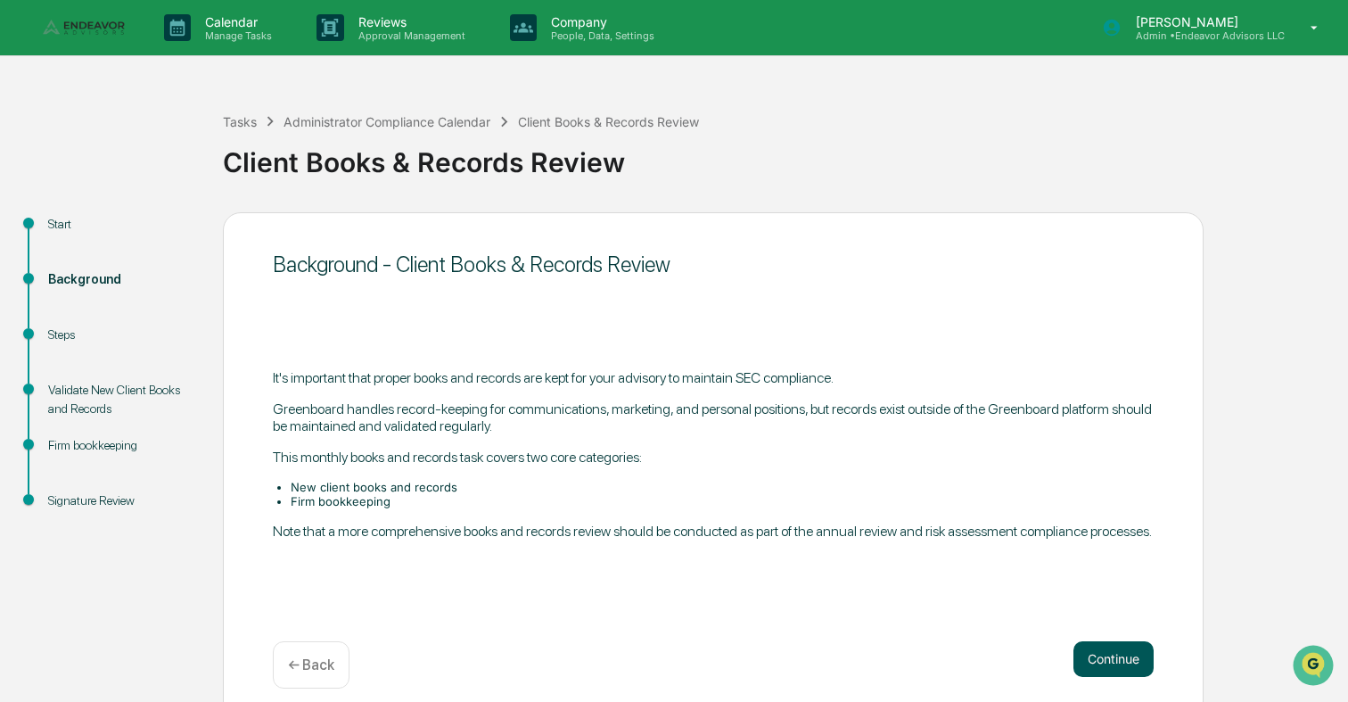
click at [1132, 661] on button "Continue" at bounding box center [1113, 659] width 80 height 36
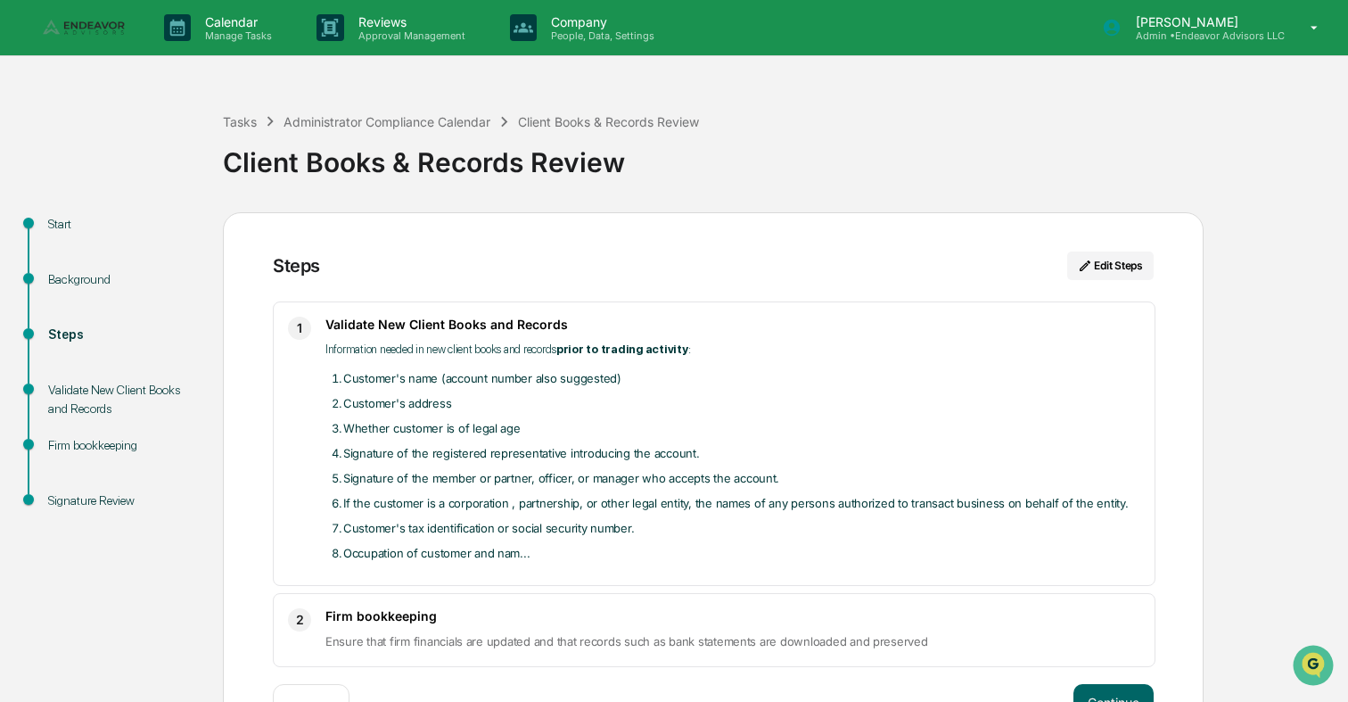
scroll to position [61, 0]
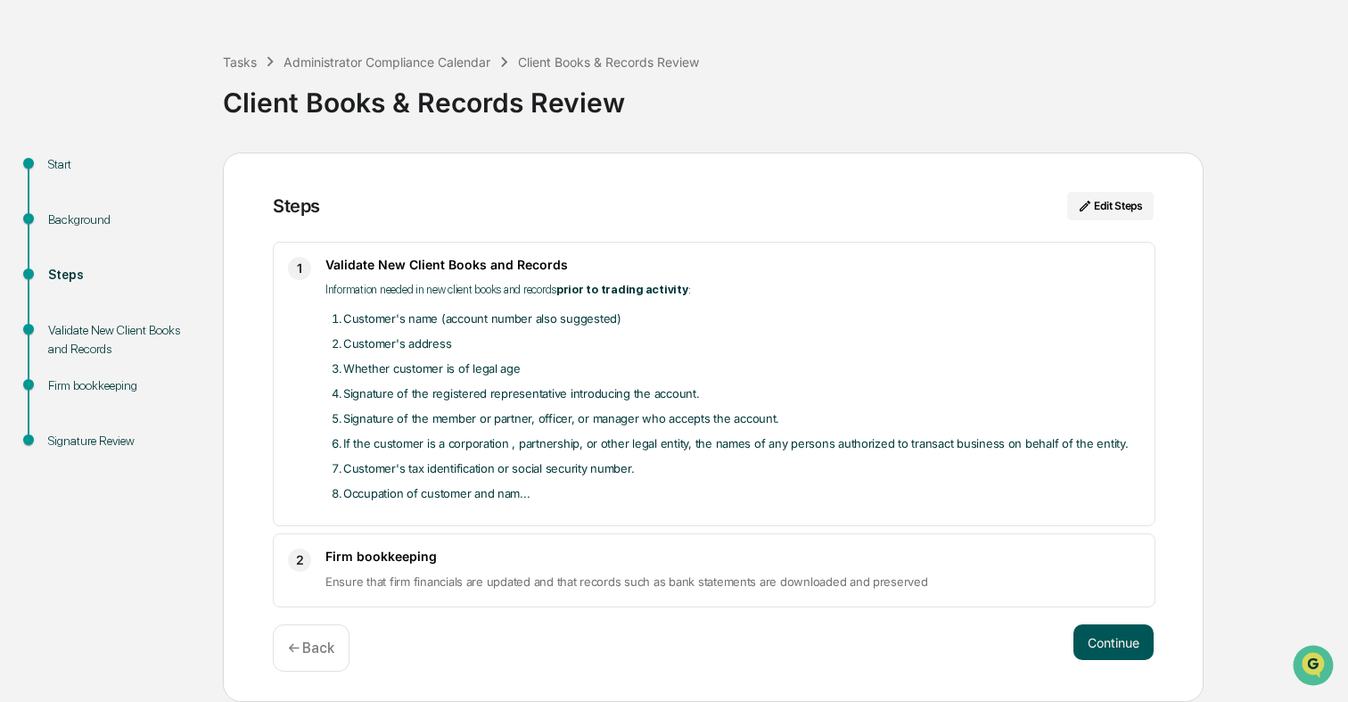
click at [1092, 630] on button "Continue" at bounding box center [1113, 642] width 80 height 36
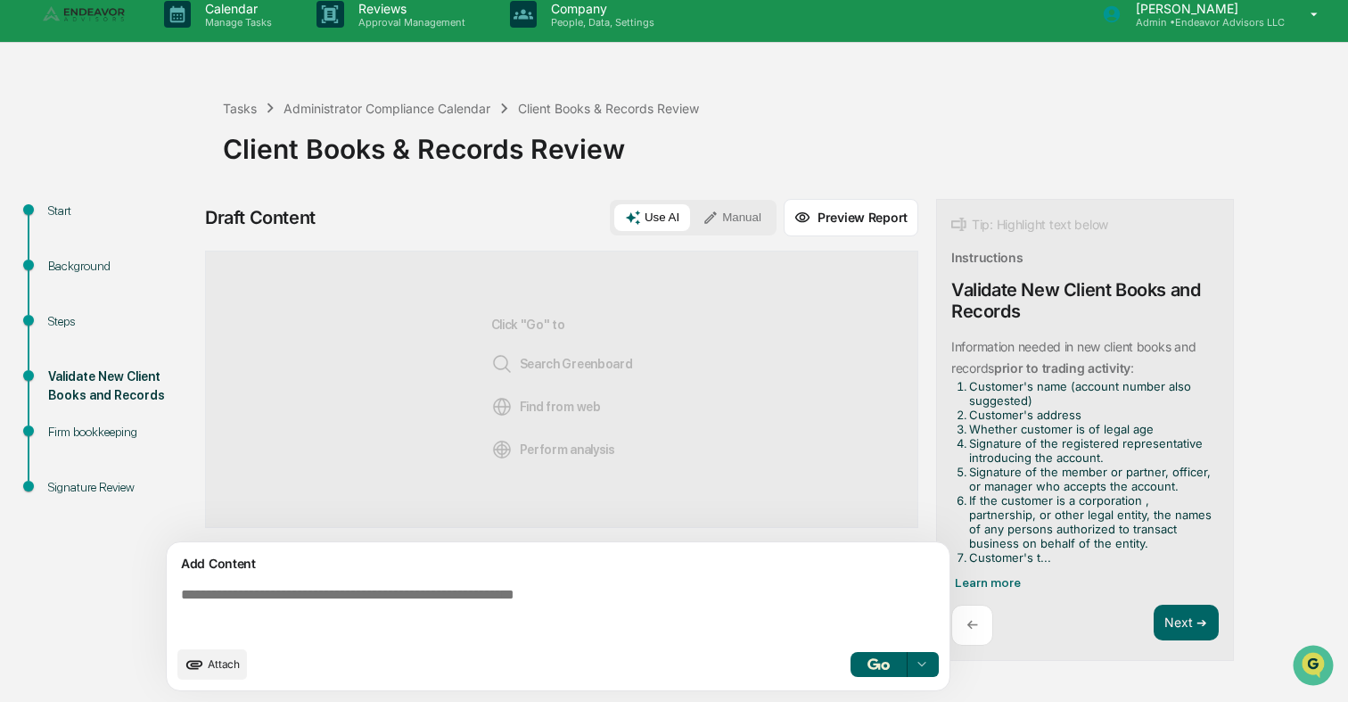
scroll to position [14, 0]
click at [502, 463] on div "Click "Go" to Search Greenboard Find from web Perform analysis" at bounding box center [562, 389] width 142 height 218
click at [396, 627] on textarea at bounding box center [562, 611] width 776 height 64
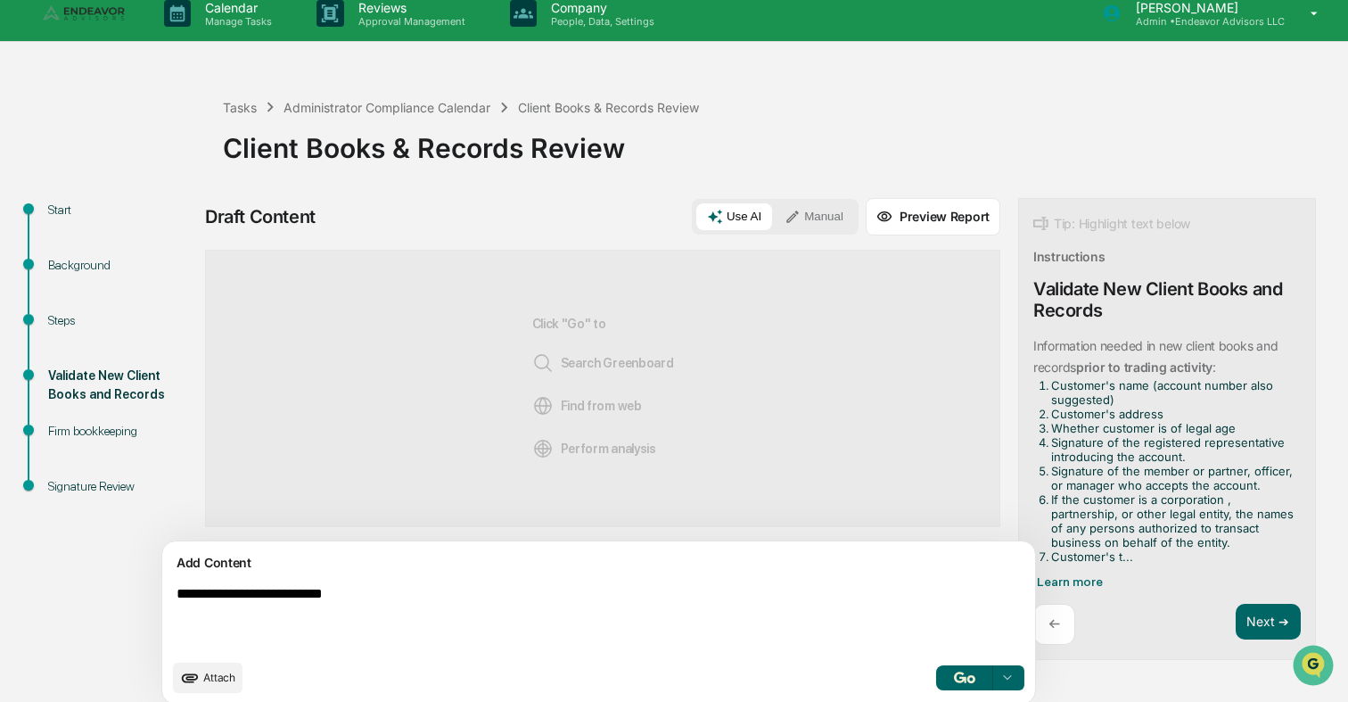
type textarea "**********"
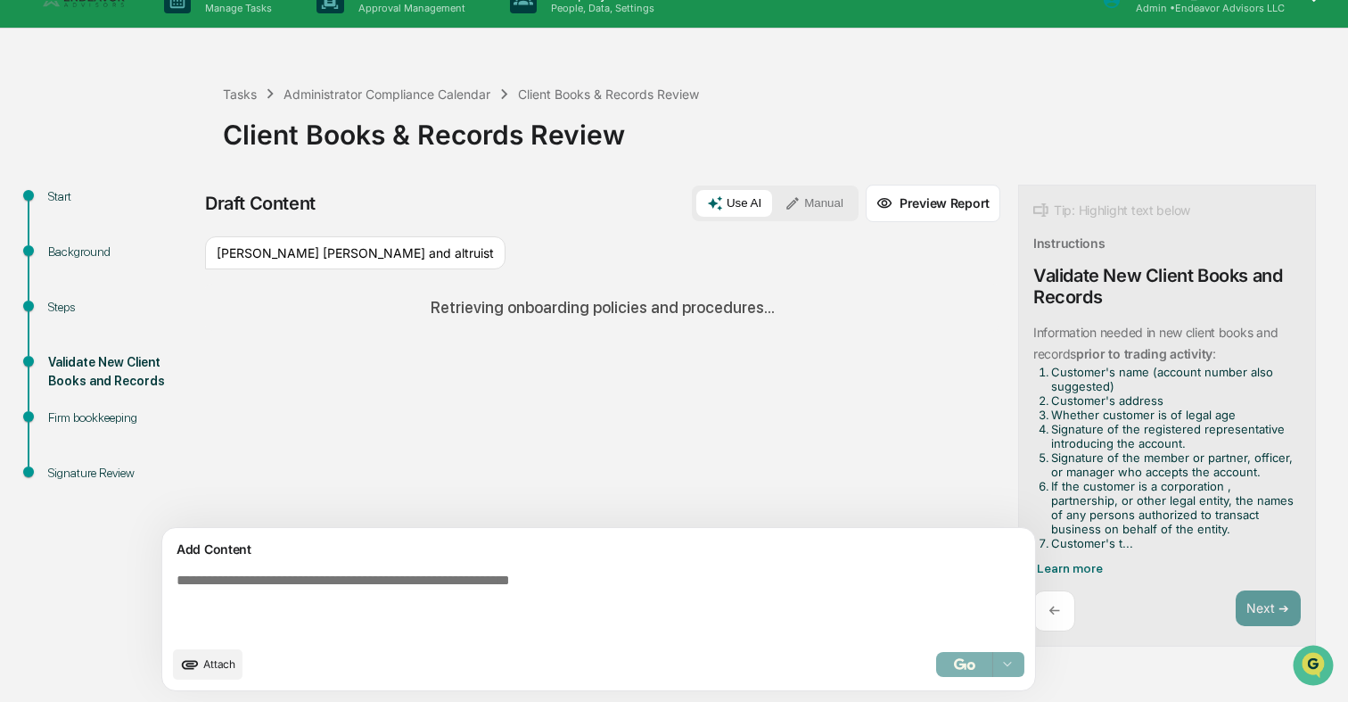
click at [905, 420] on div "Sources [PERSON_NAME] [PERSON_NAME] and altruist Retrieving onboarding policies…" at bounding box center [602, 382] width 795 height 292
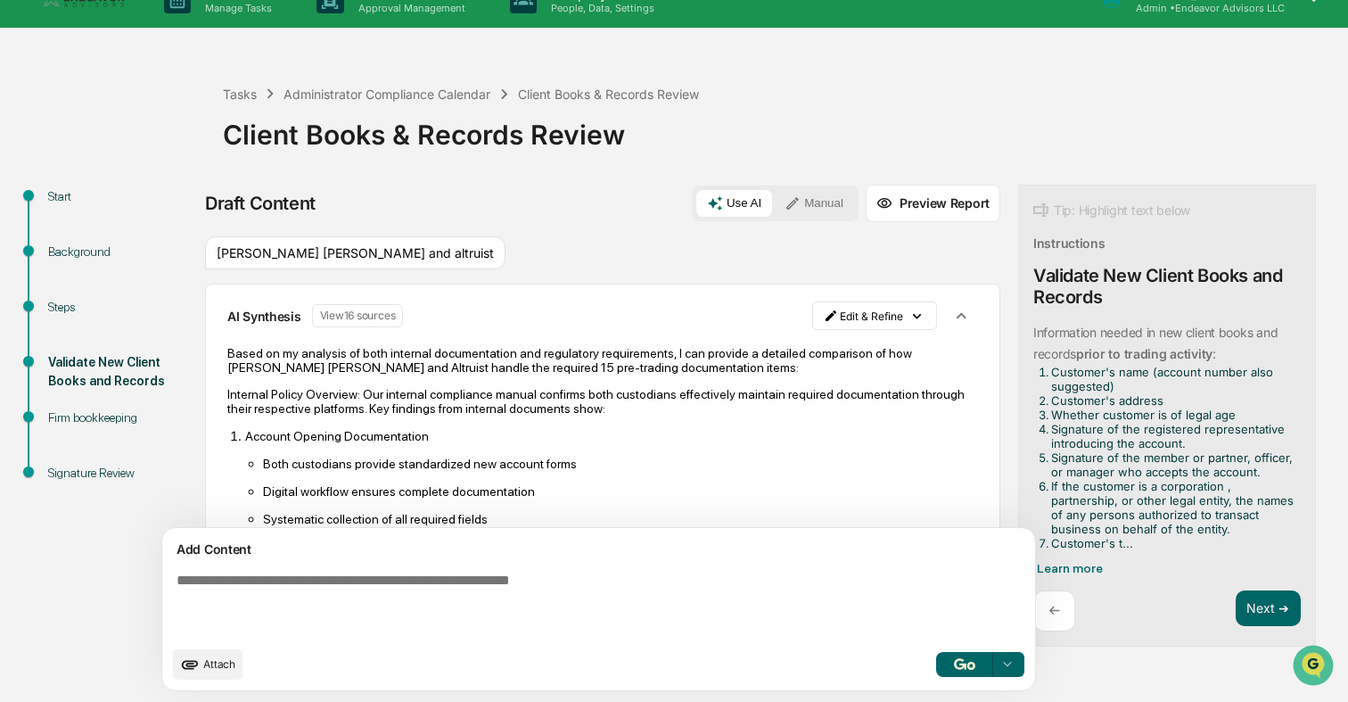
drag, startPoint x: 918, startPoint y: 598, endPoint x: 1080, endPoint y: 598, distance: 162.3
click at [1080, 598] on div "Draft Content Use AI Manual Preview Report Sources [PERSON_NAME] [PERSON_NAME] …" at bounding box center [704, 443] width 998 height 517
click at [1142, 598] on div "← Next ➔" at bounding box center [1166, 611] width 267 height 42
click at [1176, 601] on button "Next ➔" at bounding box center [1268, 608] width 65 height 37
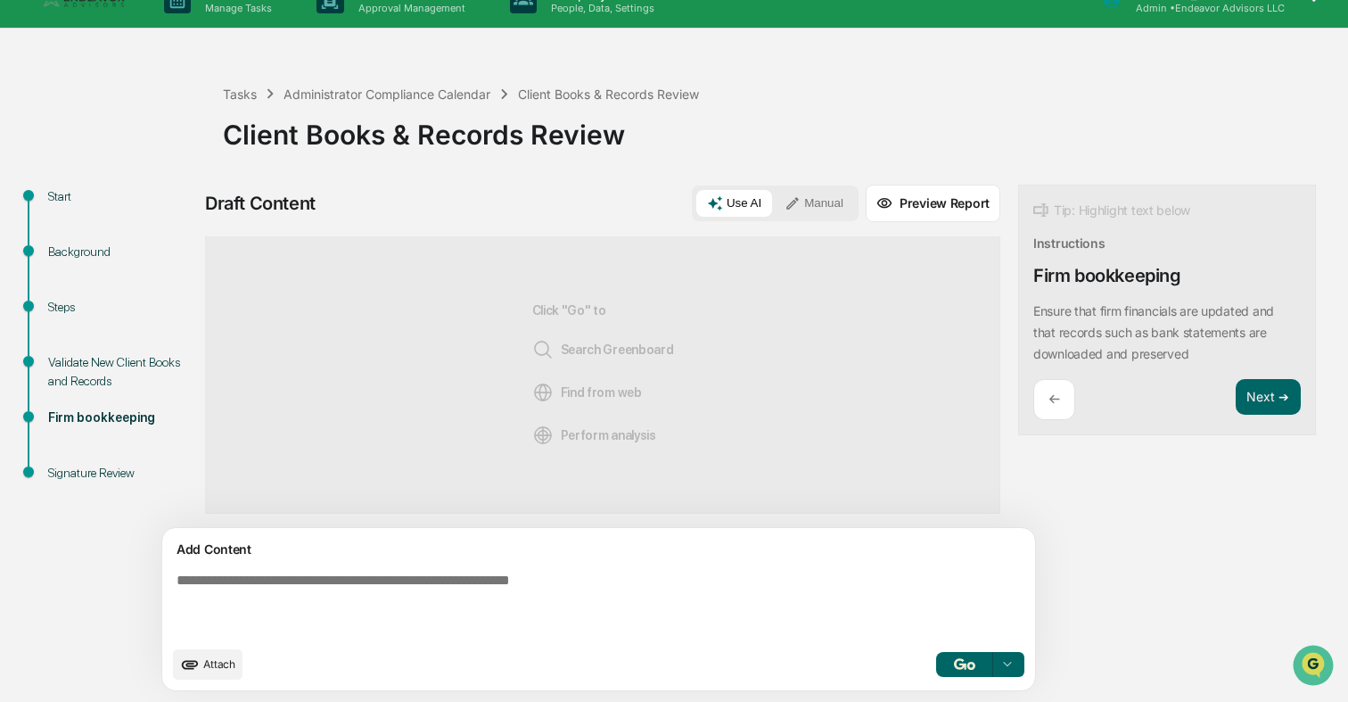
click at [549, 585] on textarea at bounding box center [557, 604] width 776 height 78
type textarea "**********"
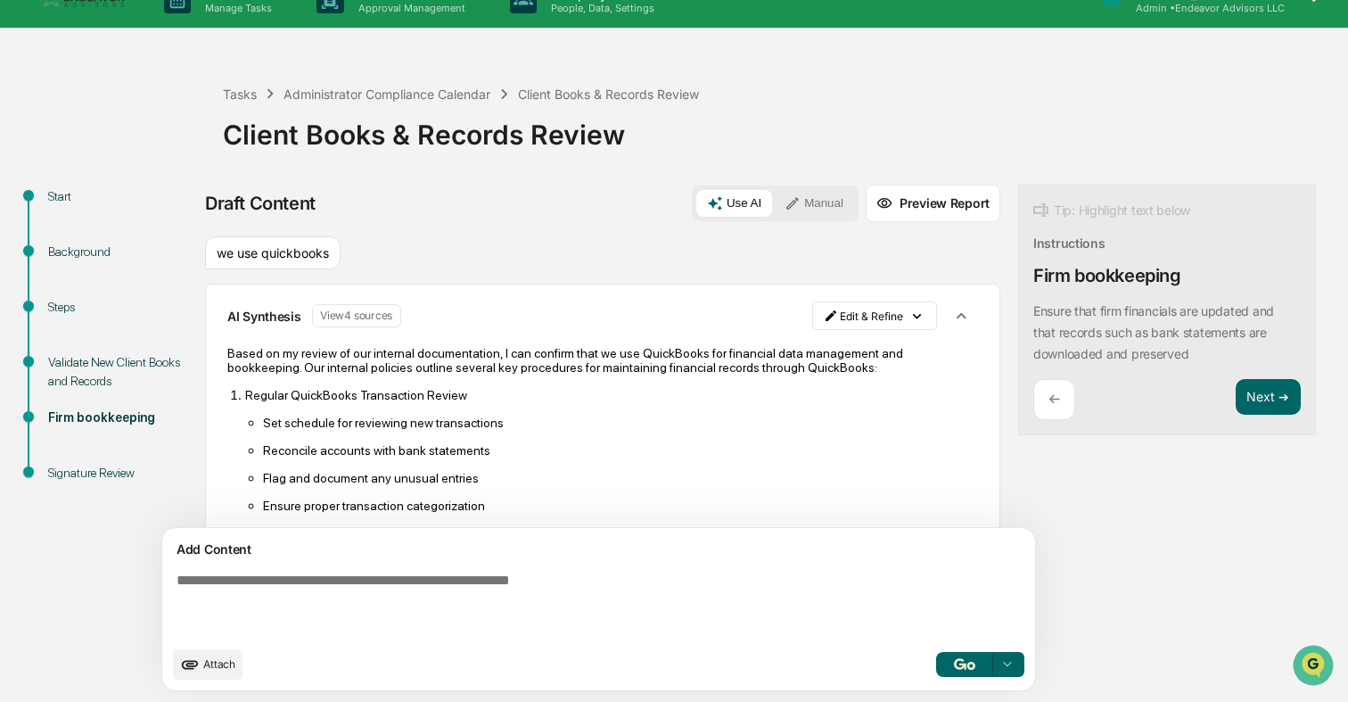
click at [1038, 497] on div "Draft Content Use AI Manual Preview Report Sources we use quickbooks AI Synthes…" at bounding box center [704, 443] width 998 height 517
click at [1176, 404] on button "Next ➔" at bounding box center [1268, 397] width 65 height 37
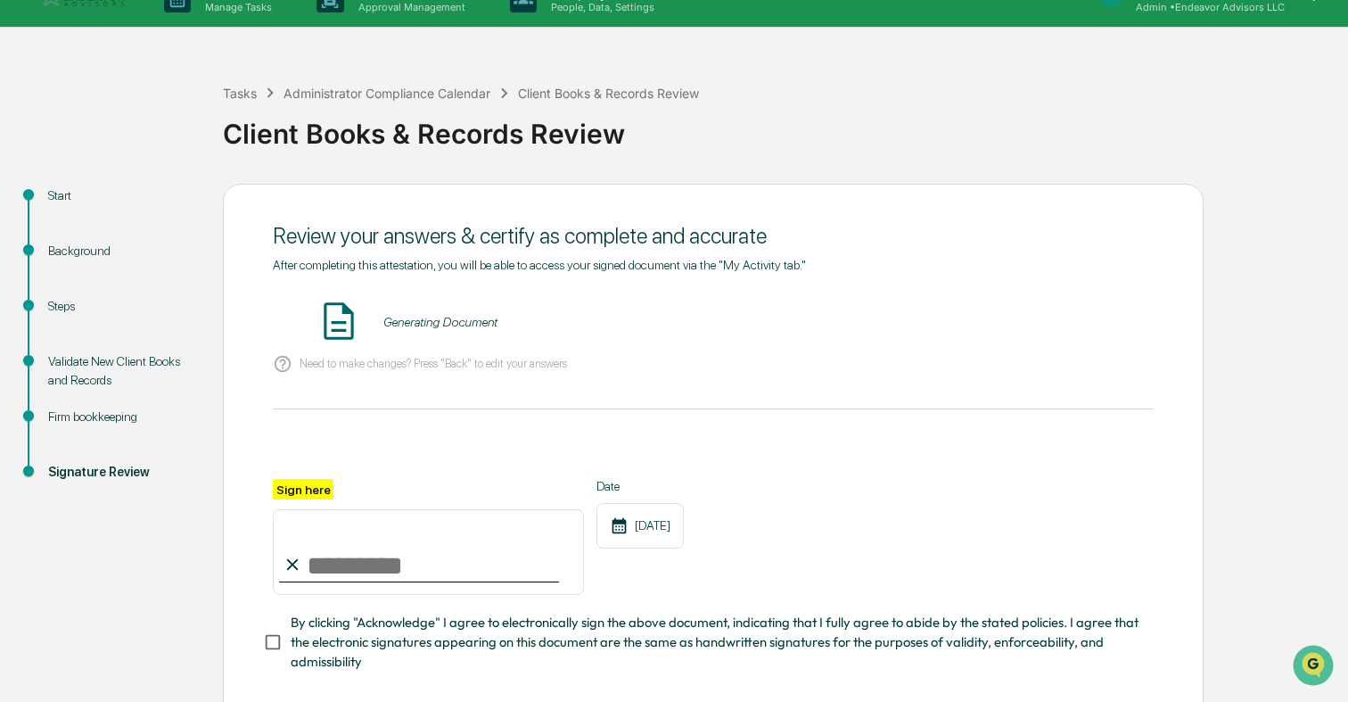
click at [469, 331] on div "Generating Document" at bounding box center [713, 322] width 881 height 47
click at [1031, 319] on button "VIEW" at bounding box center [1052, 322] width 116 height 30
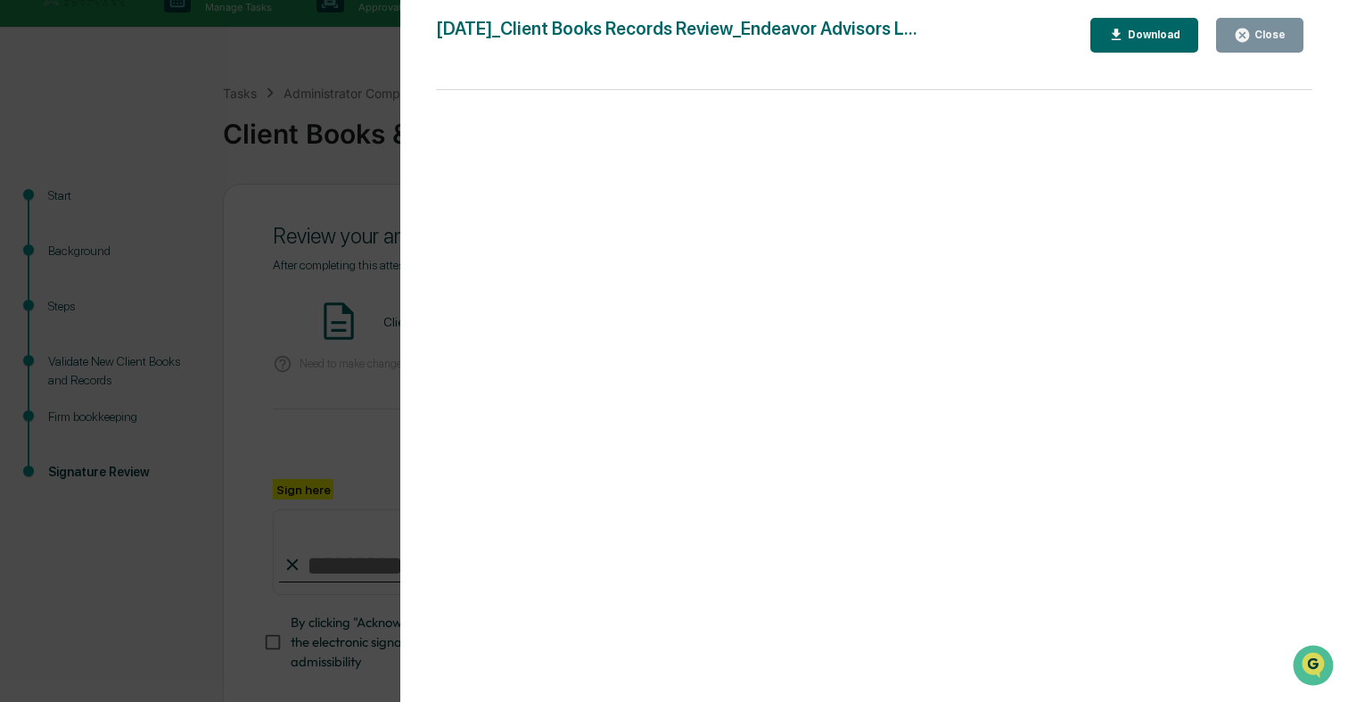
click at [1176, 32] on div "Close" at bounding box center [1268, 35] width 35 height 12
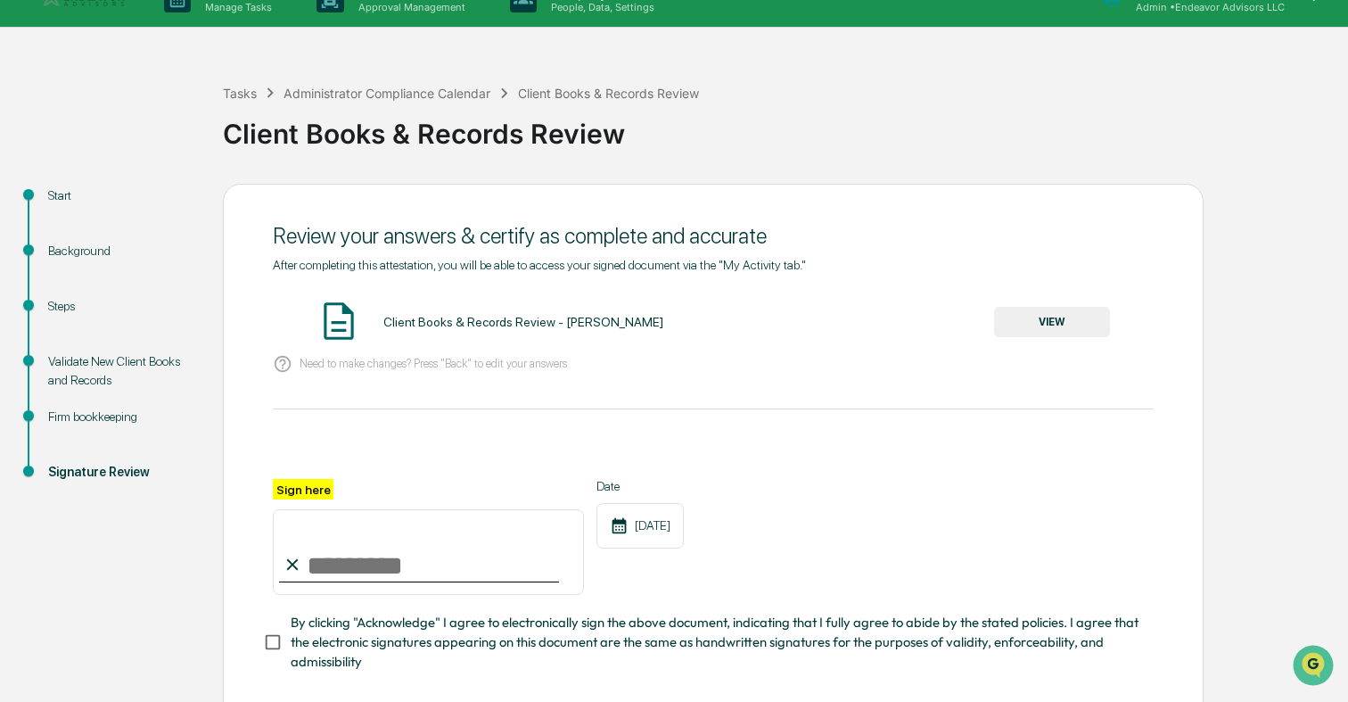
click at [369, 568] on input "Sign here" at bounding box center [428, 552] width 311 height 86
type input "**********"
click at [350, 645] on span "By clicking "Acknowledge" I agree to electronically sign the above document, in…" at bounding box center [715, 642] width 849 height 60
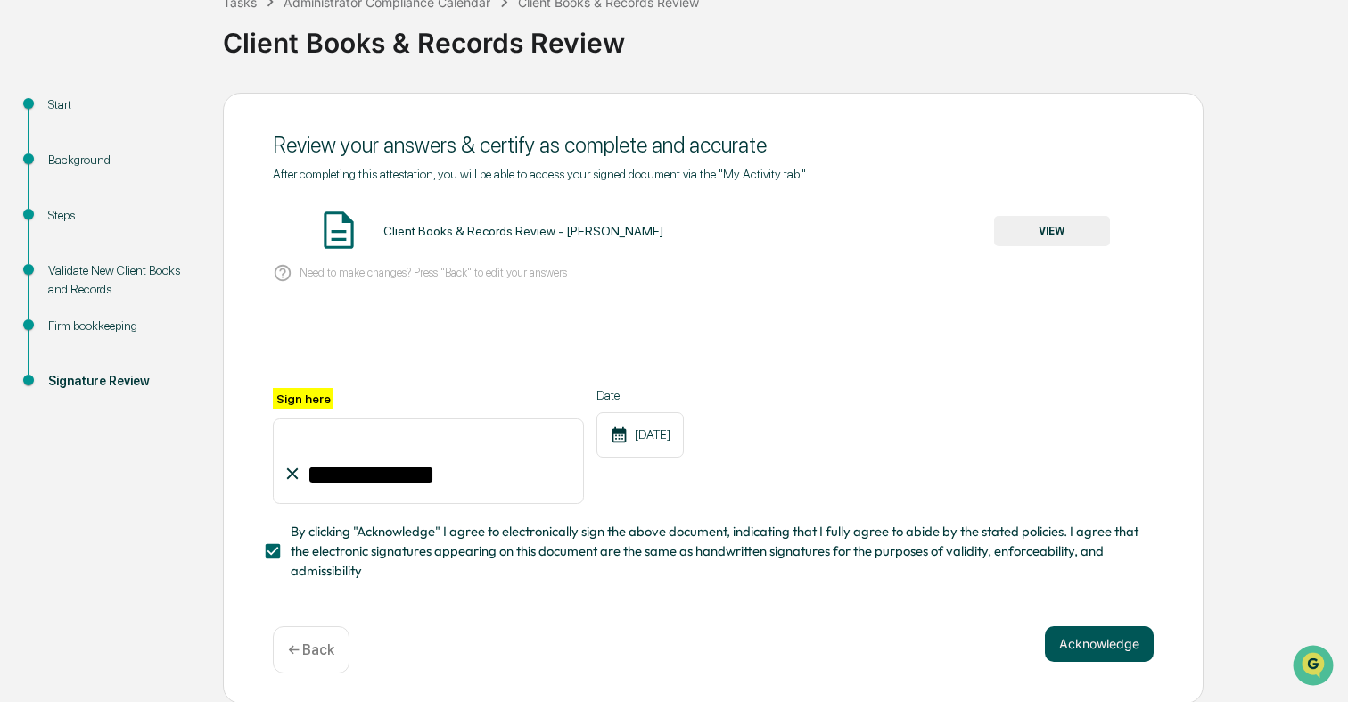
click at [1108, 652] on button "Acknowledge" at bounding box center [1099, 644] width 109 height 36
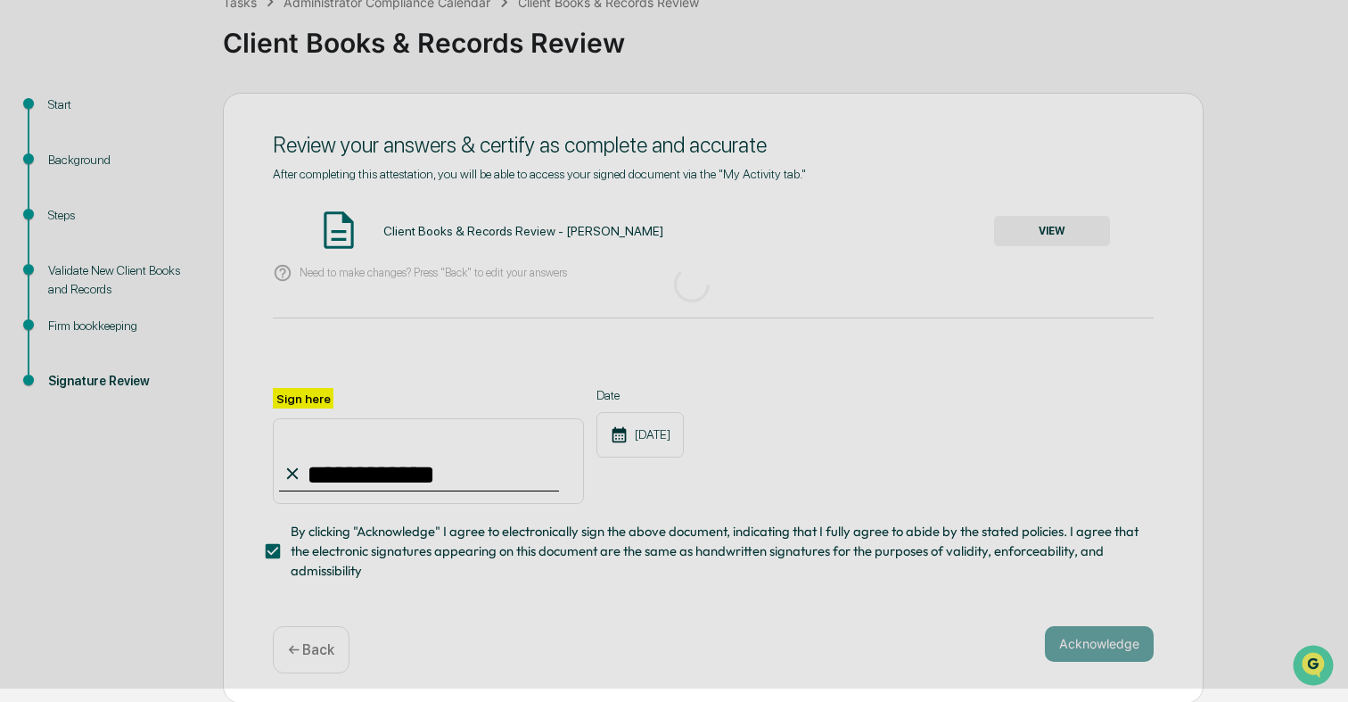
scroll to position [17, 0]
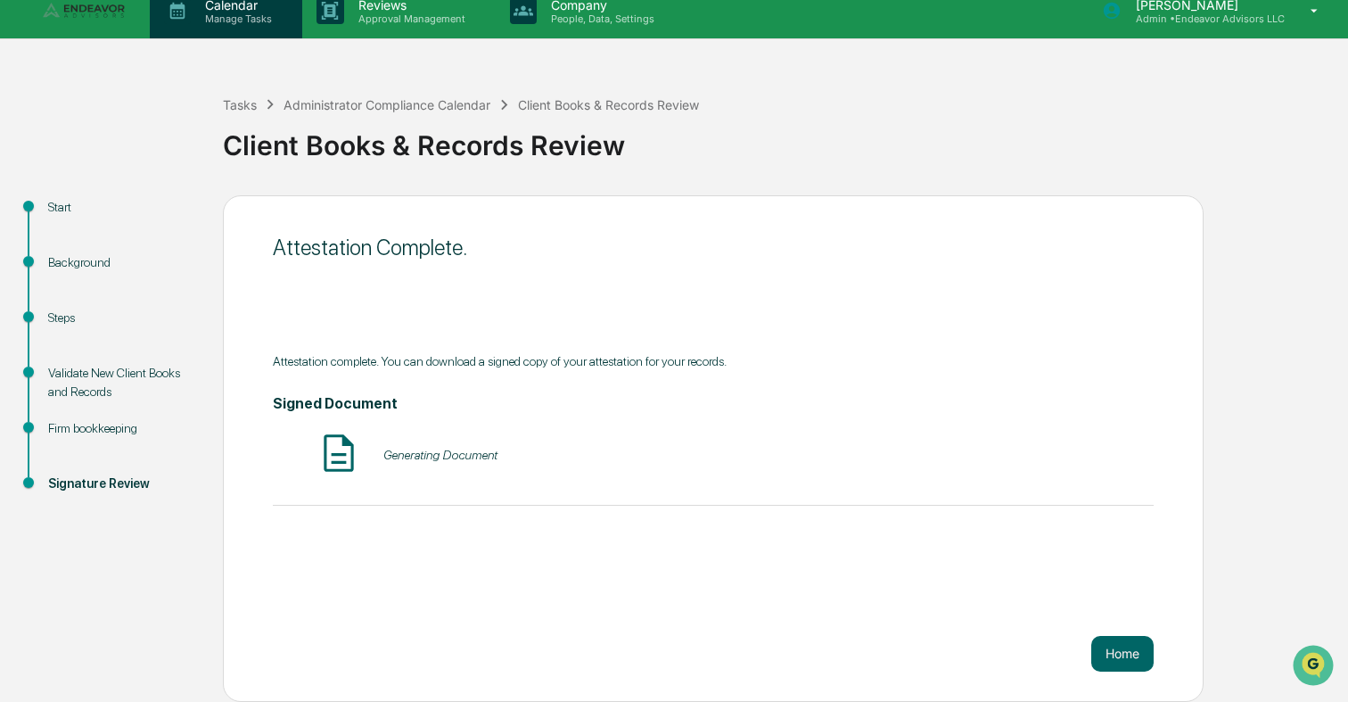
click at [222, 8] on p "Calendar" at bounding box center [236, 4] width 90 height 15
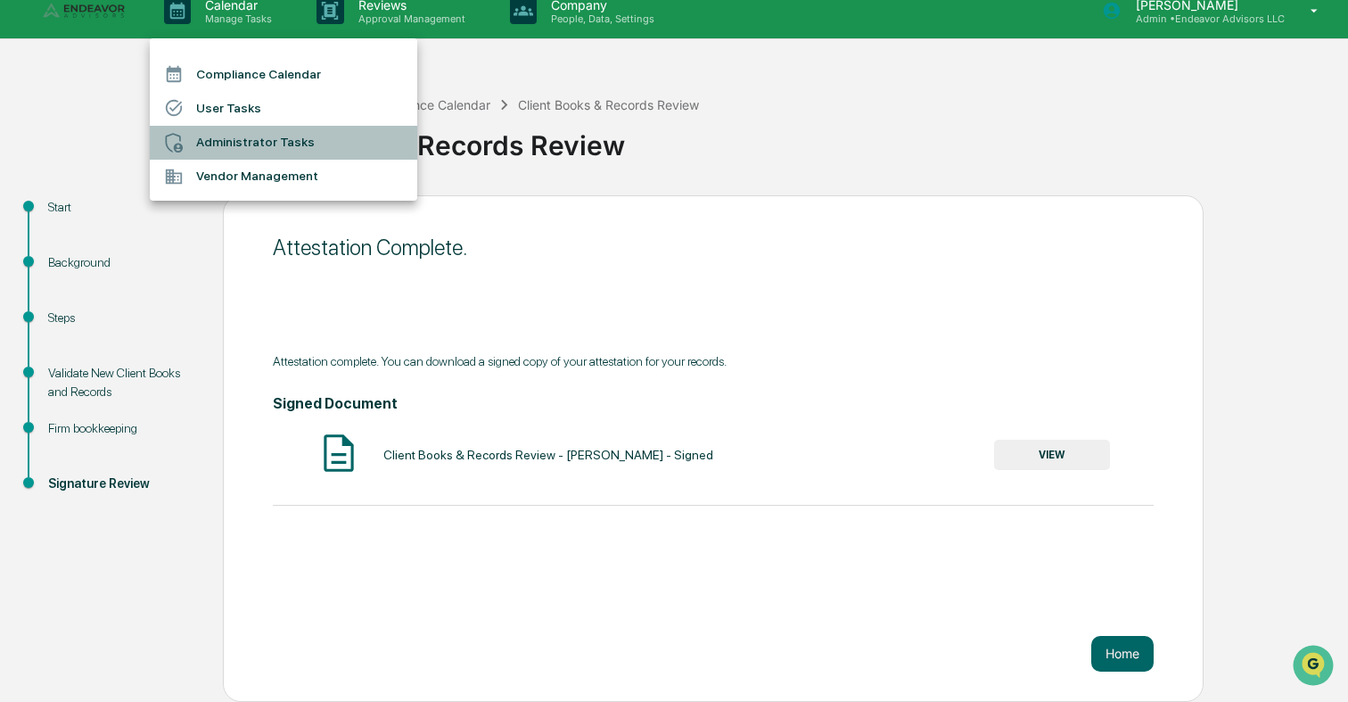
click at [248, 152] on li "Administrator Tasks" at bounding box center [283, 143] width 267 height 34
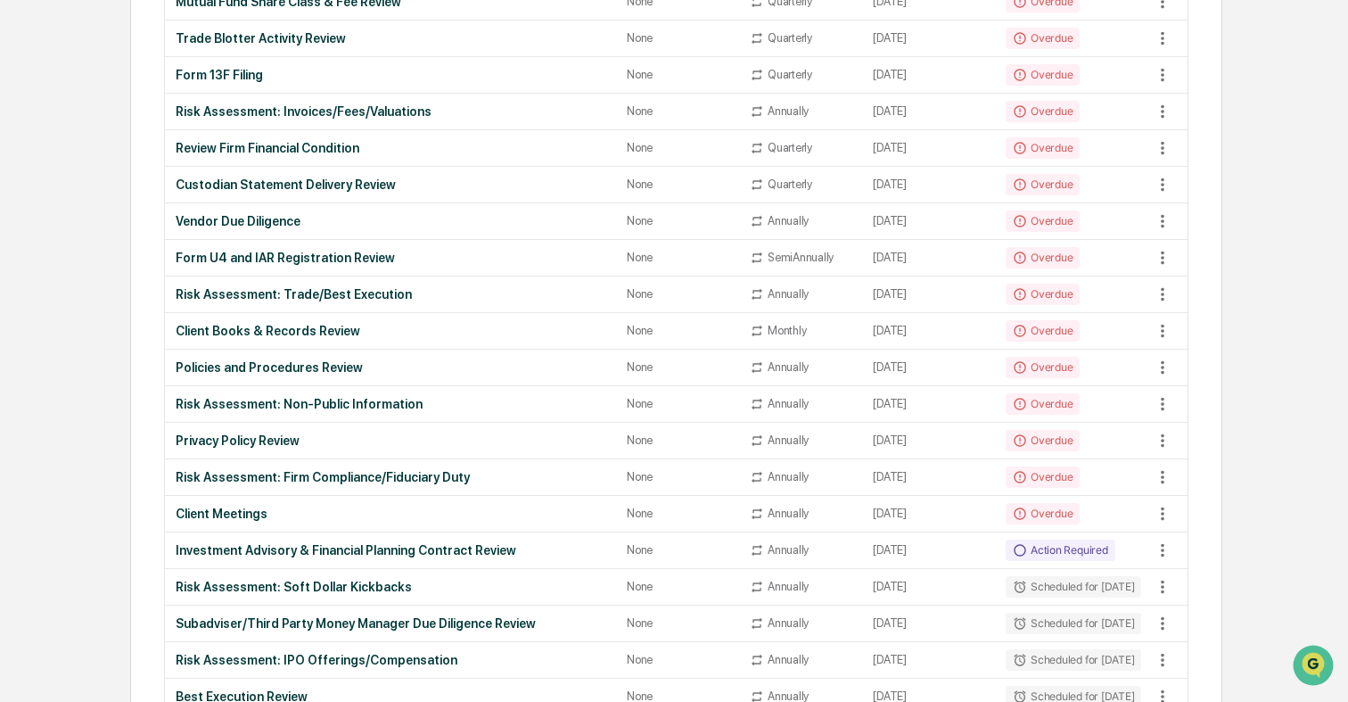
scroll to position [817, 0]
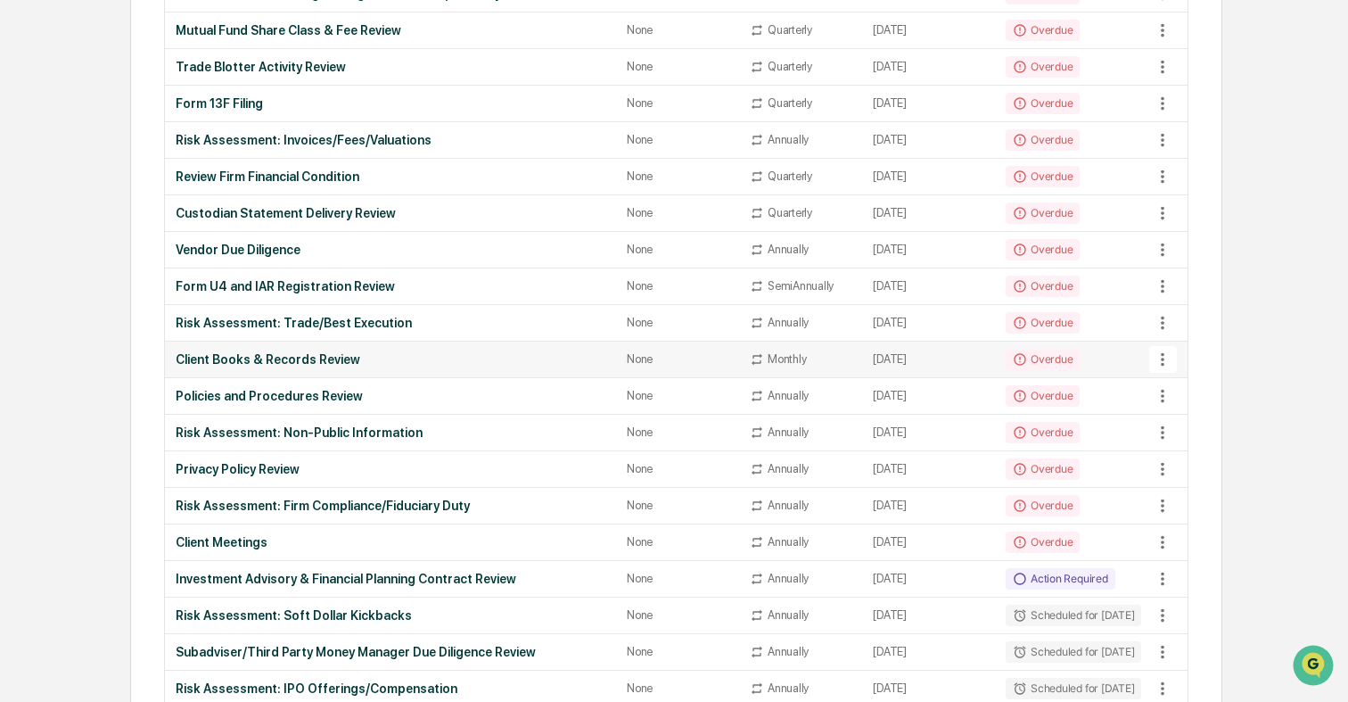
click at [1049, 360] on div "Overdue" at bounding box center [1043, 359] width 74 height 21
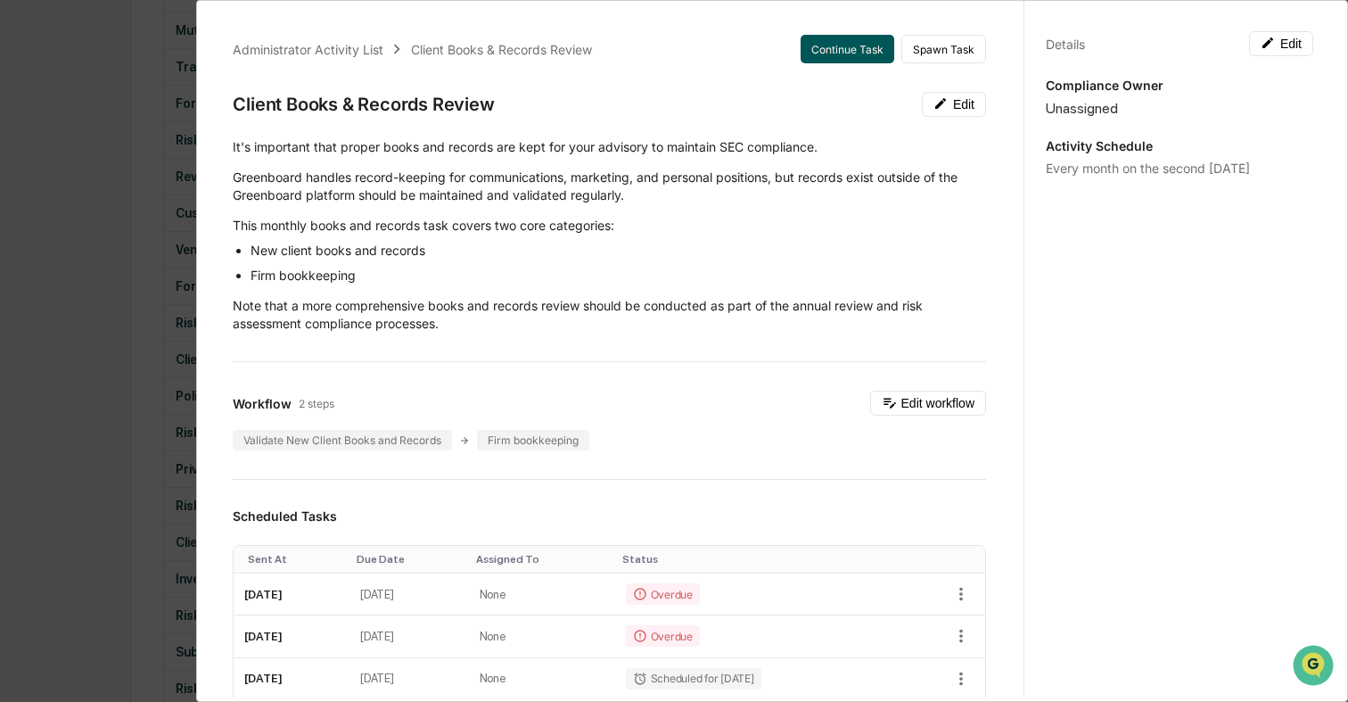
click at [861, 39] on button "Continue Task" at bounding box center [848, 49] width 94 height 29
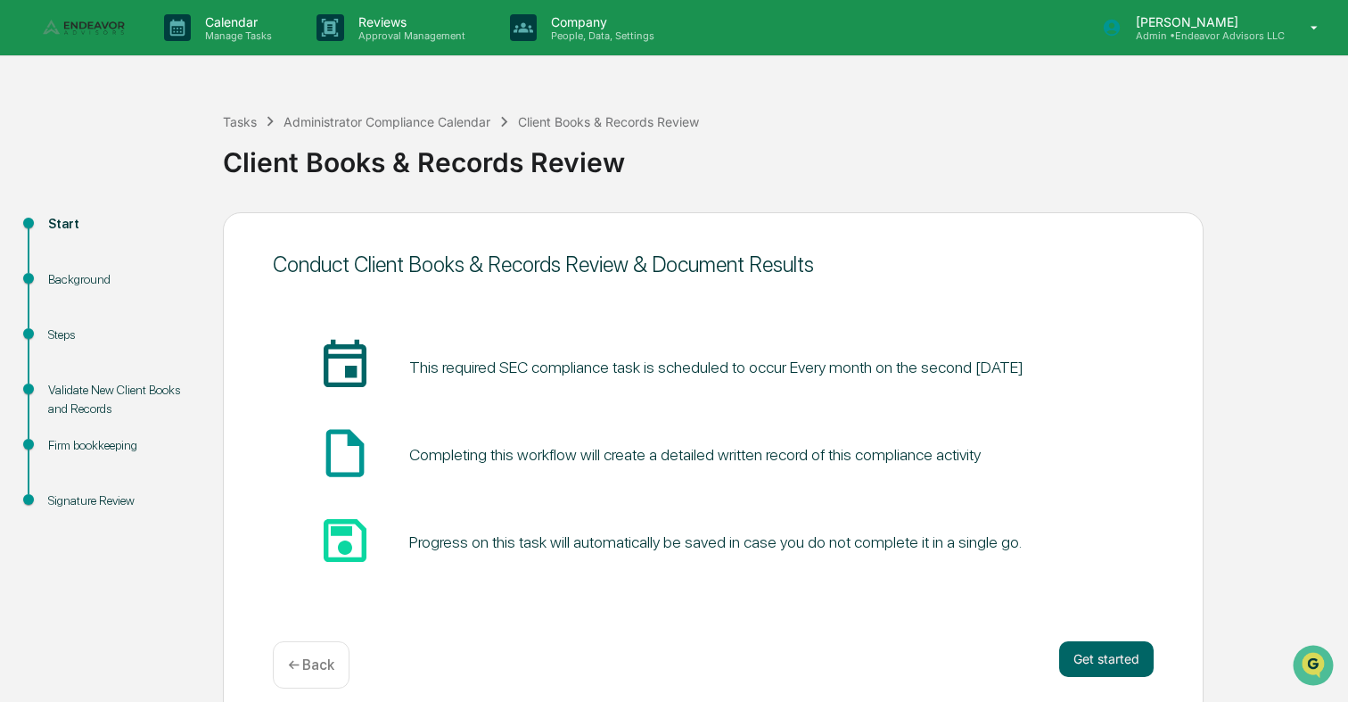
scroll to position [17, 0]
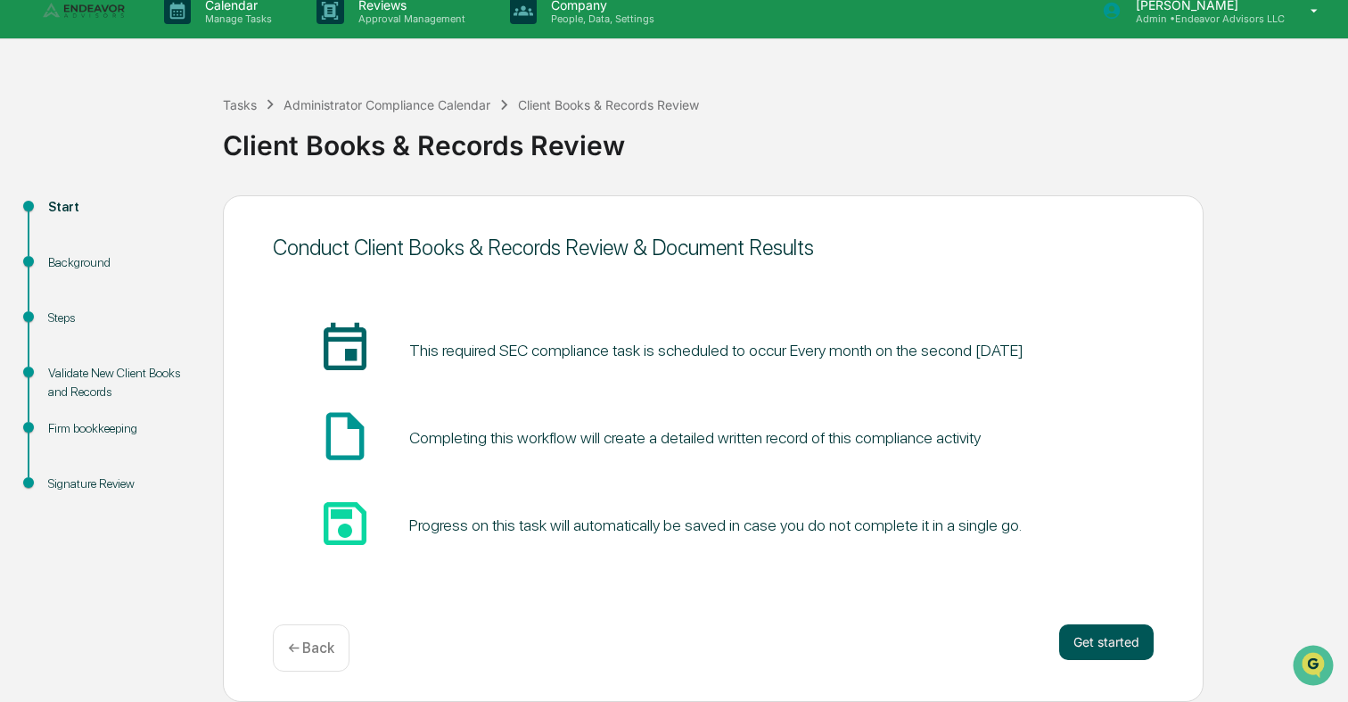
click at [1133, 653] on button "Get started" at bounding box center [1106, 642] width 94 height 36
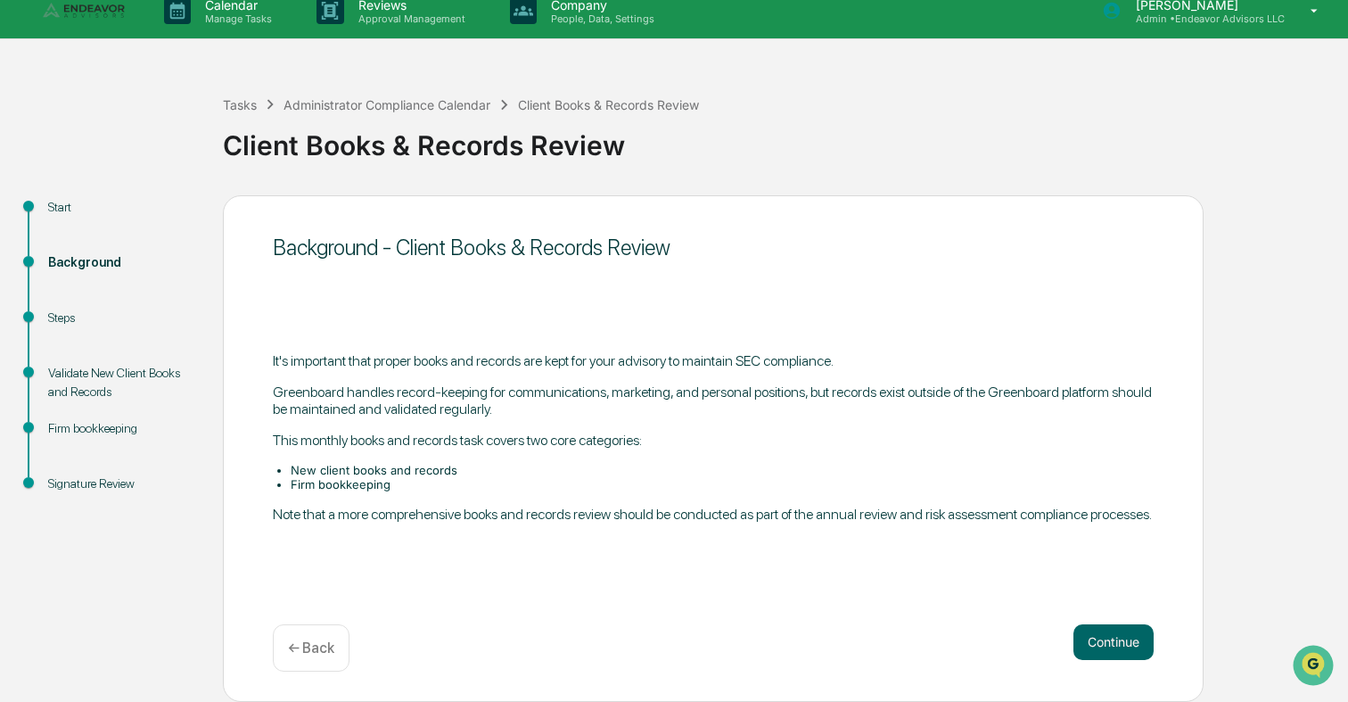
click at [1113, 667] on div "Continue ← Back" at bounding box center [713, 647] width 881 height 47
click at [1112, 629] on button "Continue" at bounding box center [1113, 642] width 80 height 36
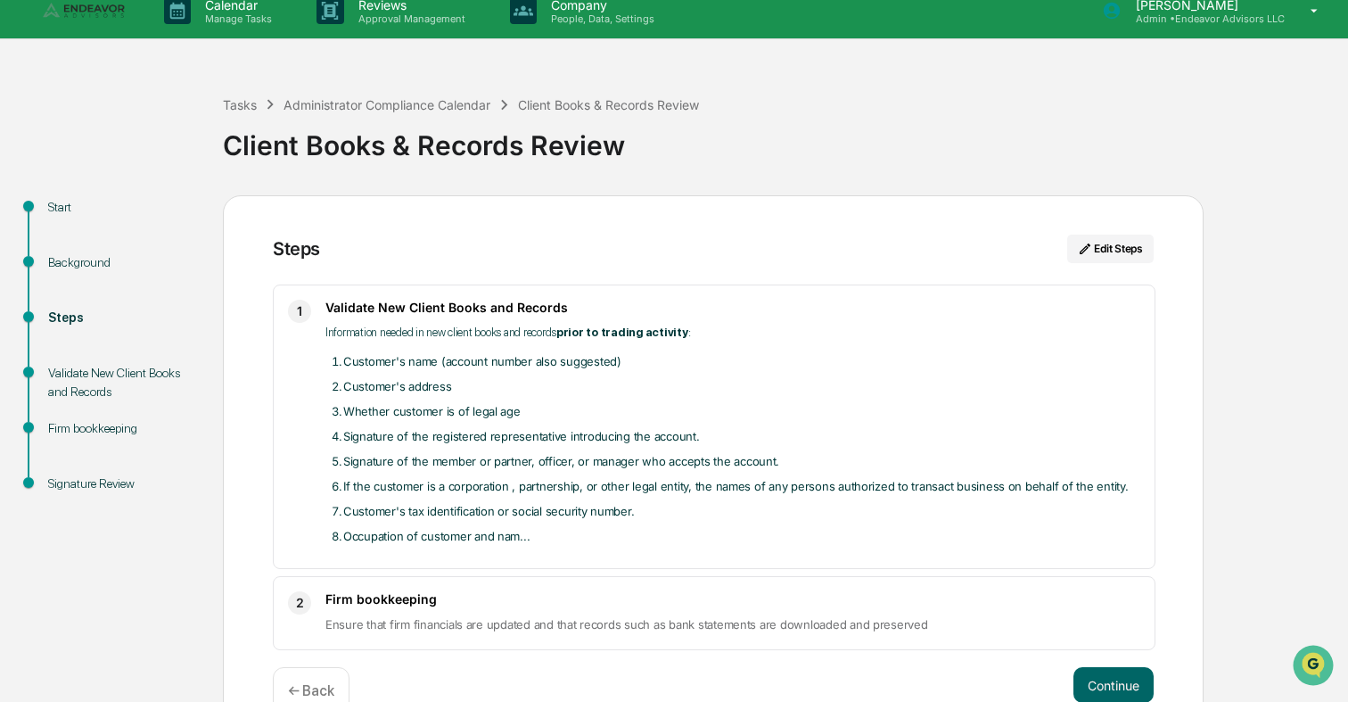
scroll to position [61, 0]
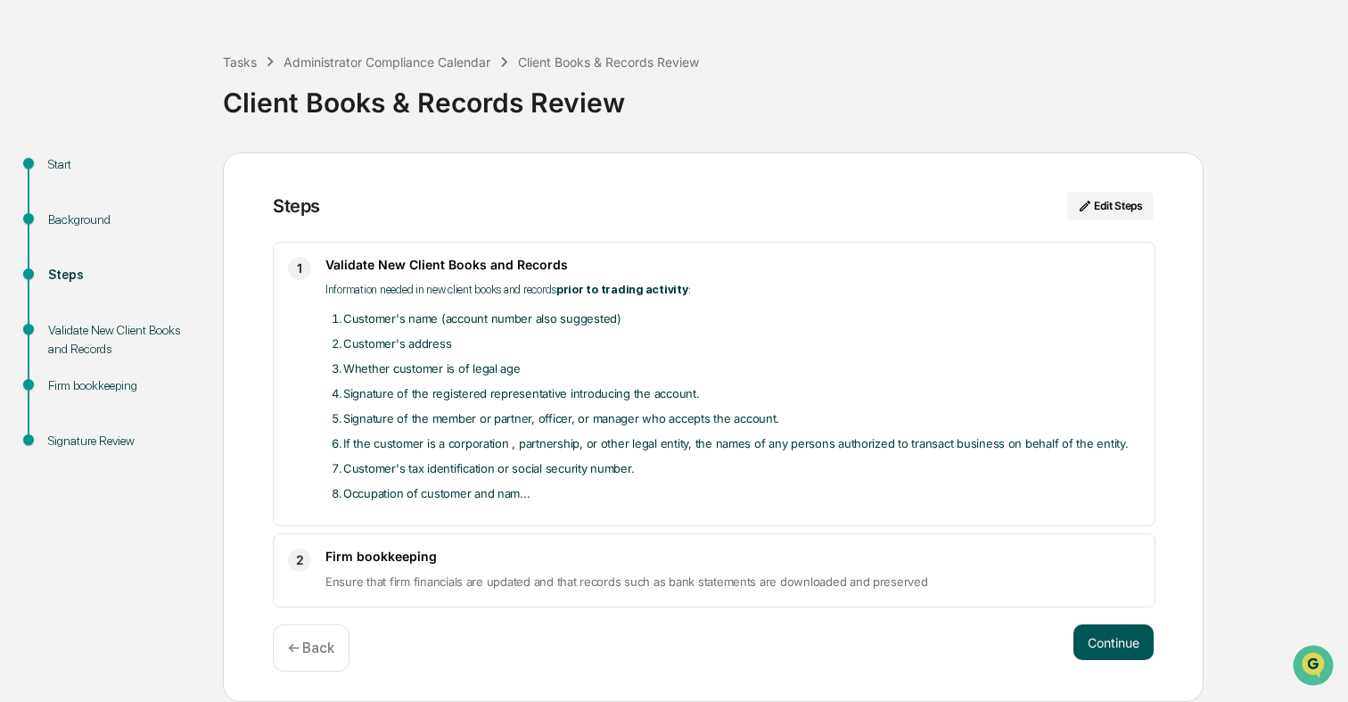
click at [1087, 648] on button "Continue" at bounding box center [1113, 642] width 80 height 36
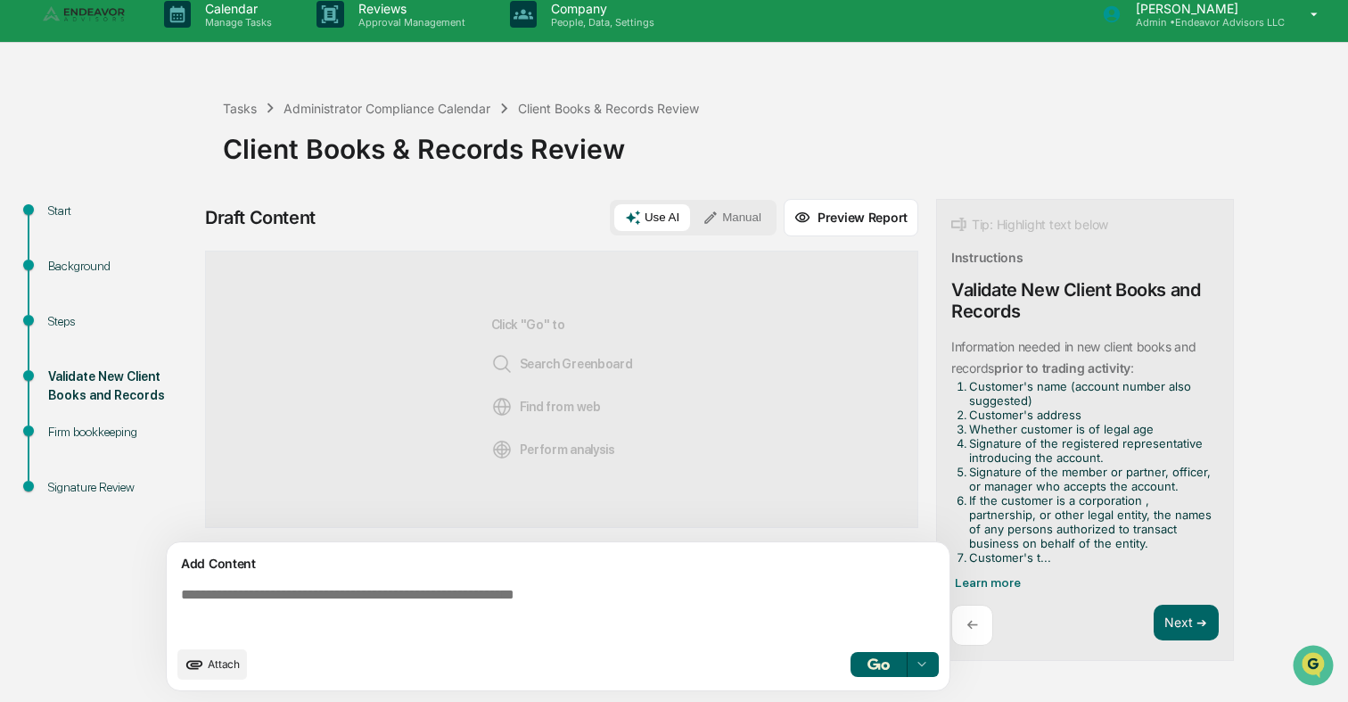
scroll to position [14, 0]
click at [530, 581] on textarea at bounding box center [562, 611] width 776 height 64
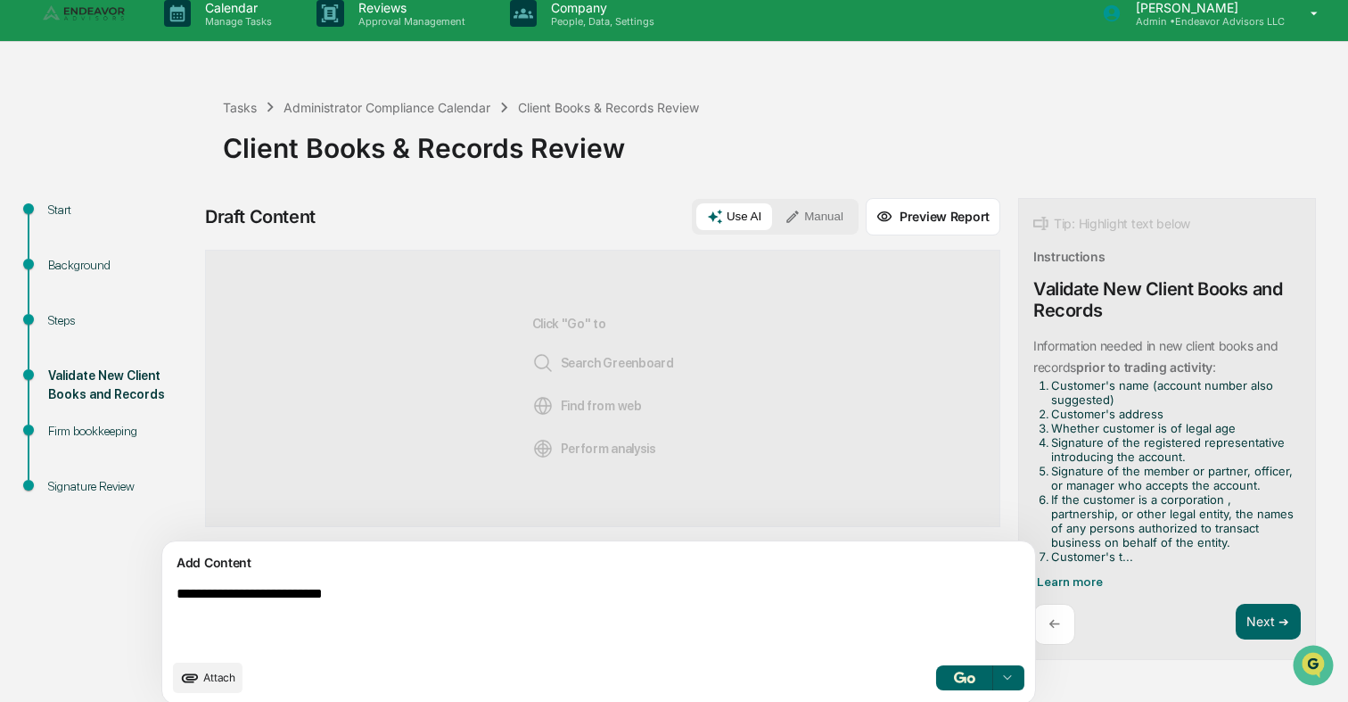
type textarea "**********"
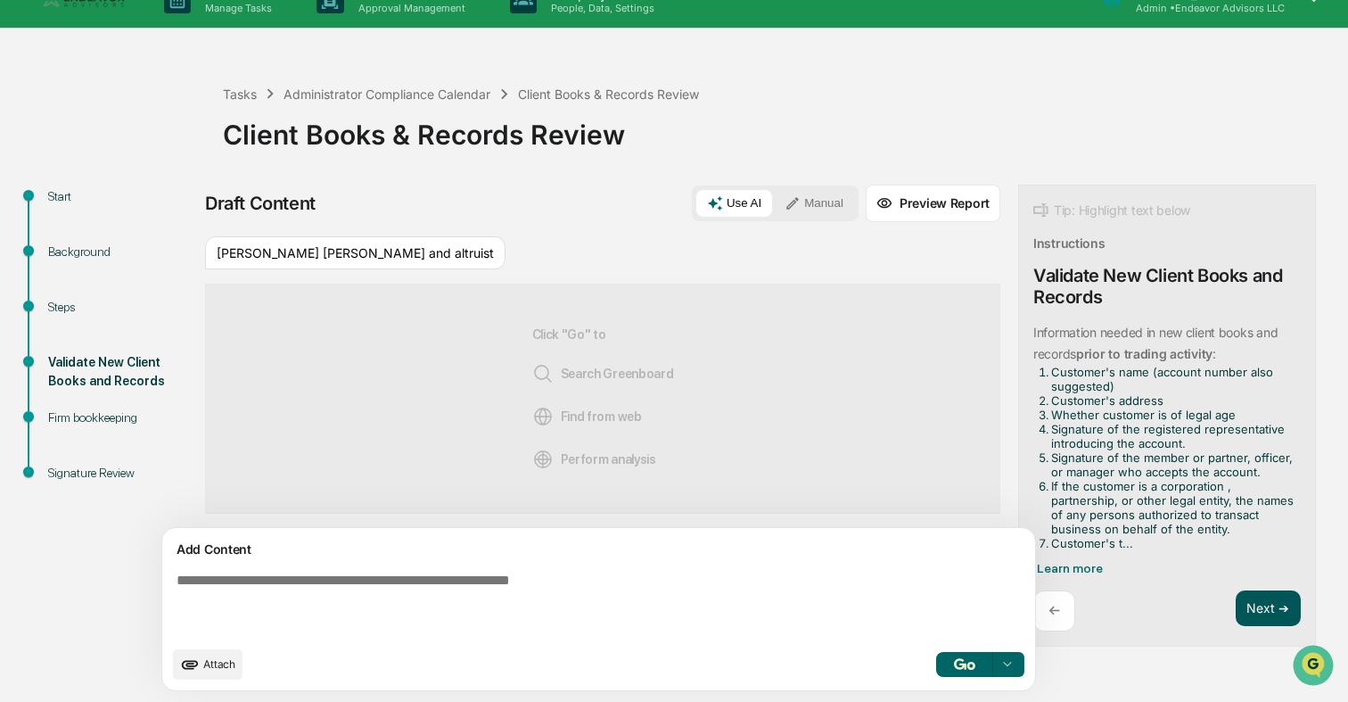
click at [1176, 609] on button "Next ➔" at bounding box center [1268, 608] width 65 height 37
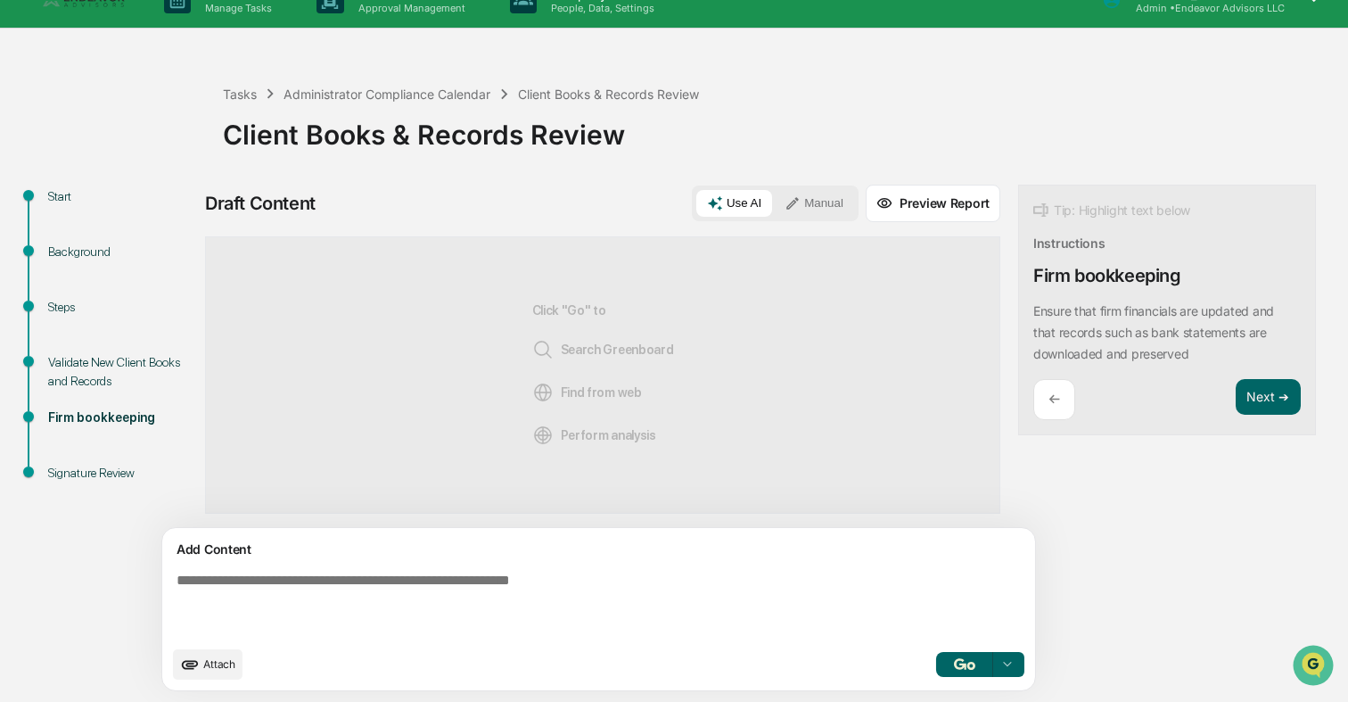
click at [1033, 400] on div "←" at bounding box center [1054, 400] width 42 height 42
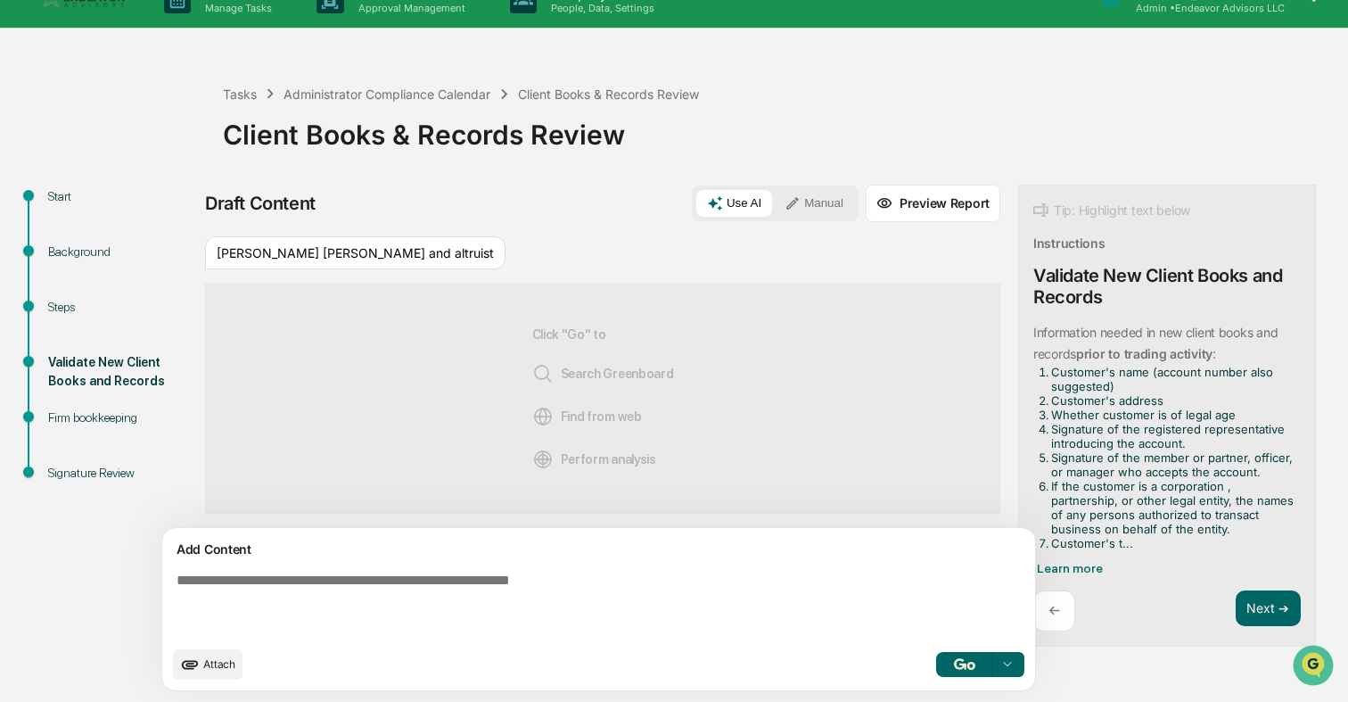
click at [384, 591] on textarea at bounding box center [557, 604] width 776 height 78
type textarea "**********"
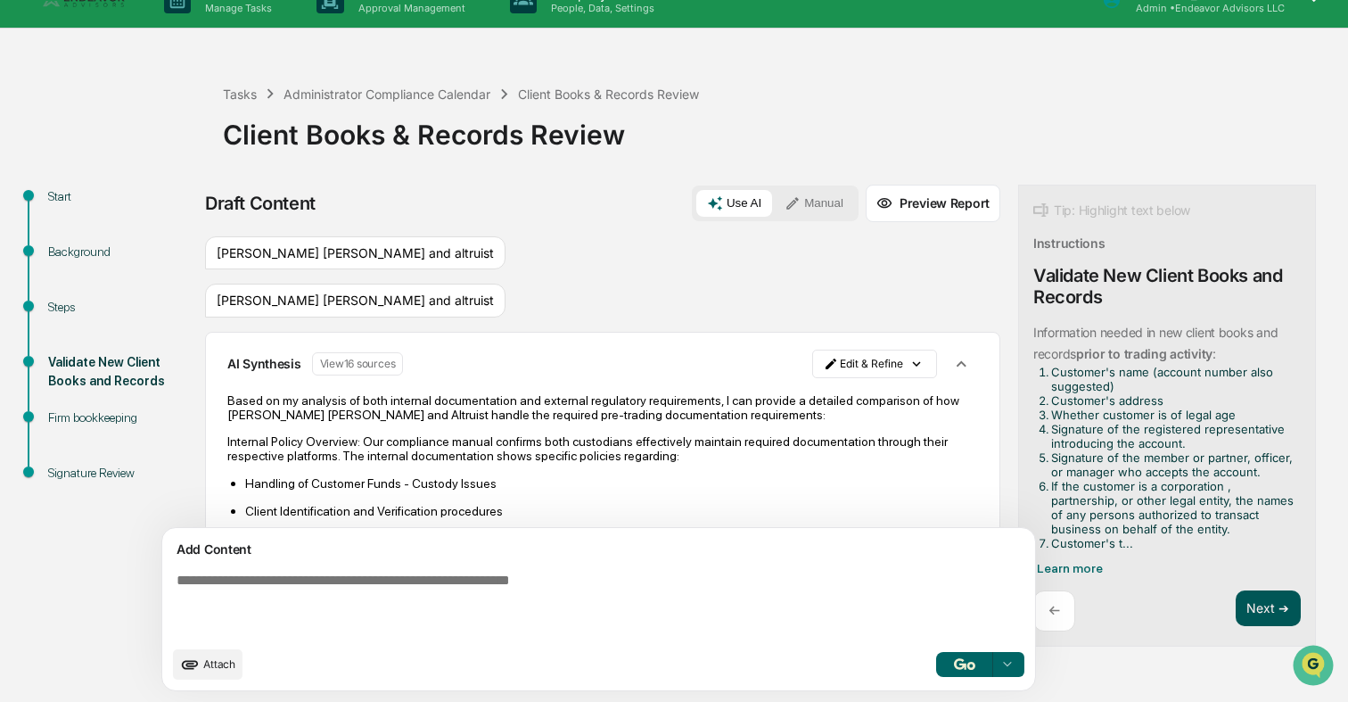
click at [1176, 599] on button "Next ➔" at bounding box center [1268, 608] width 65 height 37
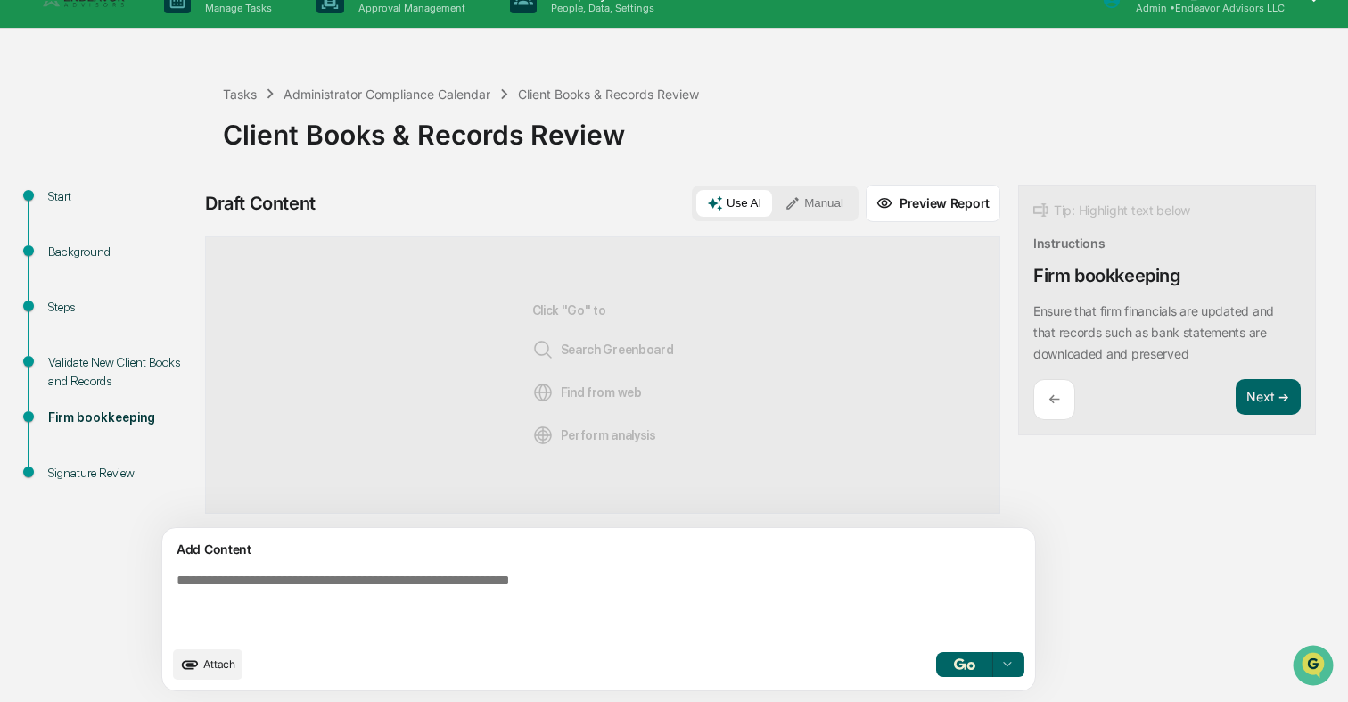
click at [660, 580] on textarea at bounding box center [557, 604] width 776 height 78
type textarea "**********"
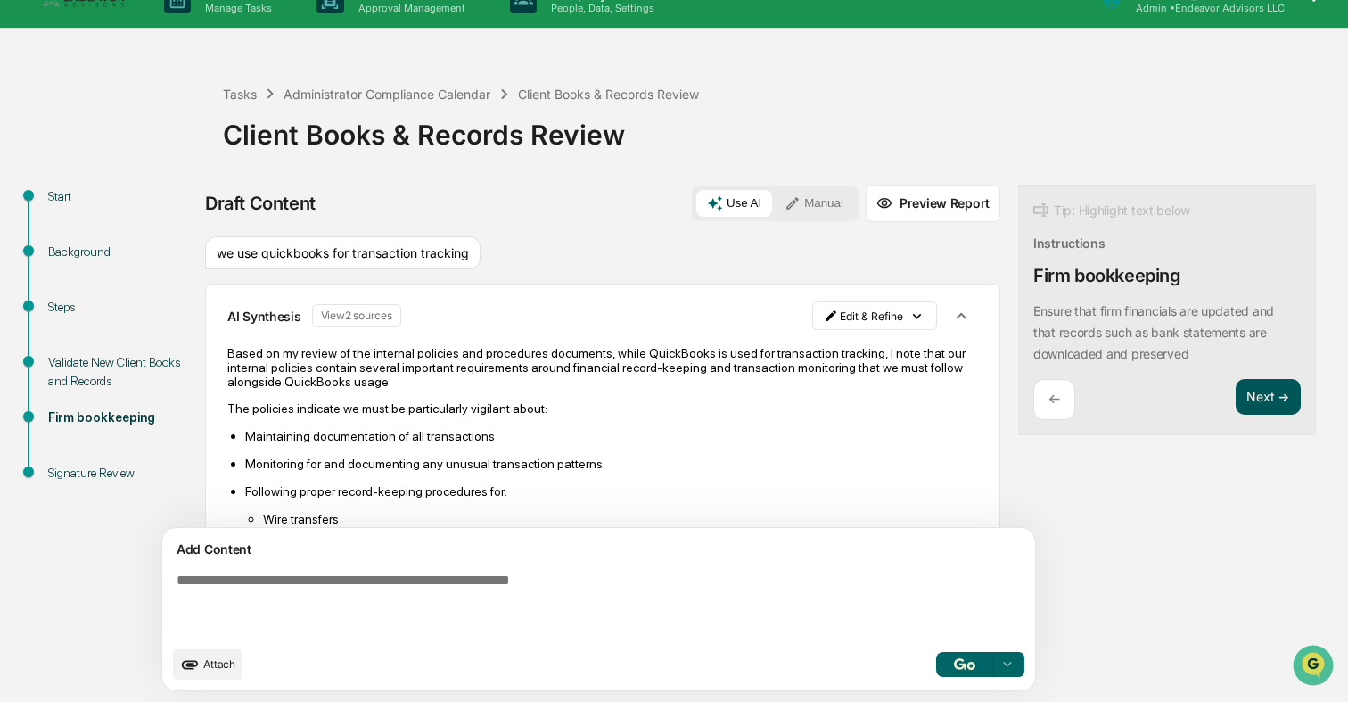
click at [1176, 402] on button "Next ➔" at bounding box center [1268, 397] width 65 height 37
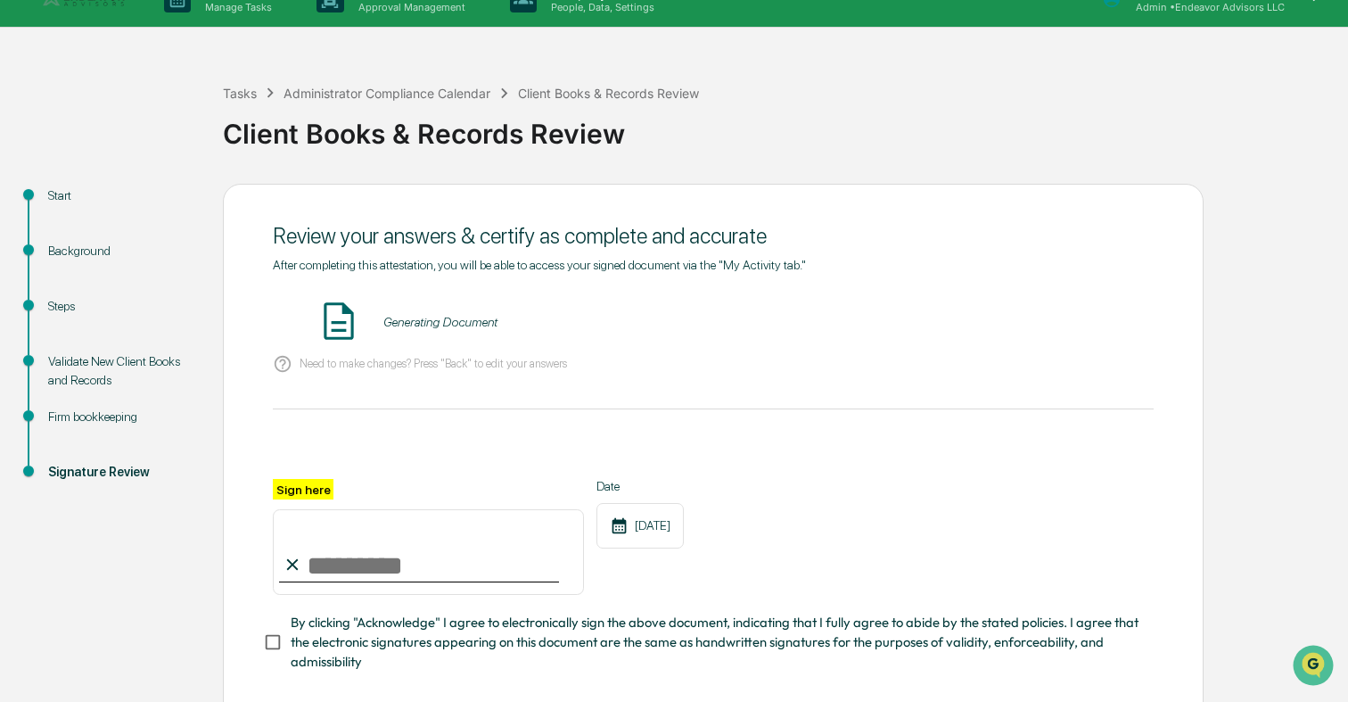
click at [390, 568] on input "Sign here" at bounding box center [428, 552] width 311 height 86
type input "**********"
click at [1043, 333] on button "VIEW" at bounding box center [1052, 322] width 116 height 30
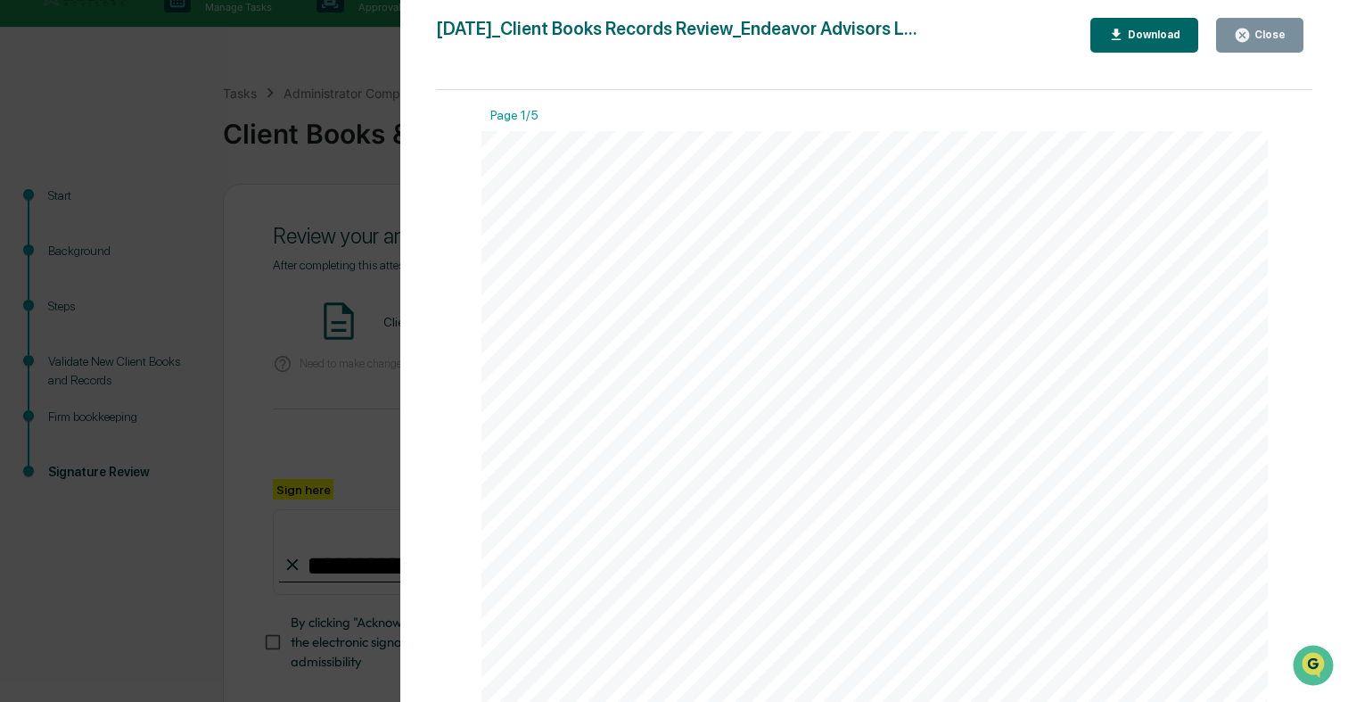
click at [1176, 36] on div "Close" at bounding box center [1268, 35] width 35 height 12
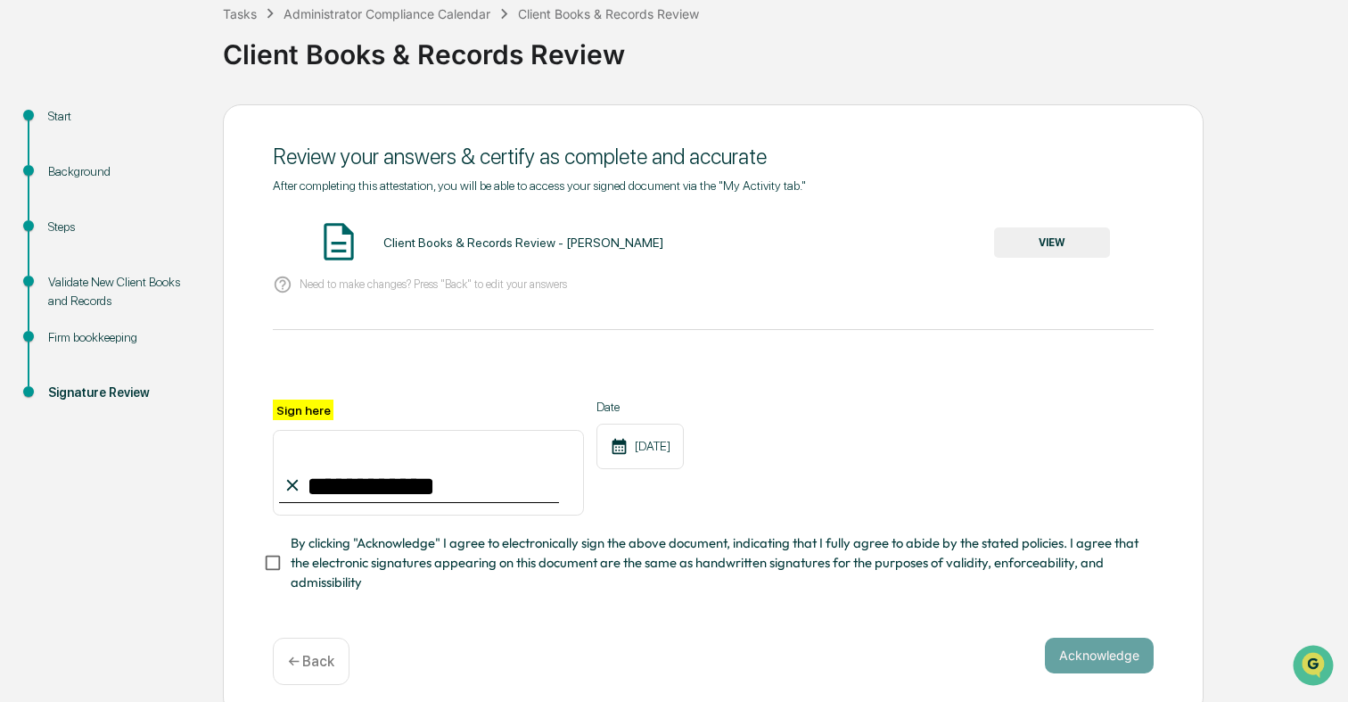
scroll to position [119, 0]
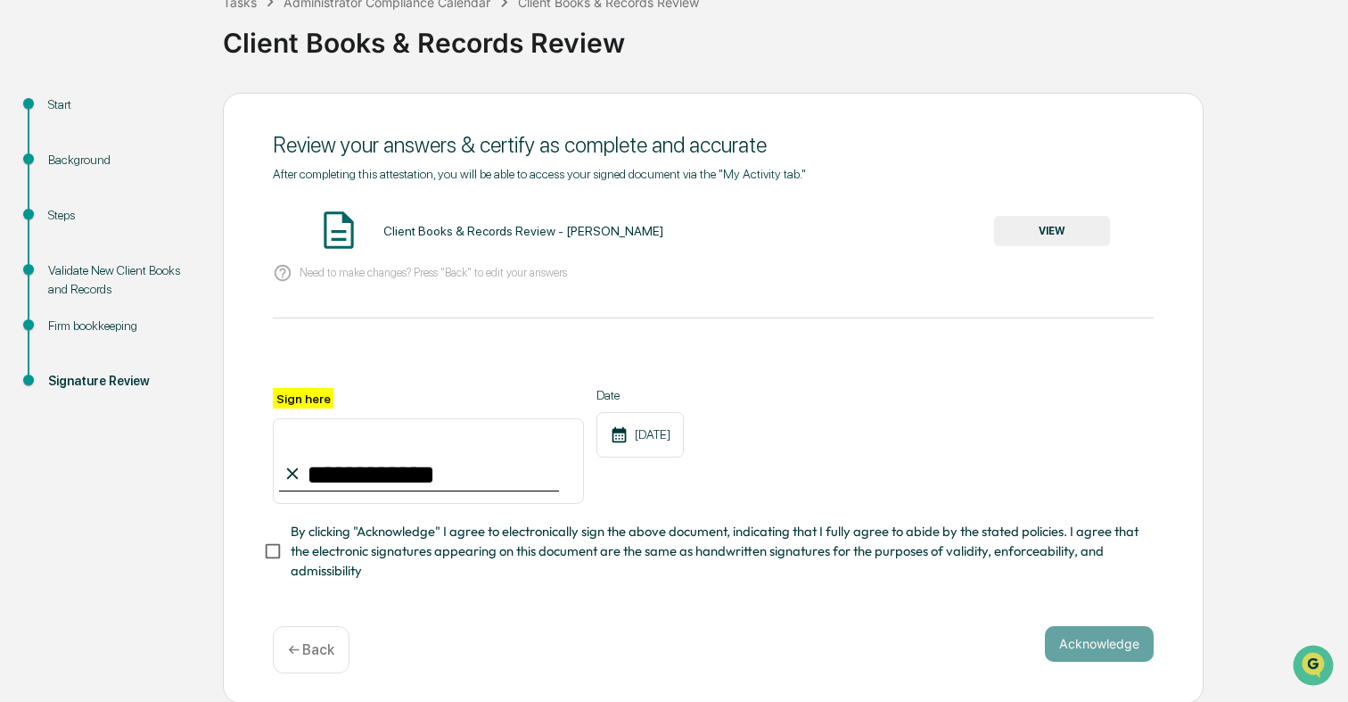
click at [375, 546] on span "By clicking "Acknowledge" I agree to electronically sign the above document, in…" at bounding box center [715, 552] width 849 height 60
click at [1059, 629] on button "Acknowledge" at bounding box center [1099, 644] width 109 height 36
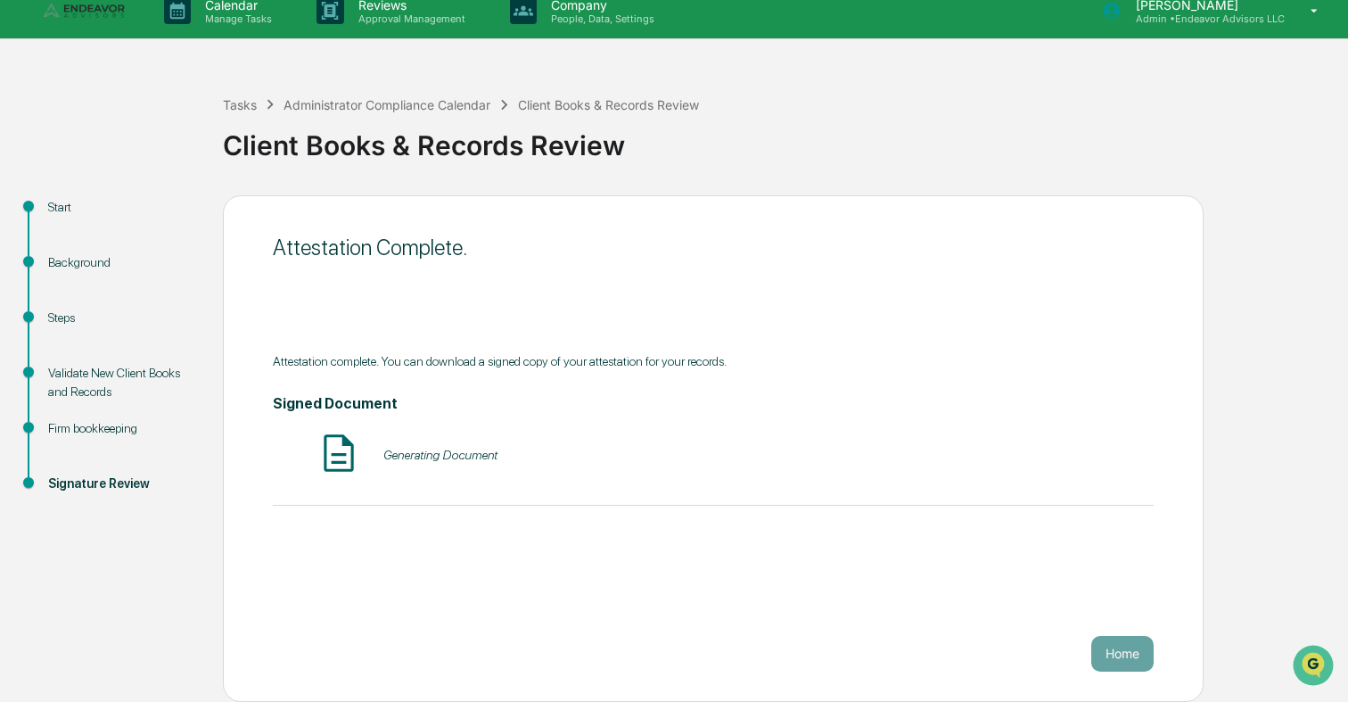
scroll to position [17, 0]
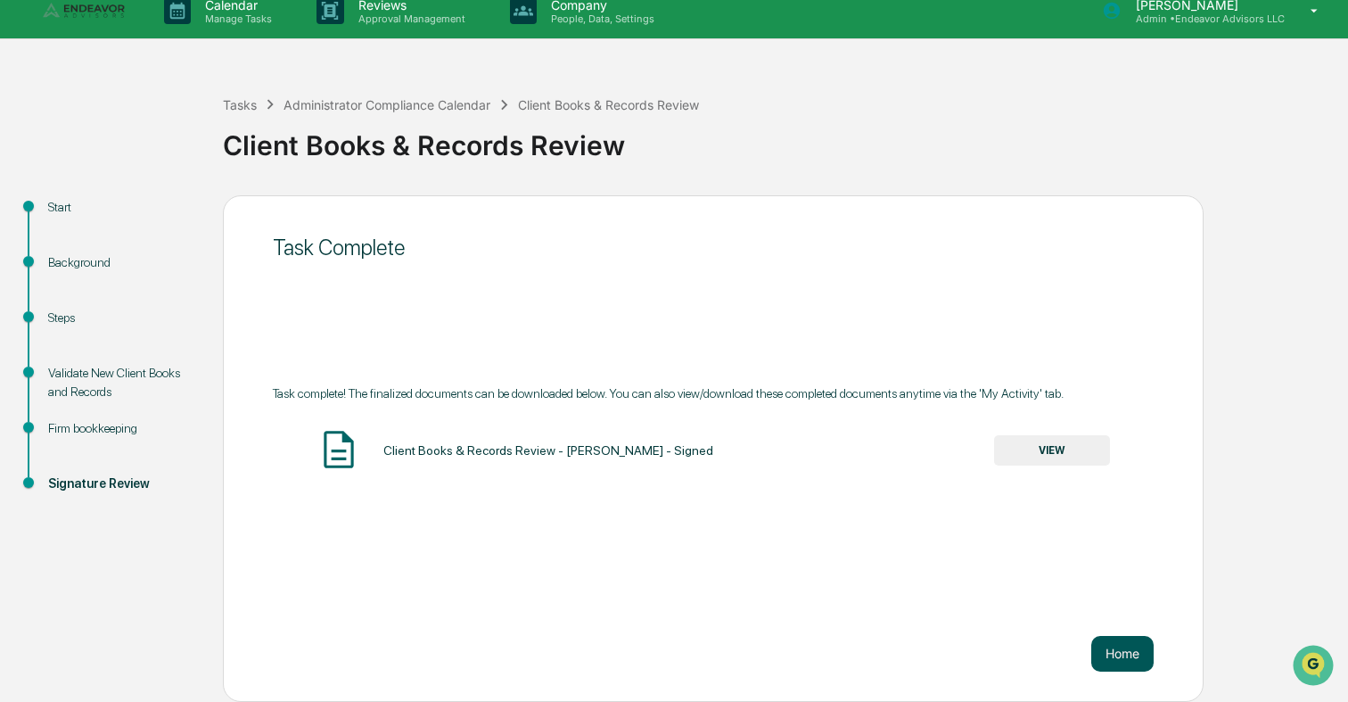
click at [1114, 665] on button "Home" at bounding box center [1122, 654] width 62 height 36
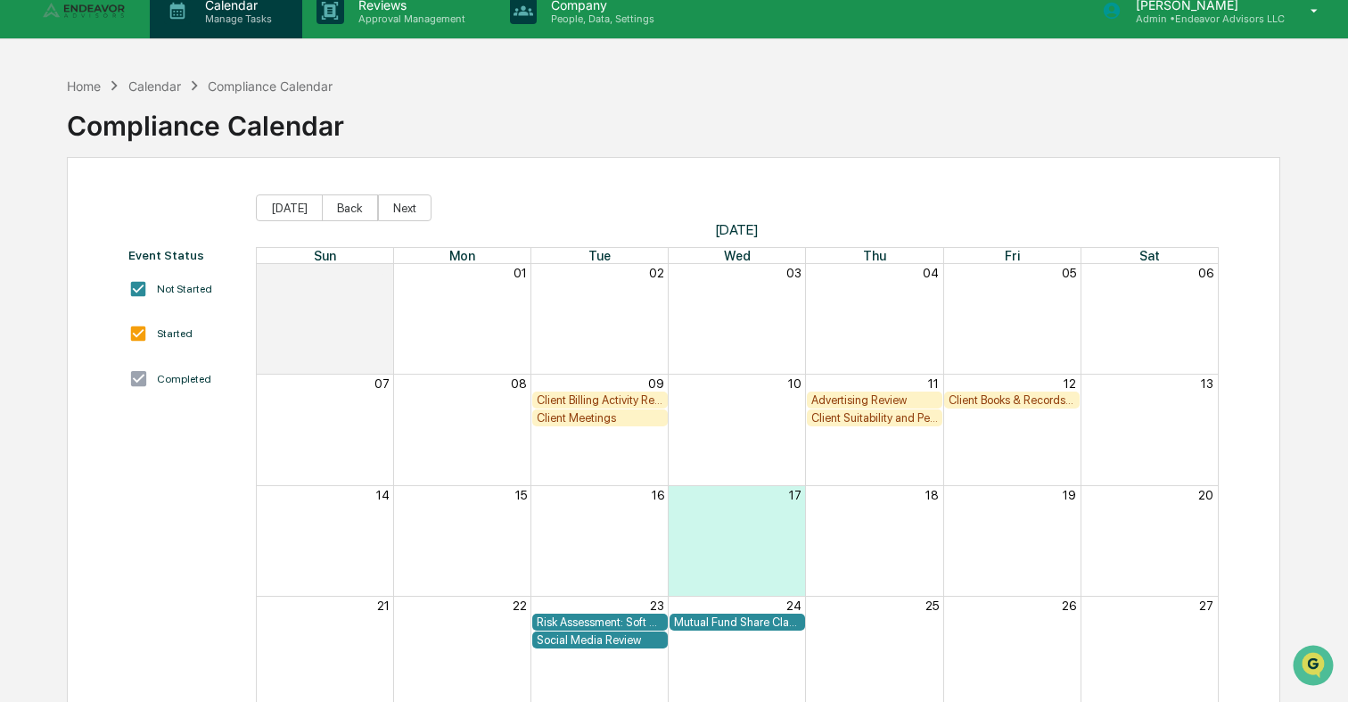
click at [240, 15] on p "Manage Tasks" at bounding box center [236, 18] width 90 height 12
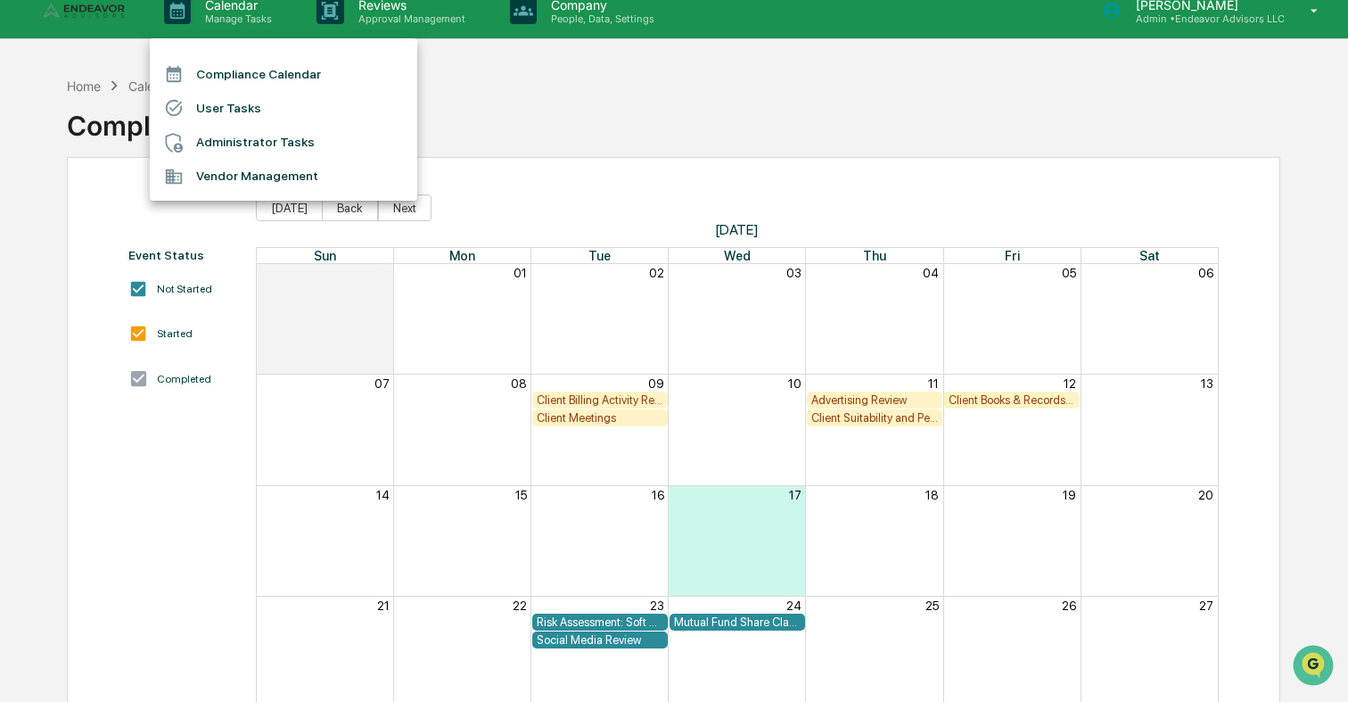
click at [271, 134] on li "Administrator Tasks" at bounding box center [283, 143] width 267 height 34
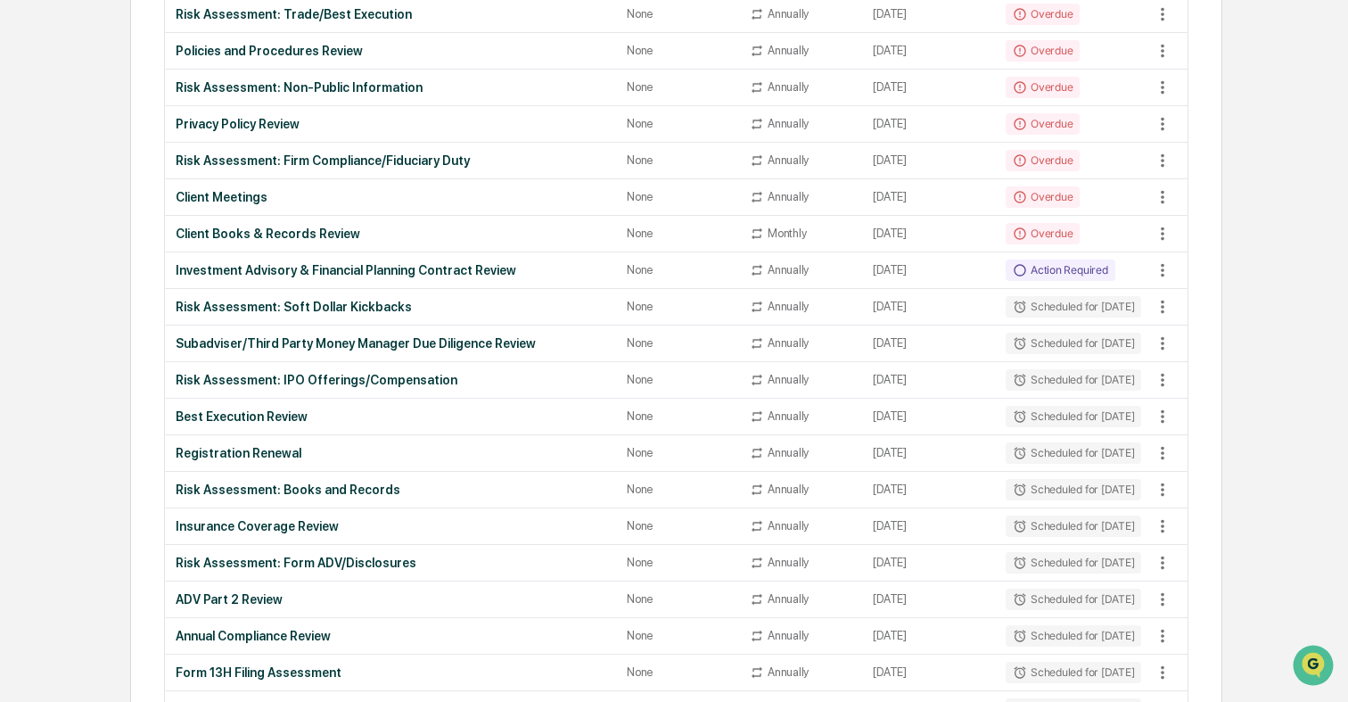
scroll to position [1135, 0]
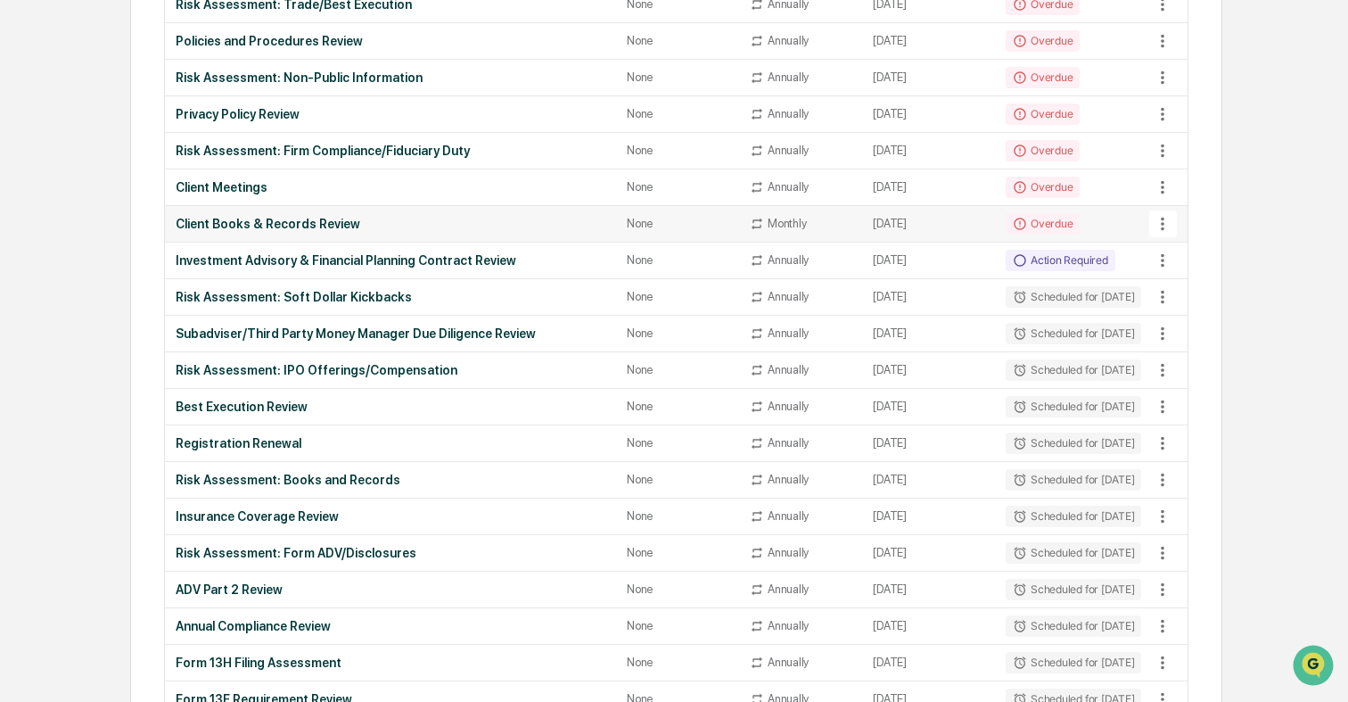
click at [326, 220] on div "Client Books & Records Review" at bounding box center [391, 224] width 430 height 14
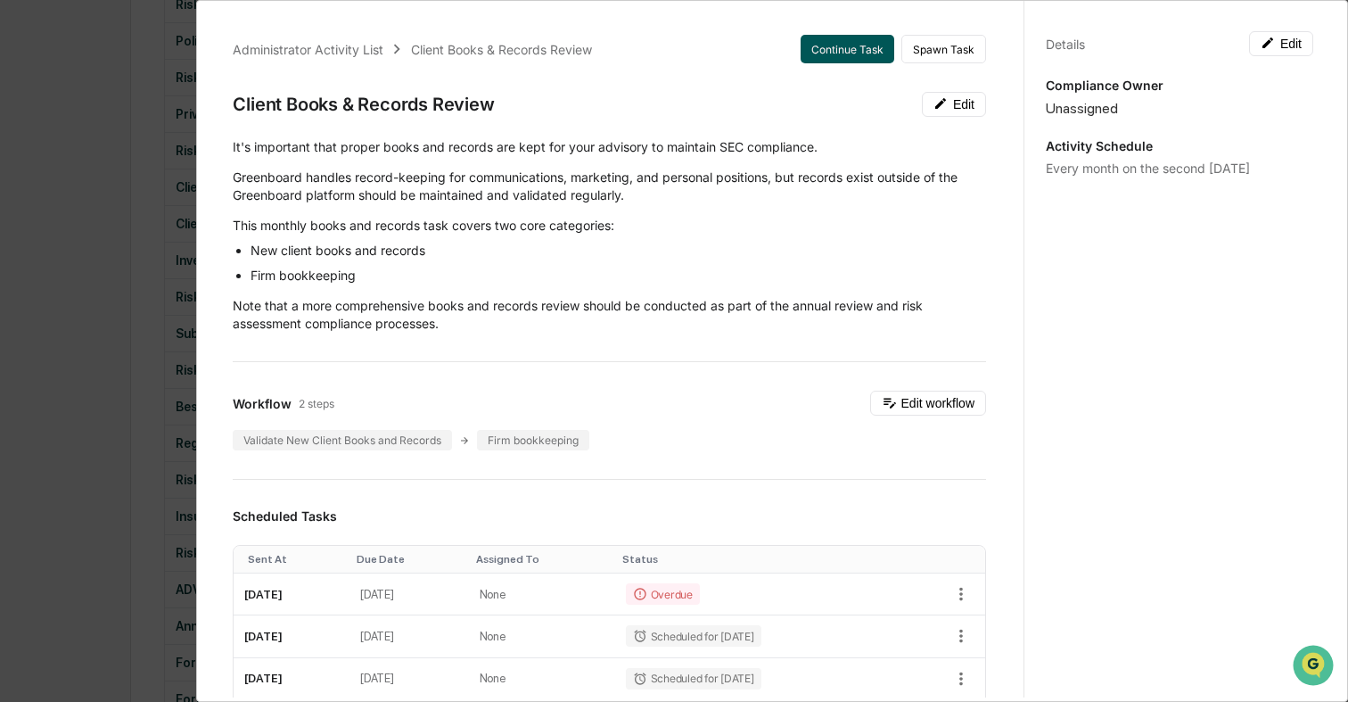
click at [850, 53] on button "Continue Task" at bounding box center [848, 49] width 94 height 29
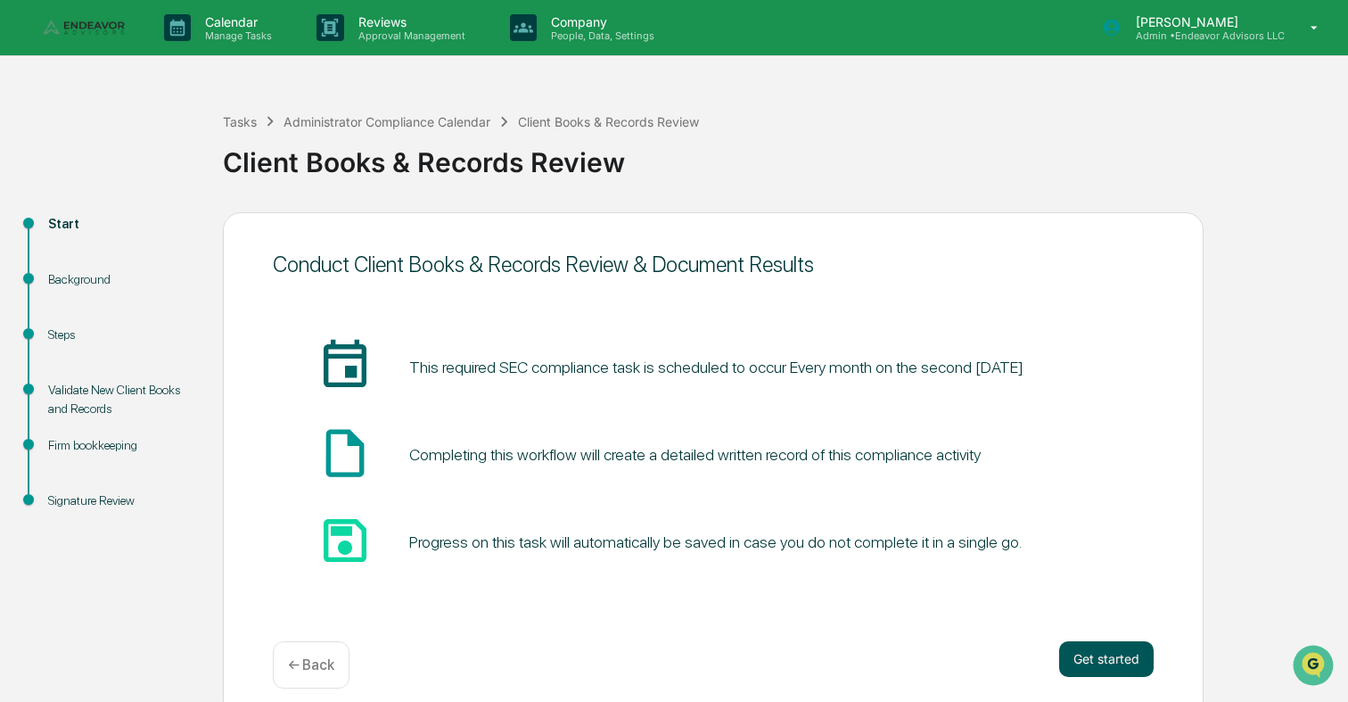
click at [1111, 652] on button "Get started" at bounding box center [1106, 659] width 94 height 36
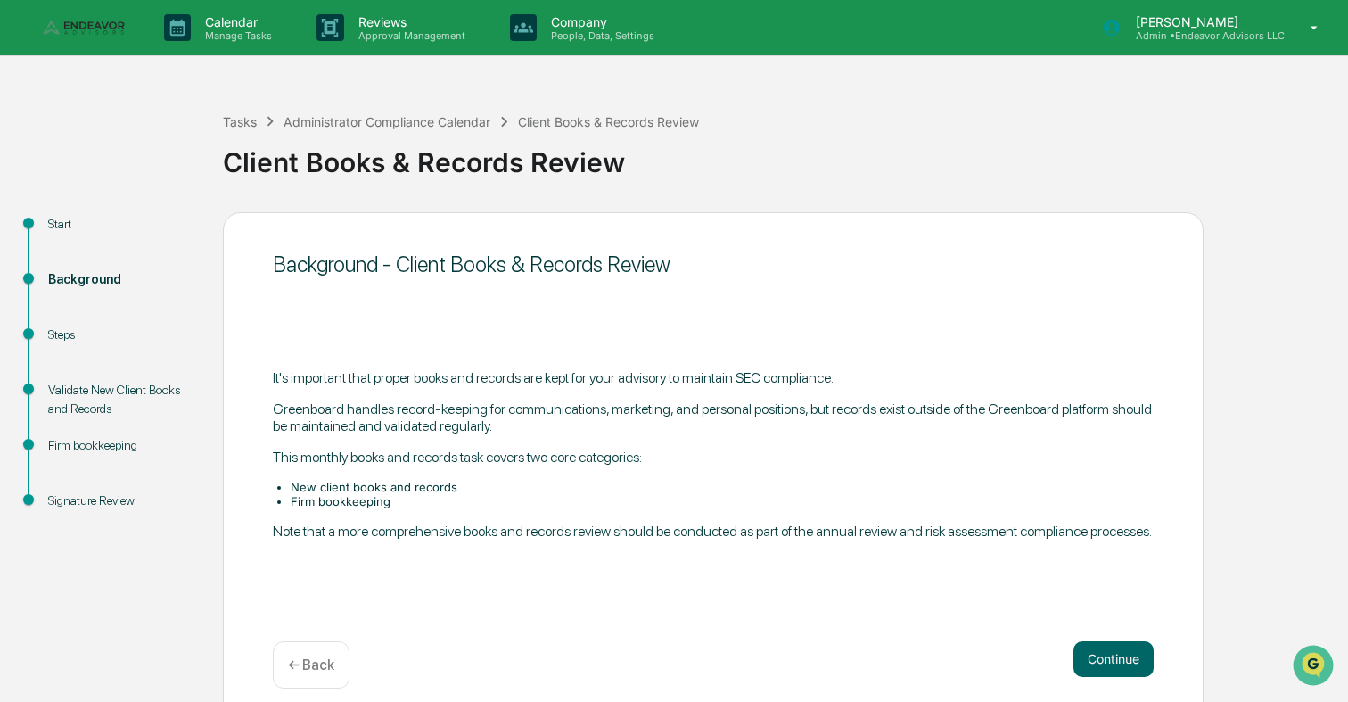
scroll to position [17, 0]
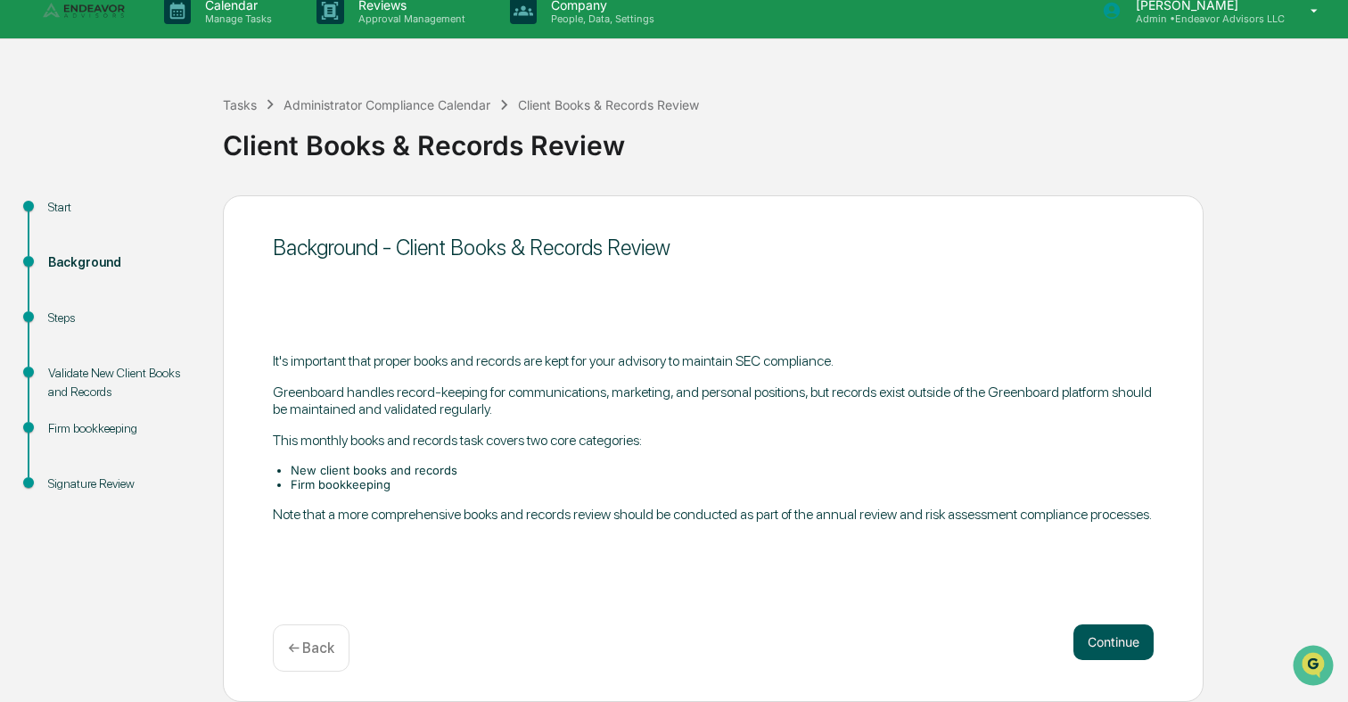
click at [1094, 637] on button "Continue" at bounding box center [1113, 642] width 80 height 36
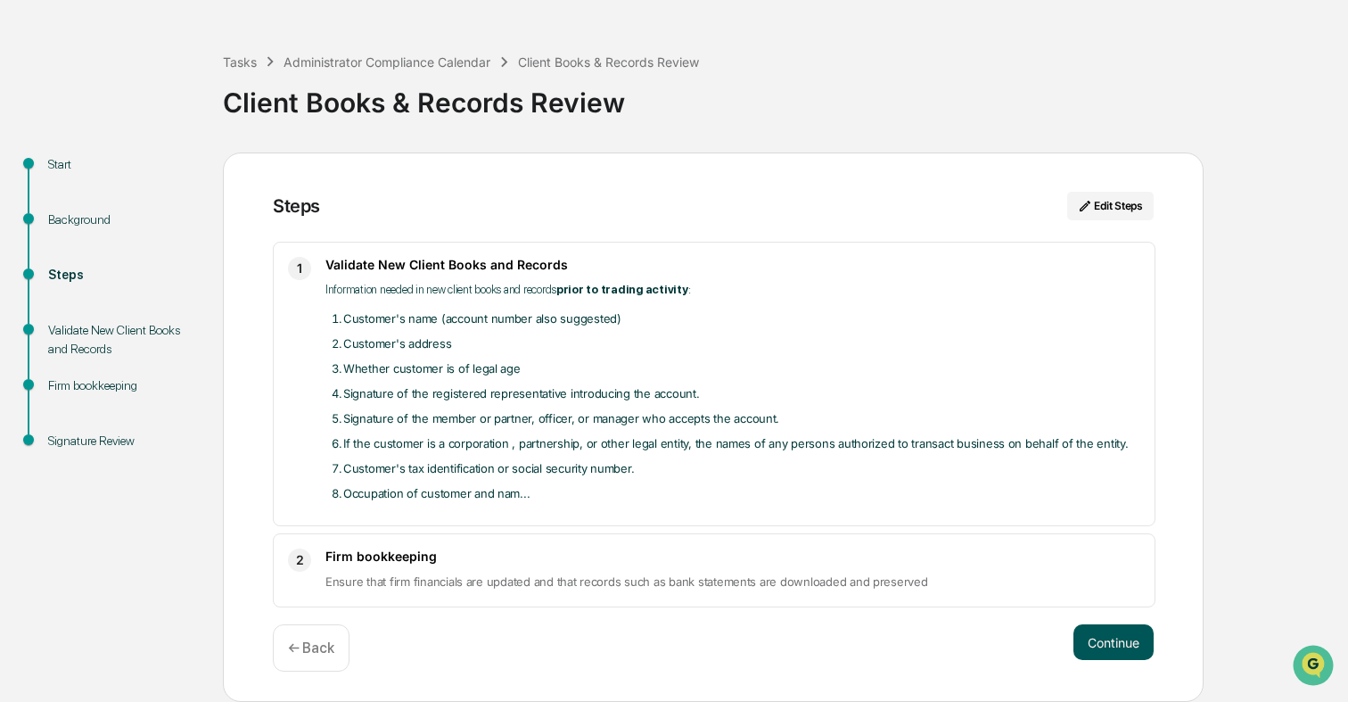
click at [1132, 645] on button "Continue" at bounding box center [1113, 642] width 80 height 36
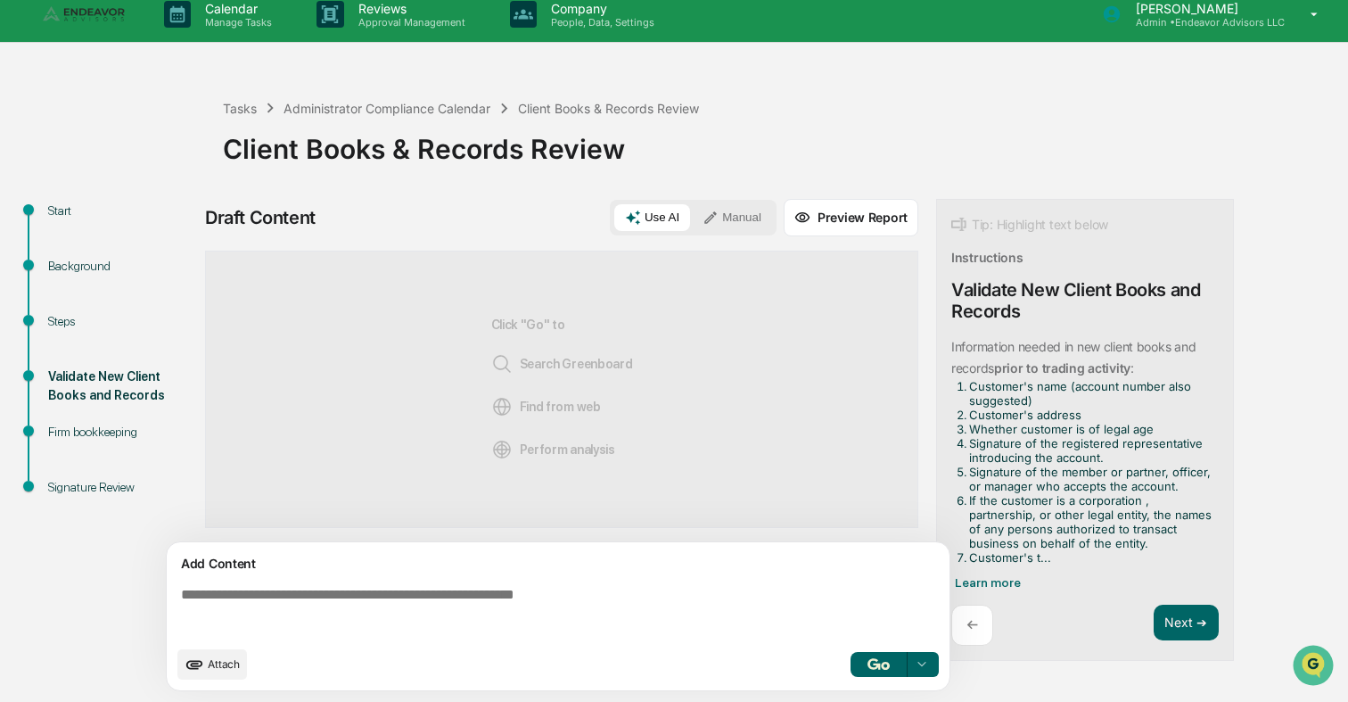
click at [624, 589] on textarea at bounding box center [562, 611] width 776 height 64
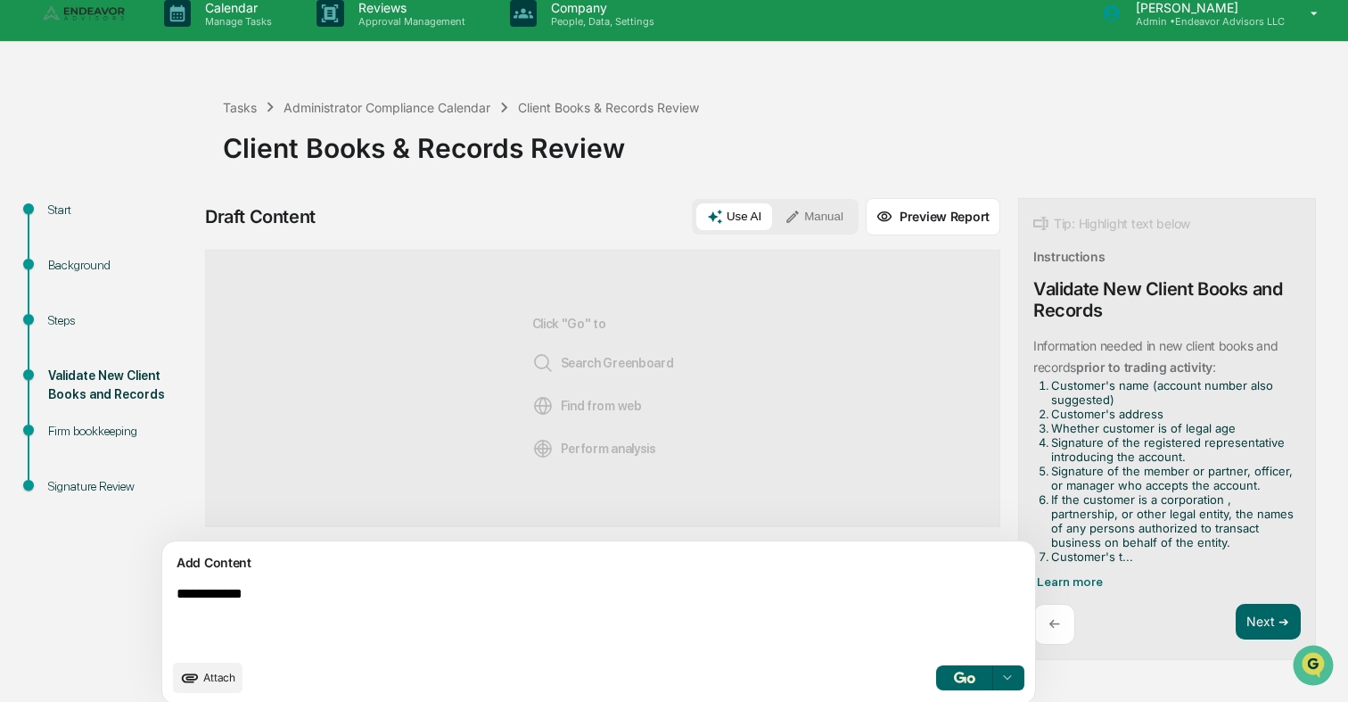
type textarea "**********"
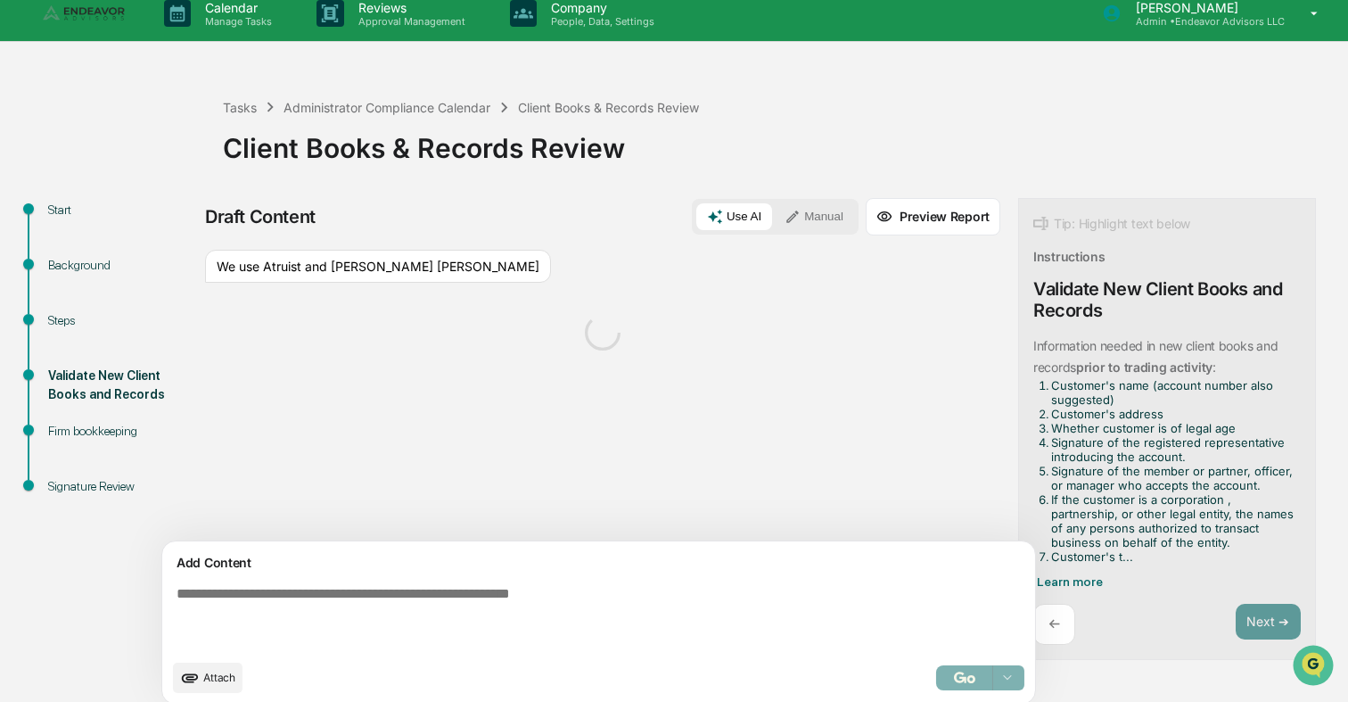
scroll to position [29, 0]
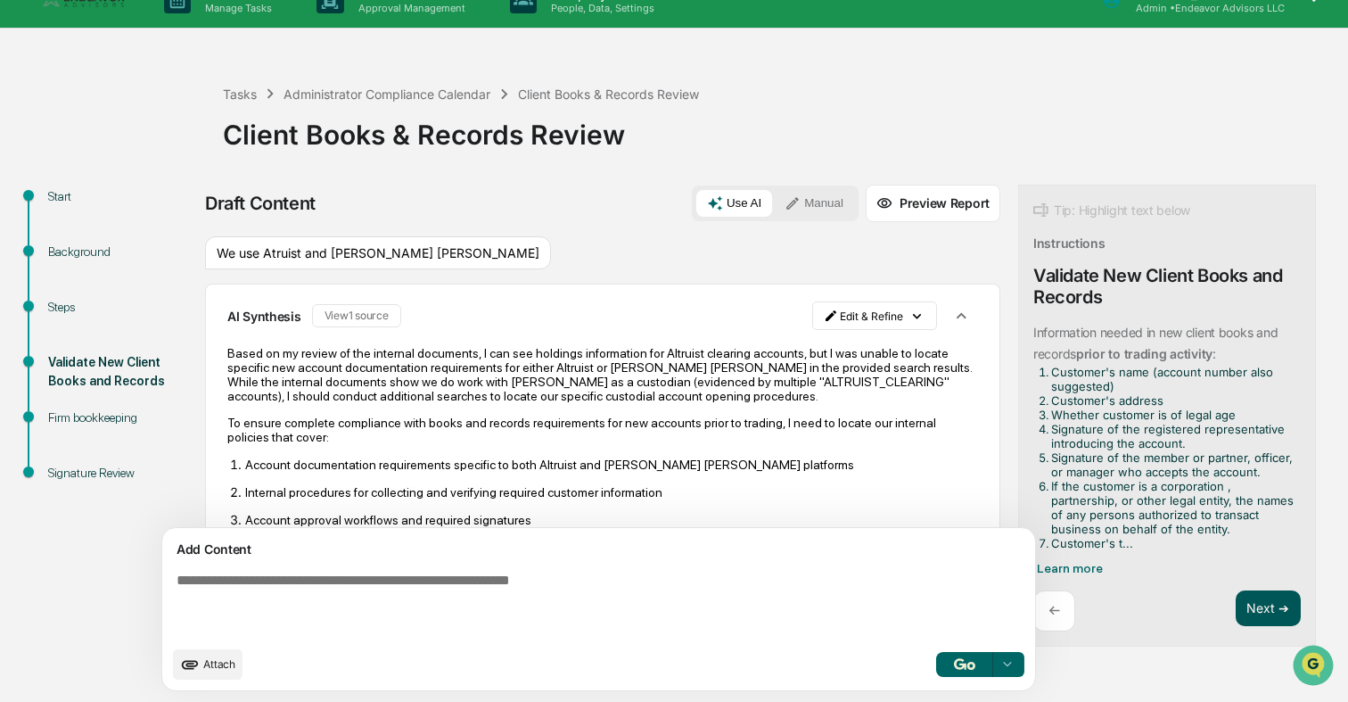
click at [1176, 597] on button "Next ➔" at bounding box center [1268, 608] width 65 height 37
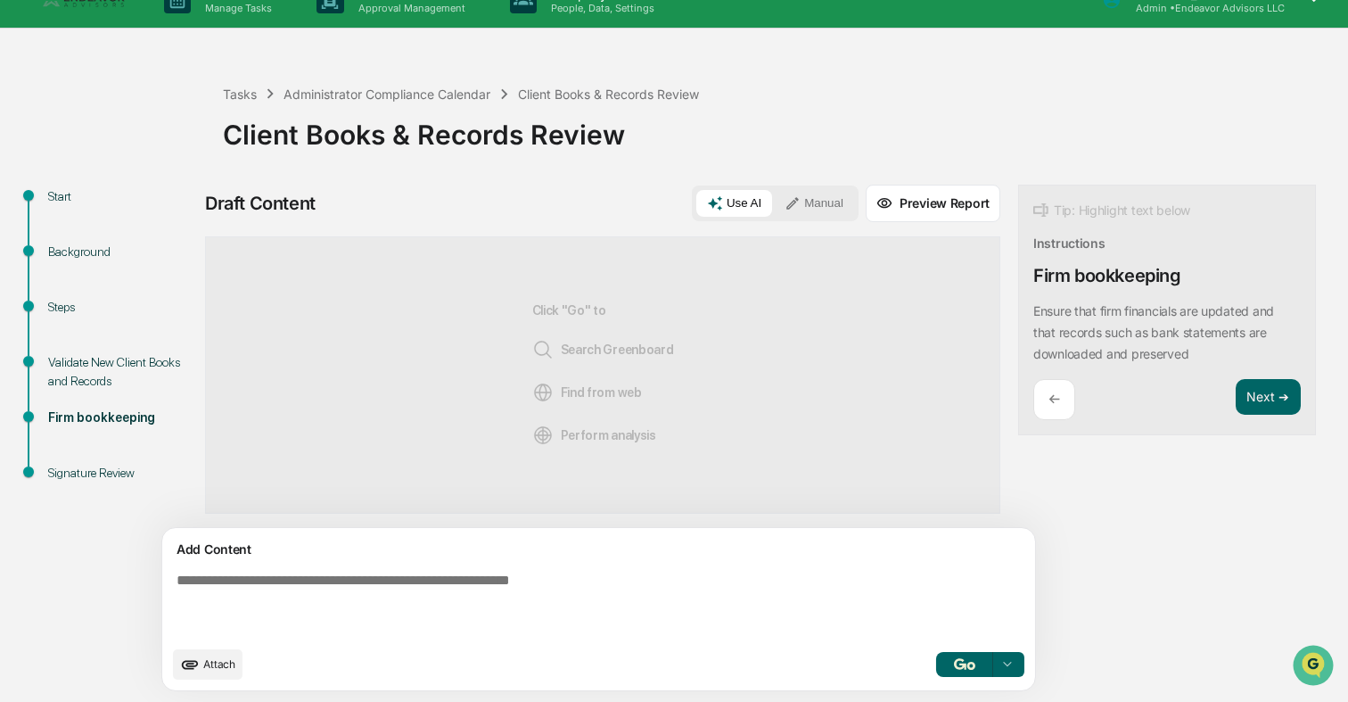
click at [580, 595] on textarea at bounding box center [557, 604] width 776 height 78
type textarea "**********"
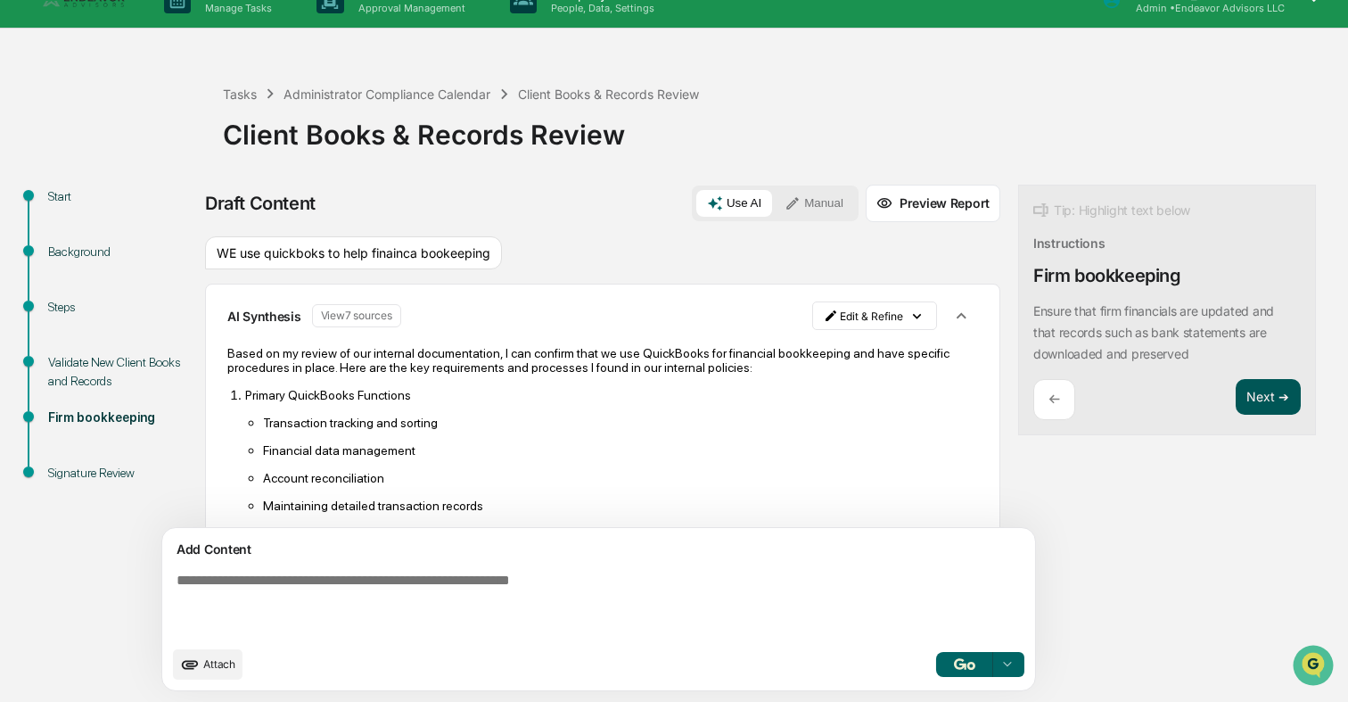
click at [1176, 395] on button "Next ➔" at bounding box center [1268, 397] width 65 height 37
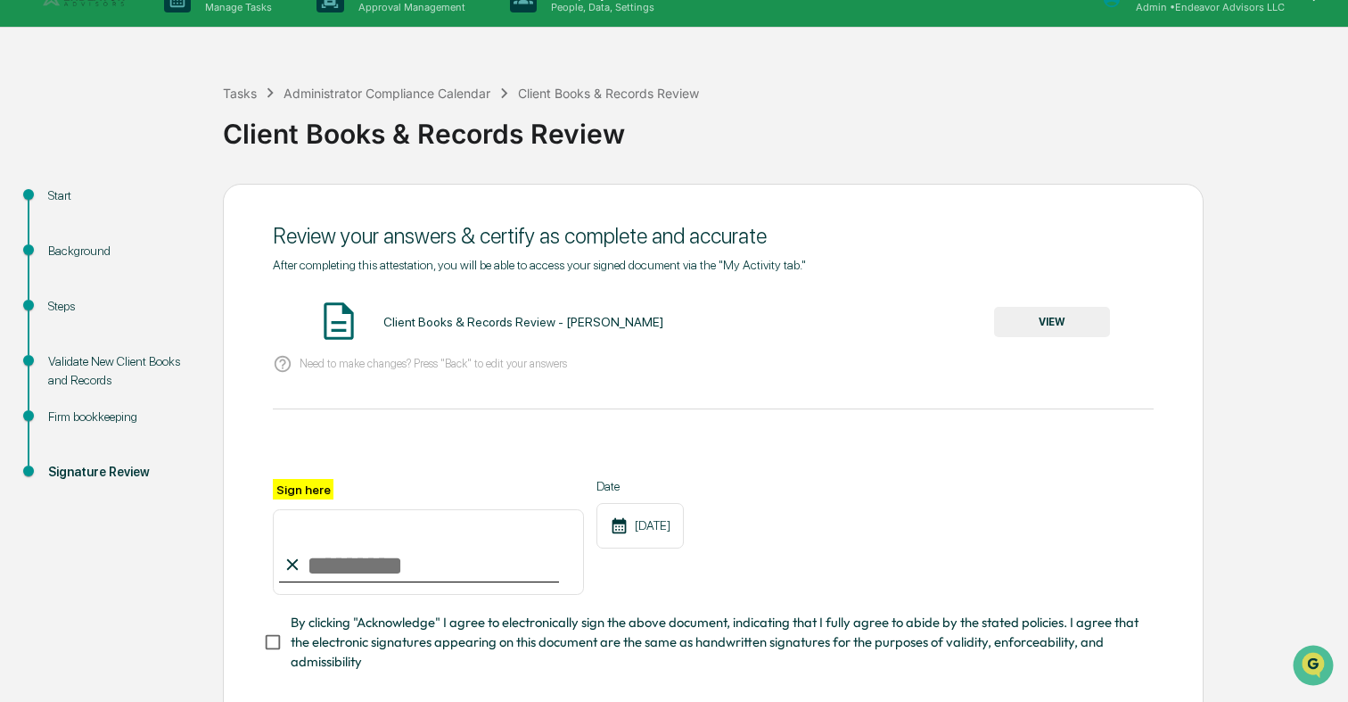
click at [1056, 316] on button "VIEW" at bounding box center [1052, 322] width 116 height 30
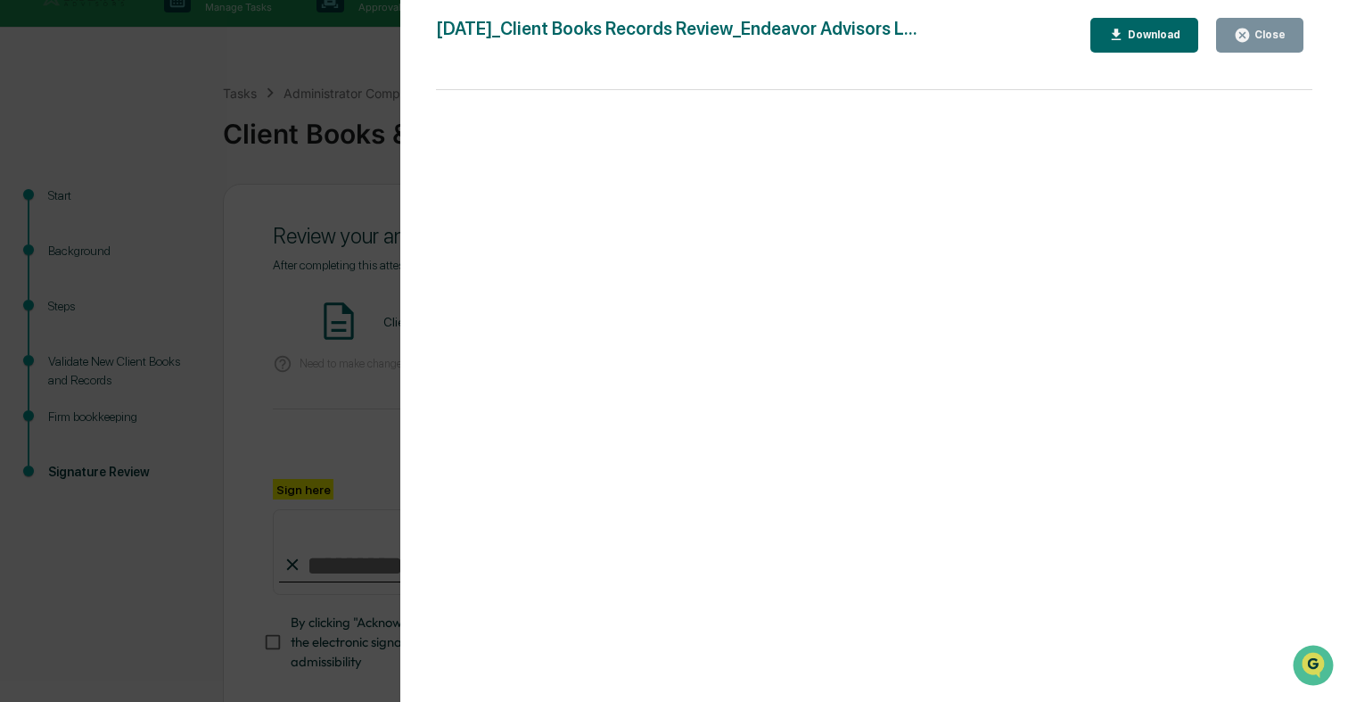
click at [353, 193] on div "Version History [DATE] 07:37 PM [PERSON_NAME] [DATE]_Client Books Records Revie…" at bounding box center [674, 351] width 1348 height 702
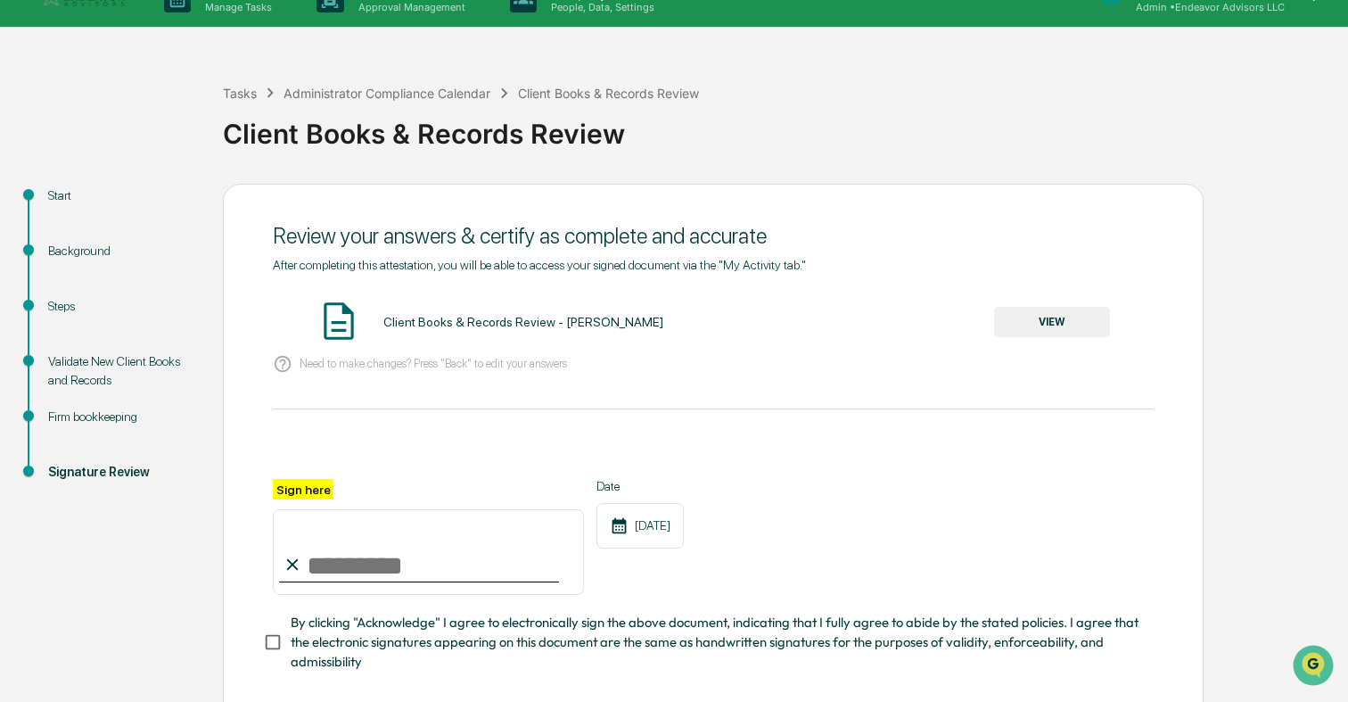
click at [341, 558] on input "Sign here" at bounding box center [428, 552] width 311 height 86
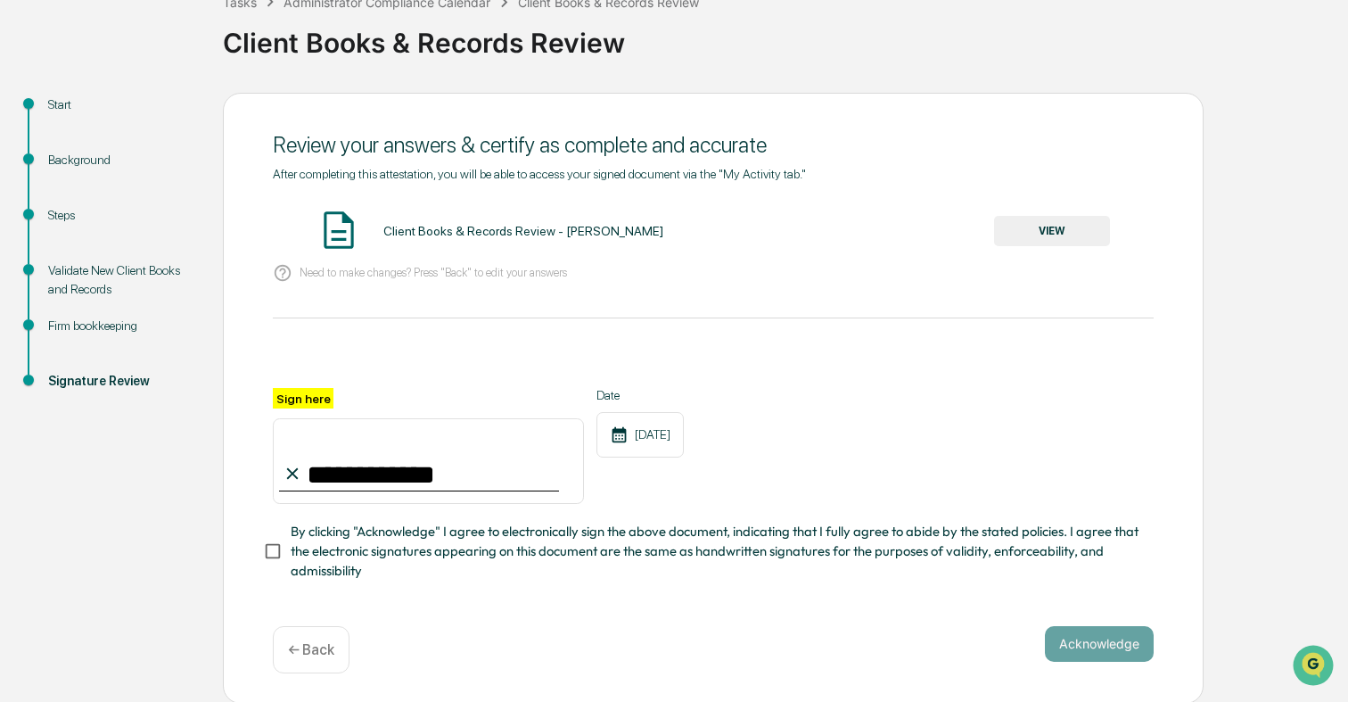
type input "**********"
click at [357, 552] on span "By clicking "Acknowledge" I agree to electronically sign the above document, in…" at bounding box center [715, 552] width 849 height 60
click at [1091, 645] on button "Acknowledge" at bounding box center [1099, 644] width 109 height 36
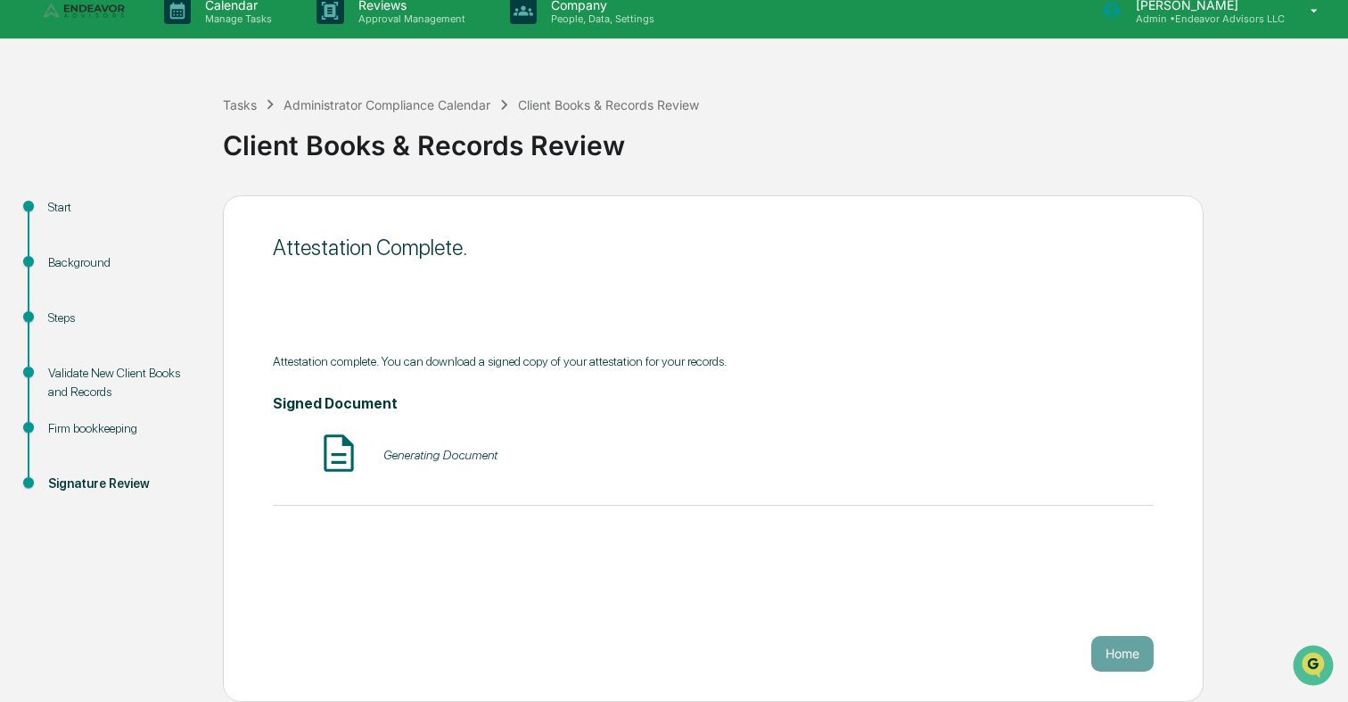
scroll to position [0, 0]
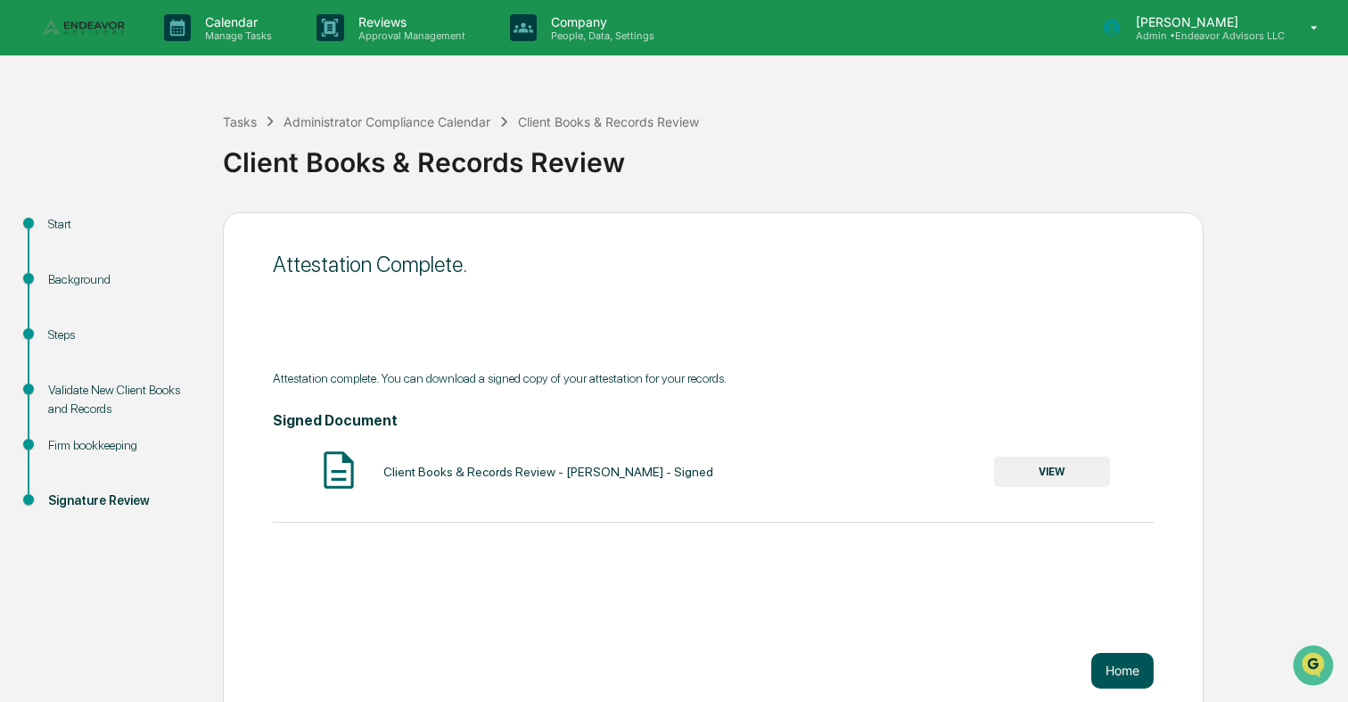
click at [1122, 664] on button "Home" at bounding box center [1122, 671] width 62 height 36
